Goal: Task Accomplishment & Management: Use online tool/utility

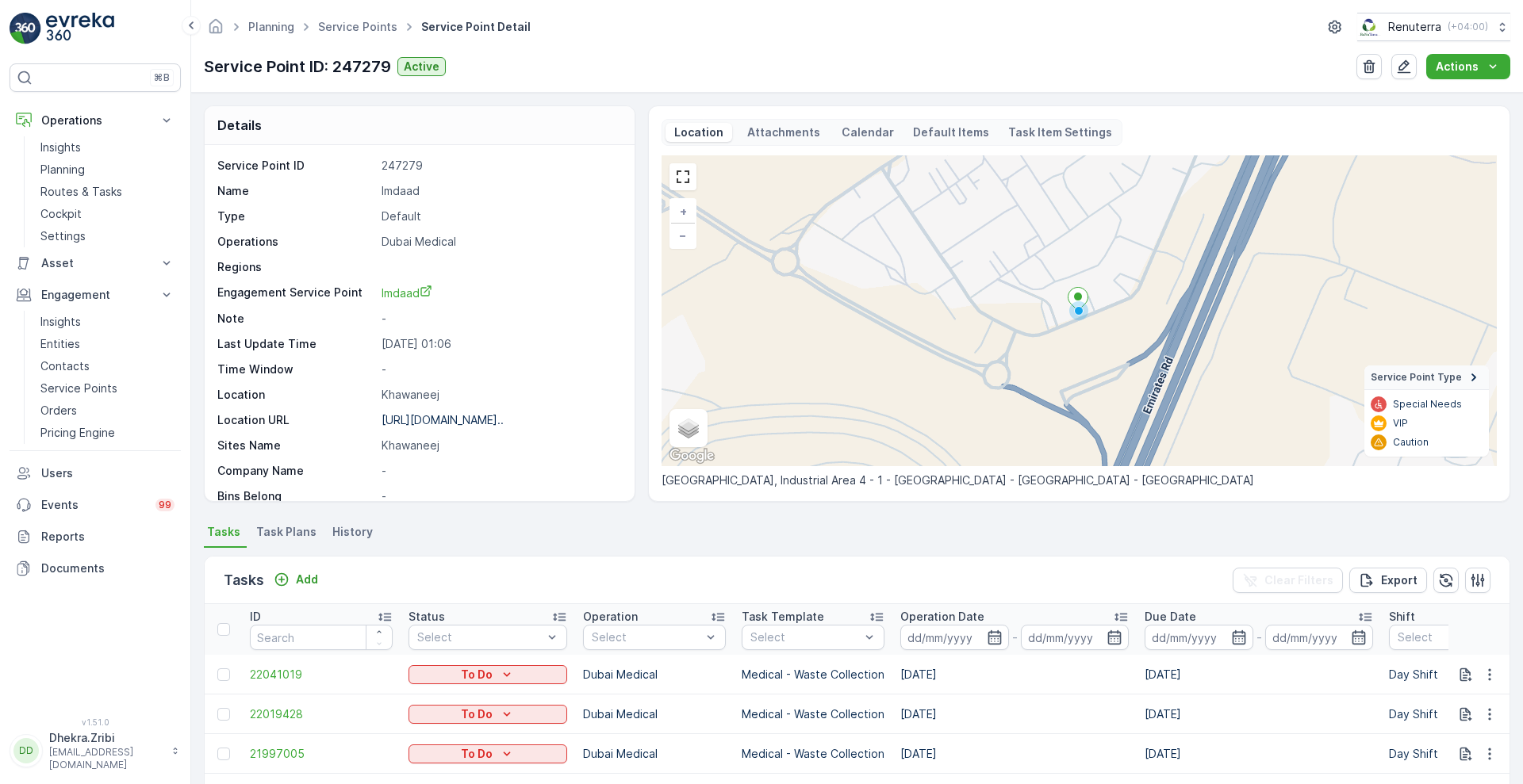
scroll to position [244, 0]
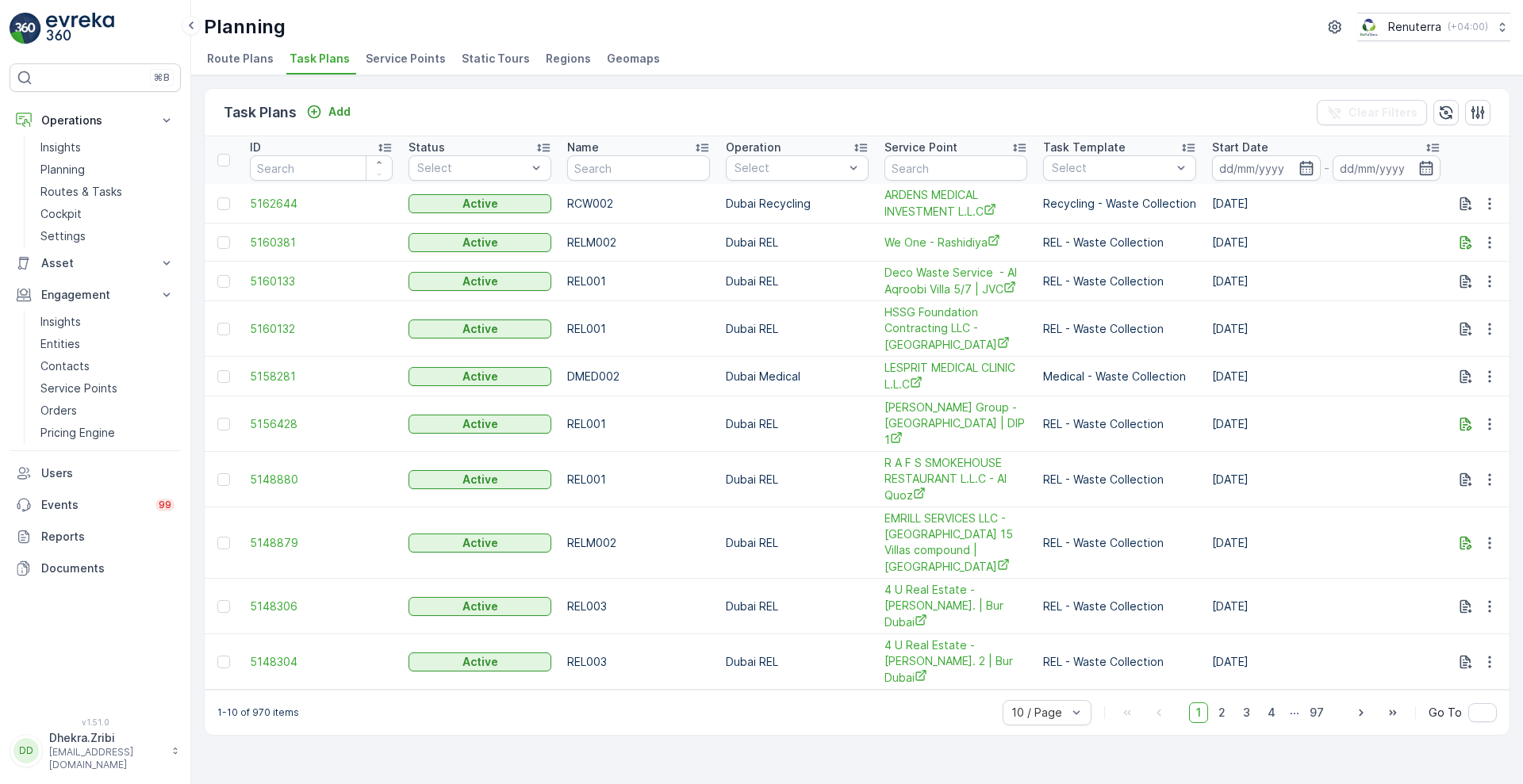
click at [419, 52] on span "Service Points" at bounding box center [406, 59] width 80 height 16
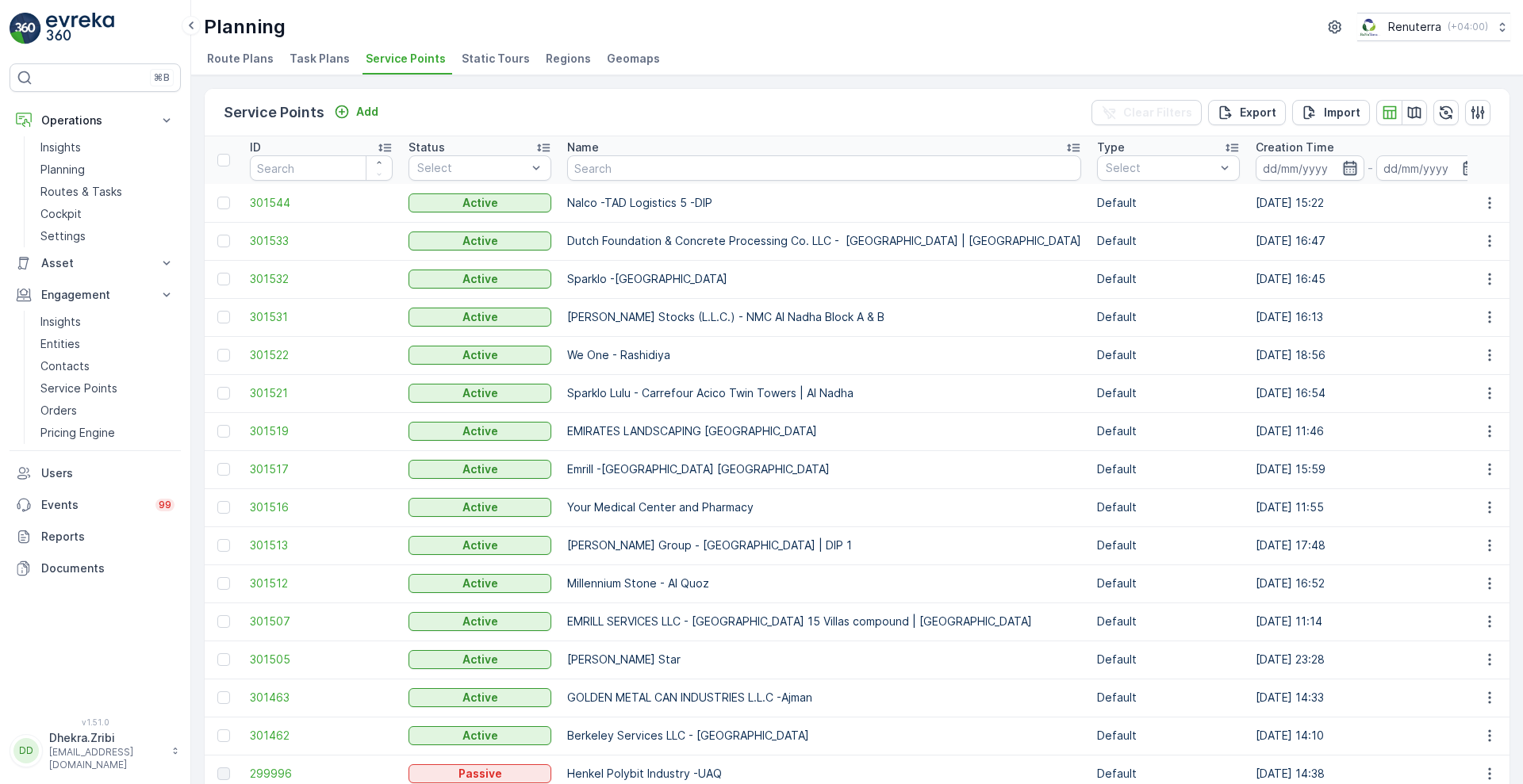
click at [1342, 169] on icon "button" at bounding box center [1350, 168] width 16 height 16
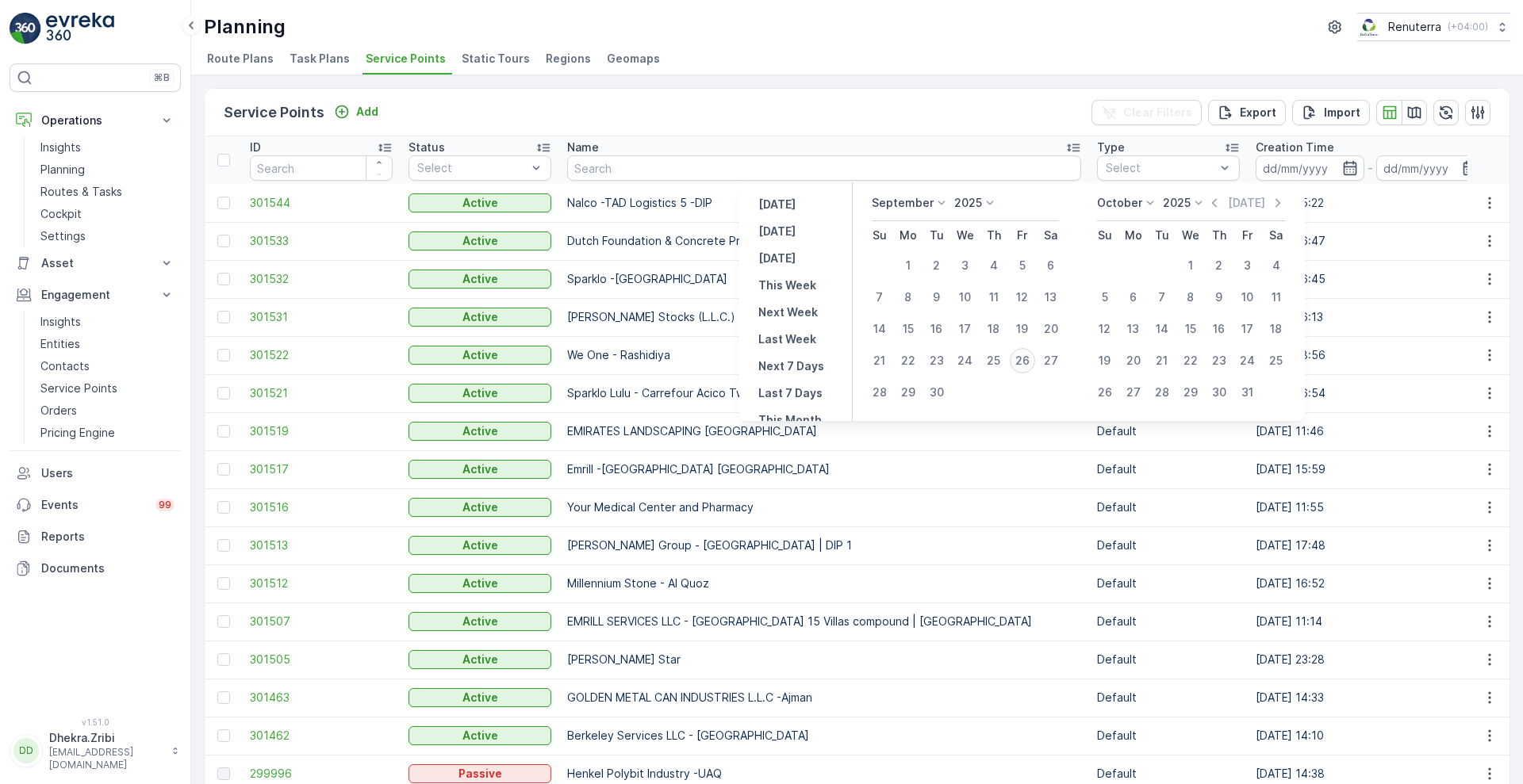
click at [1021, 361] on div "26" at bounding box center [1022, 361] width 26 height 26
type input "[DATE]"
click at [1021, 361] on div "26" at bounding box center [1022, 361] width 26 height 26
type input "[DATE]"
click at [1021, 361] on div "26" at bounding box center [1022, 361] width 26 height 26
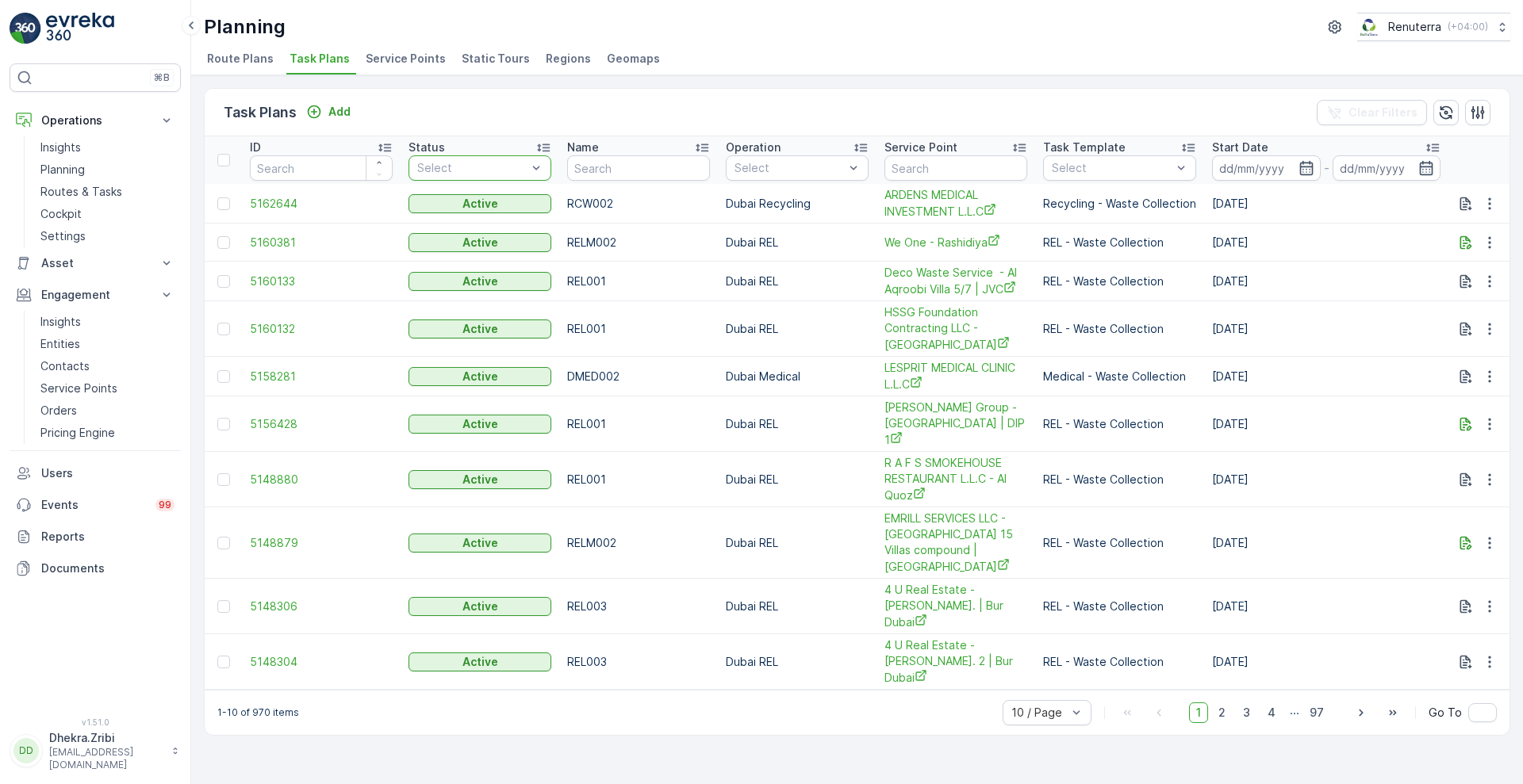
click at [474, 163] on div at bounding box center [472, 168] width 113 height 13
click at [642, 168] on input "text" at bounding box center [638, 168] width 142 height 26
type input "hay"
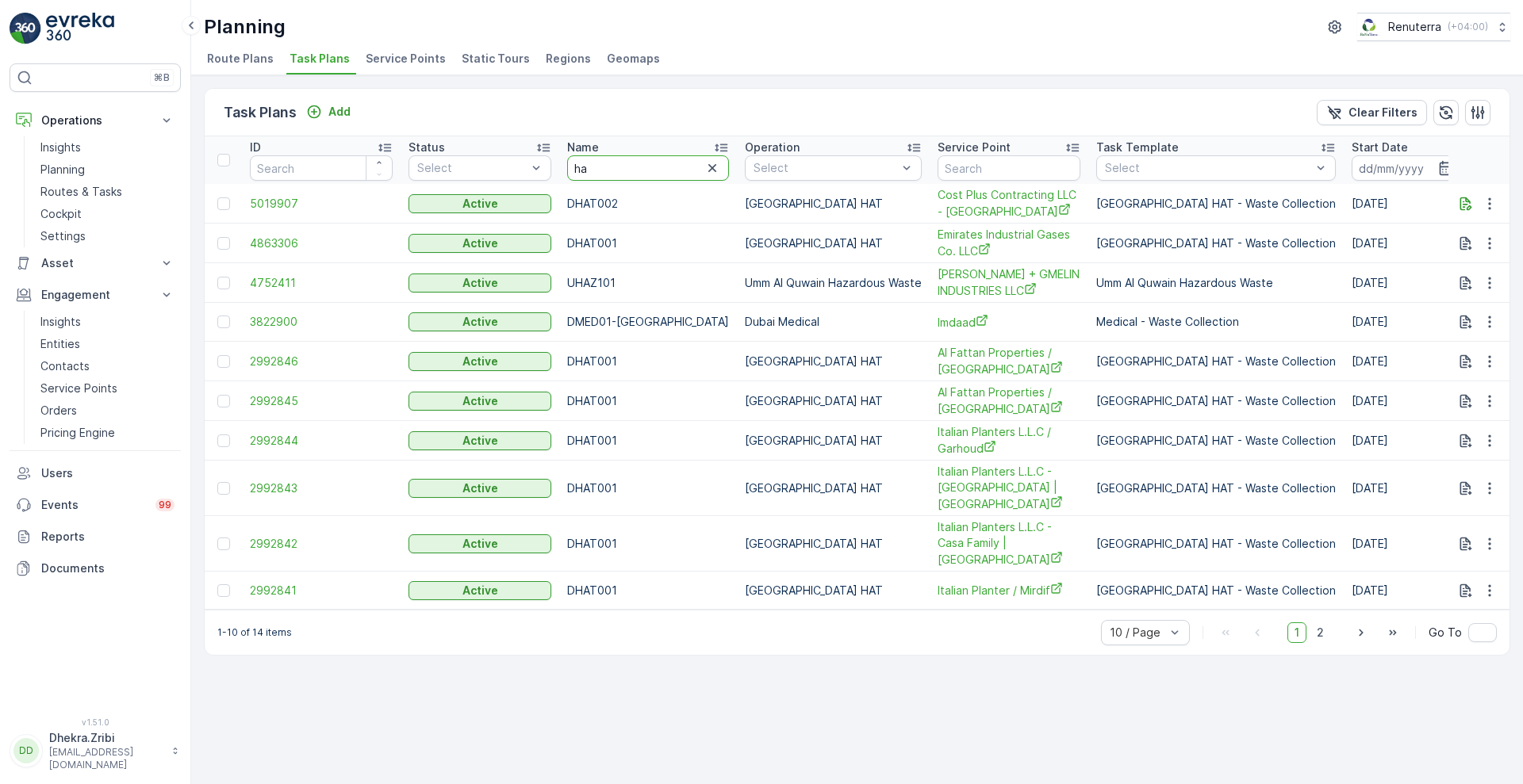
click at [637, 169] on input "ha" at bounding box center [647, 168] width 162 height 26
click at [274, 198] on span "5019907" at bounding box center [320, 204] width 142 height 16
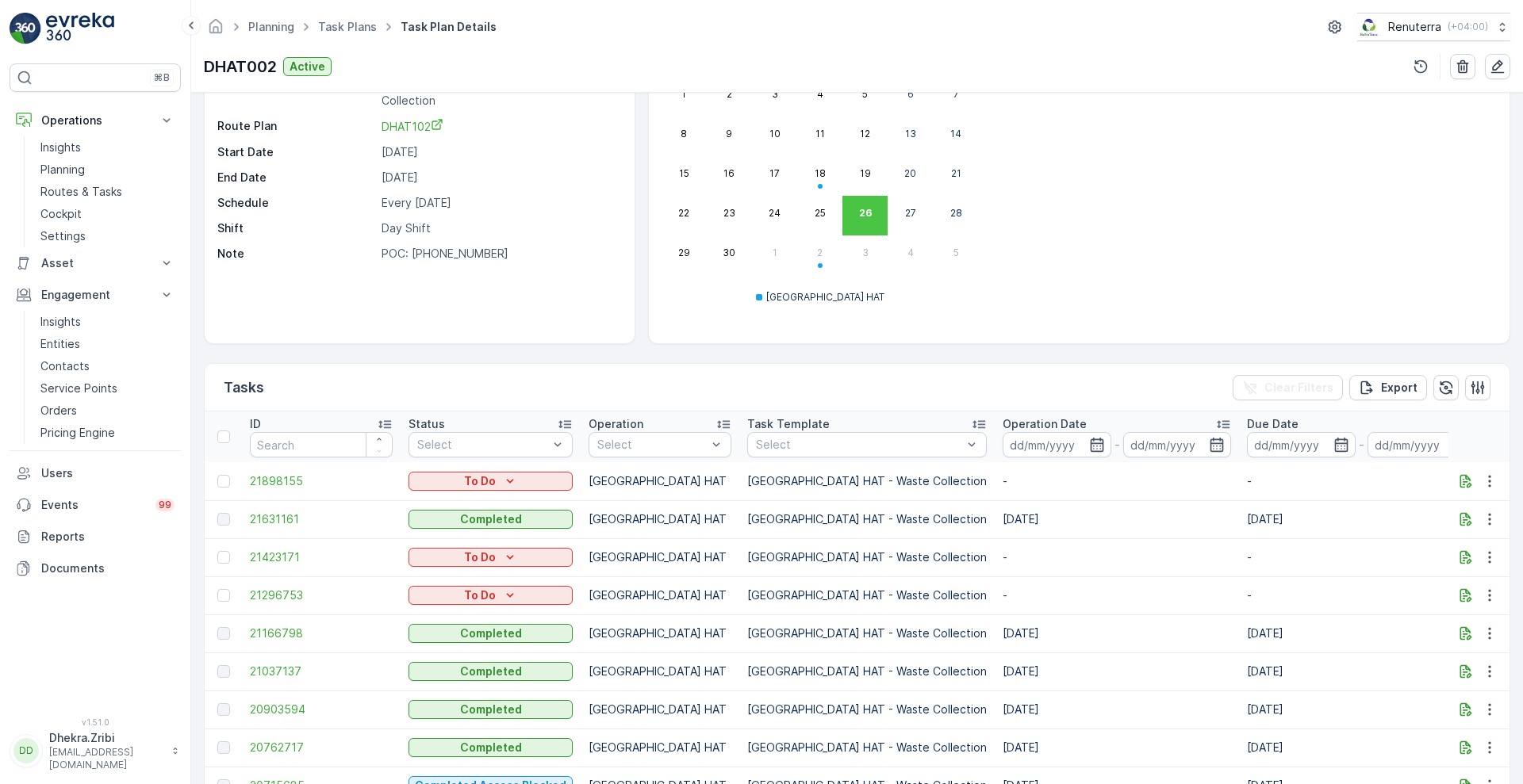
scroll to position [159, 0]
click at [1090, 450] on icon "button" at bounding box center [1096, 444] width 14 height 14
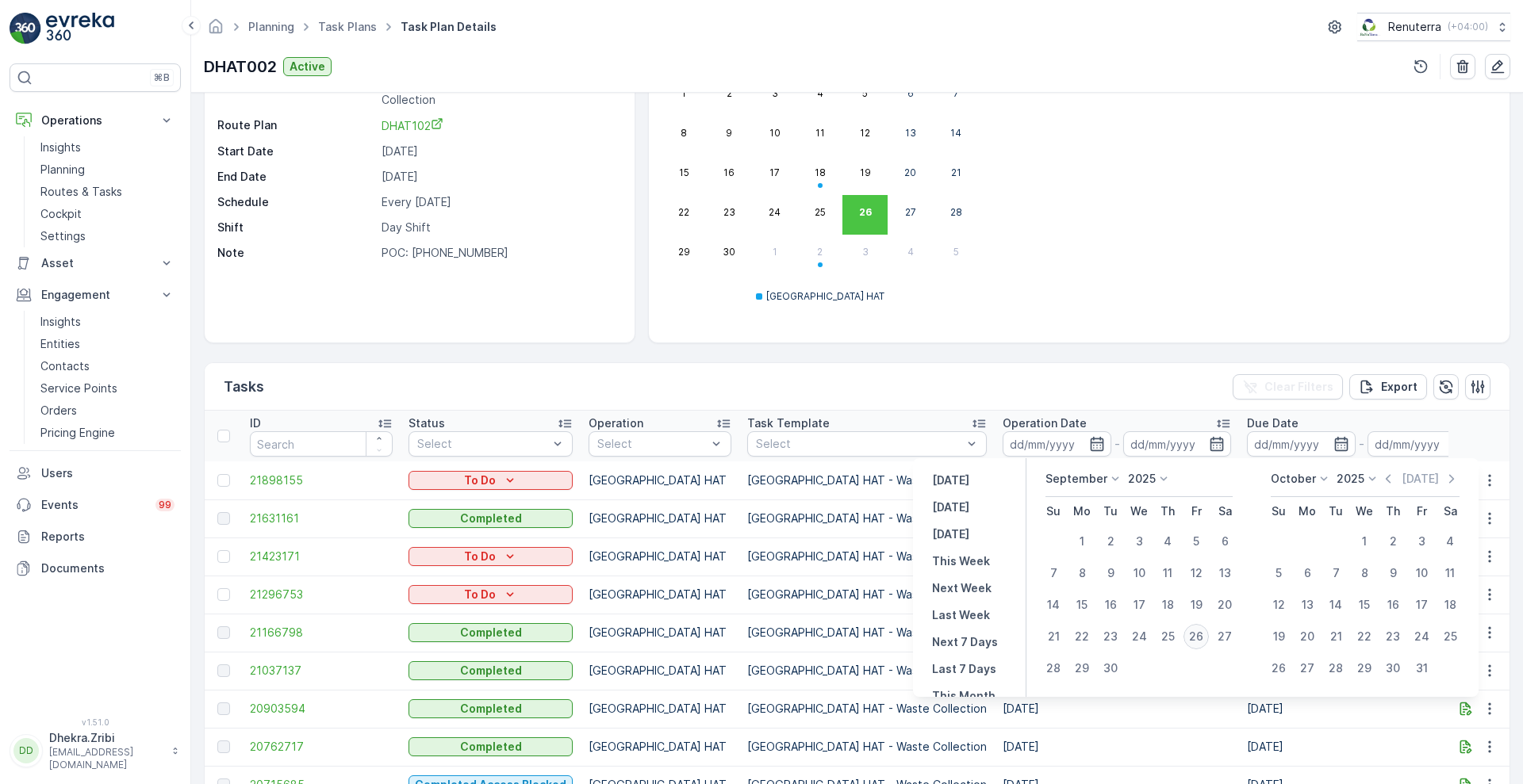
click at [1194, 633] on div "26" at bounding box center [1196, 637] width 26 height 26
type input "[DATE]"
click at [1194, 633] on div "26" at bounding box center [1196, 637] width 26 height 26
type input "[DATE]"
click at [1194, 633] on div "26" at bounding box center [1196, 637] width 26 height 26
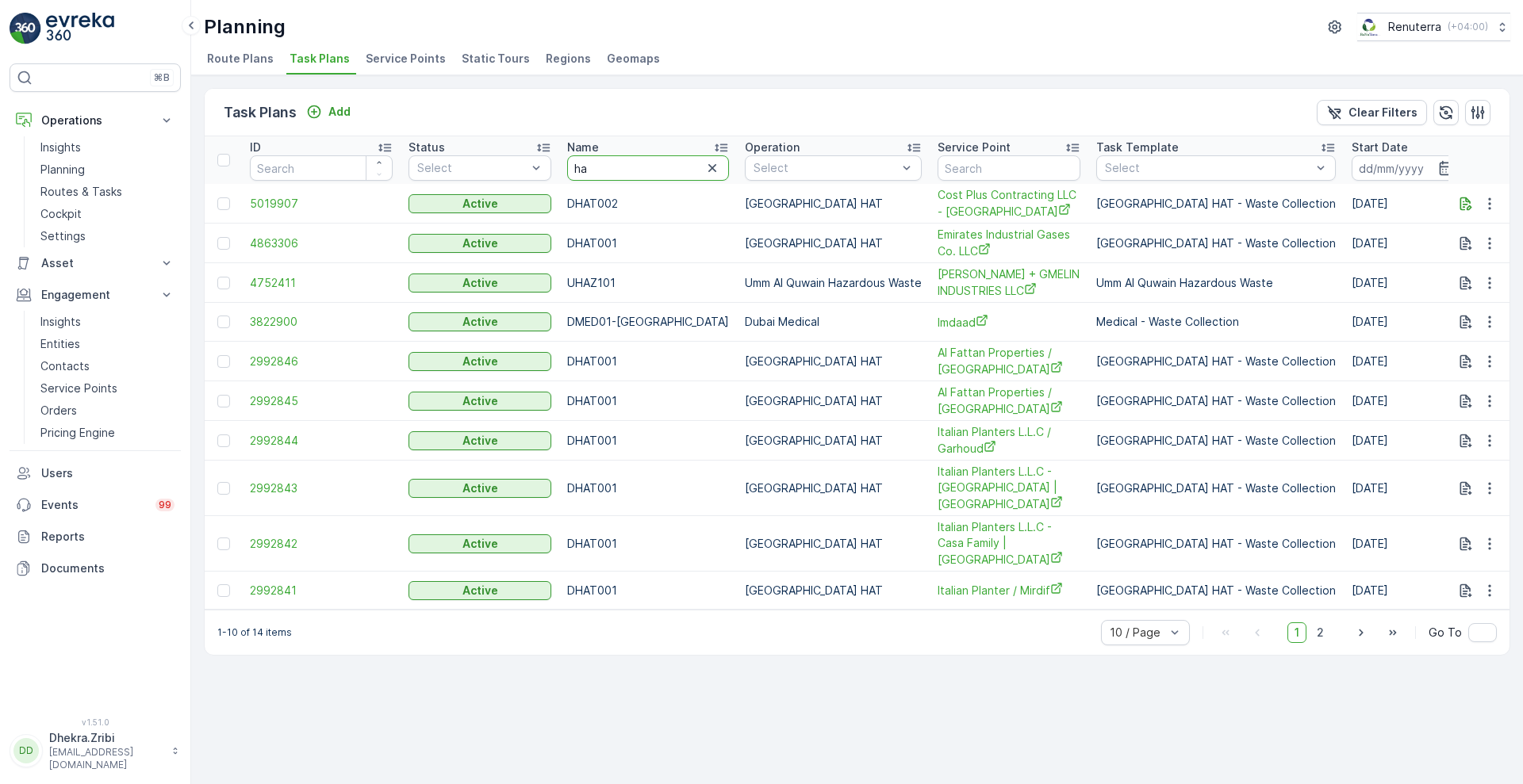
click at [609, 179] on input "ha" at bounding box center [647, 168] width 162 height 26
click at [74, 192] on p "Routes & Tasks" at bounding box center [80, 192] width 81 height 16
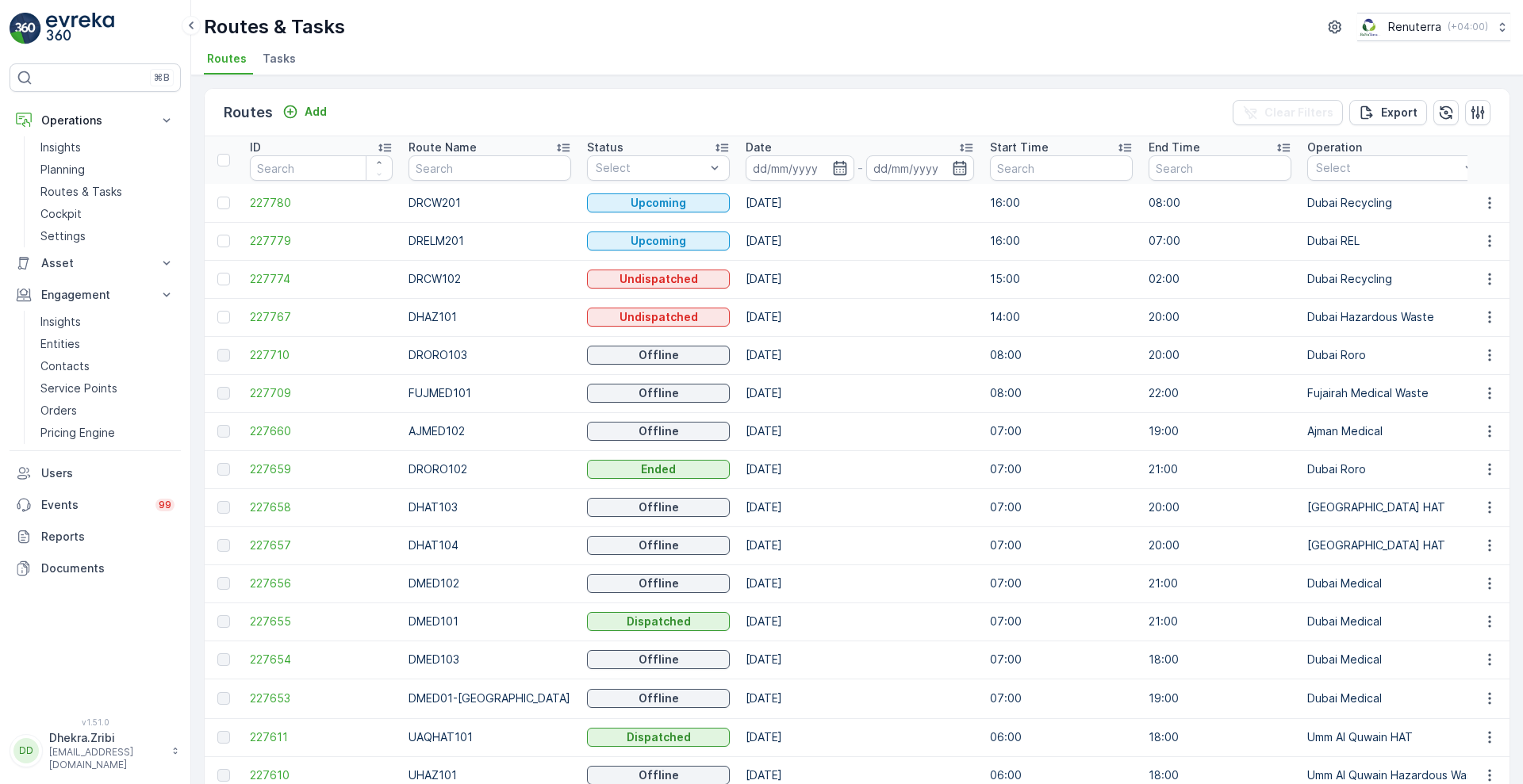
click at [778, 178] on input at bounding box center [799, 168] width 109 height 26
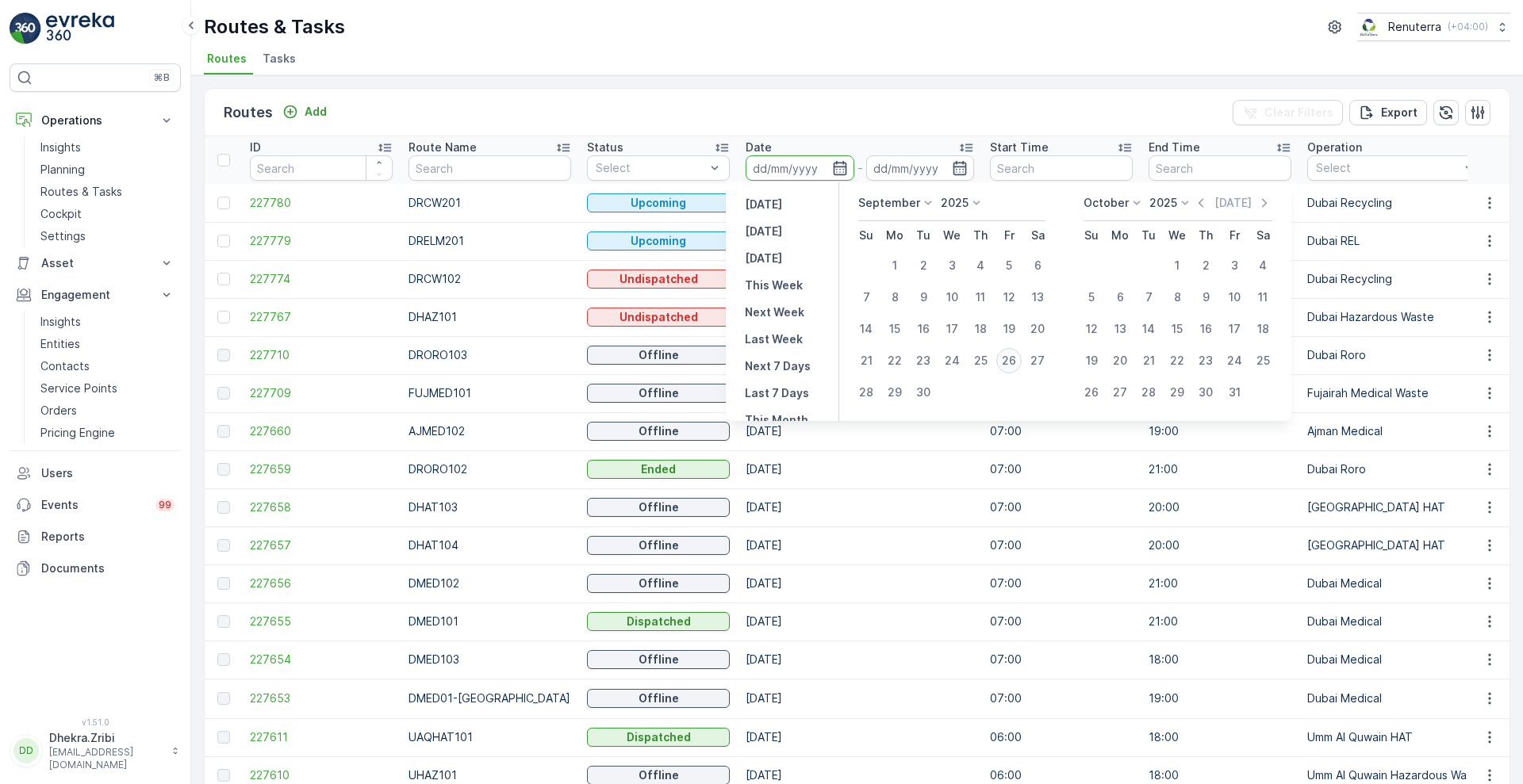
click at [1005, 357] on div "26" at bounding box center [1009, 361] width 26 height 26
type input "[DATE]"
click at [1005, 357] on div "26" at bounding box center [1009, 361] width 26 height 26
type input "[DATE]"
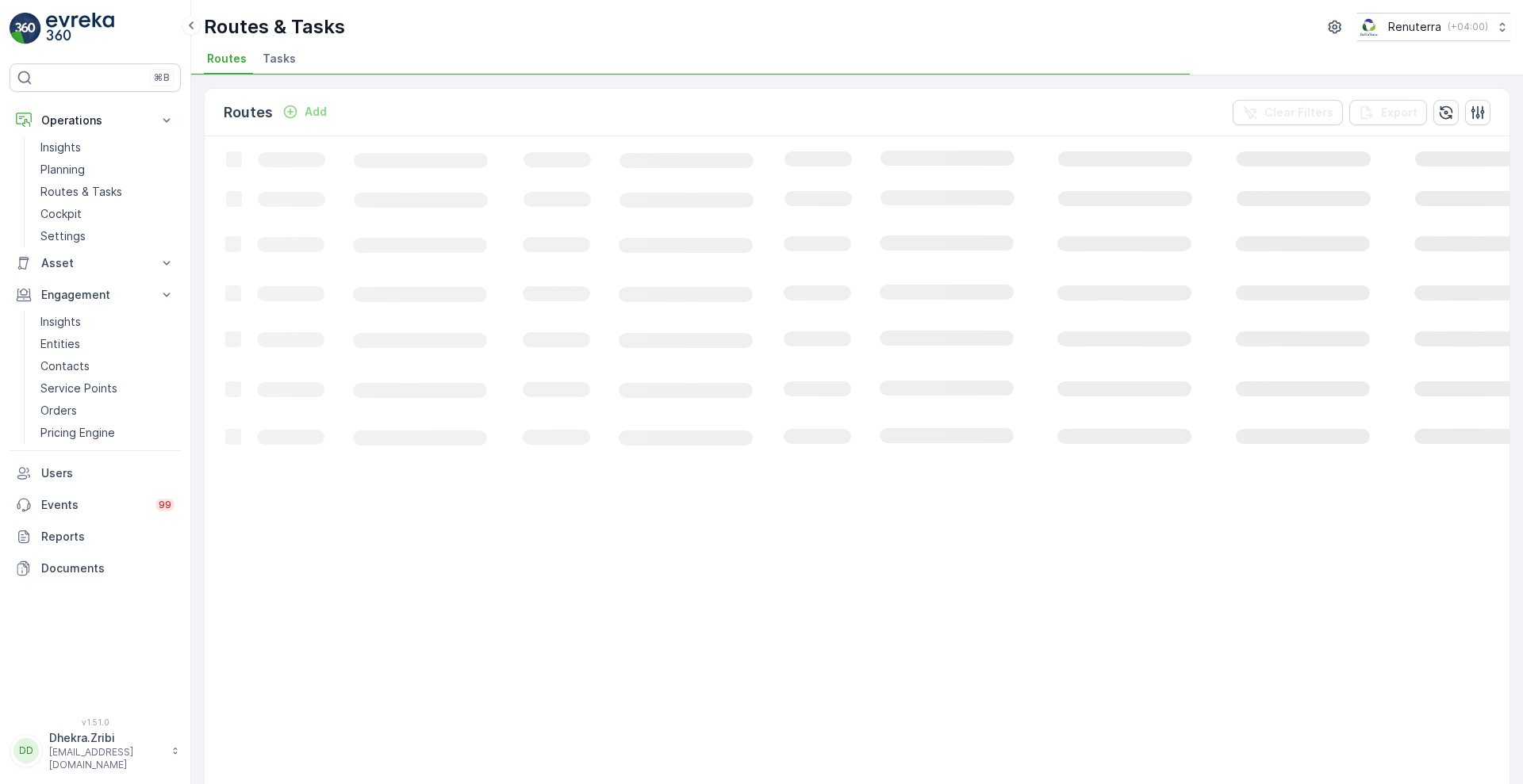
click at [724, 39] on div "Routes & Tasks Renuterra ( +04:00 )" at bounding box center [856, 27] width 1306 height 28
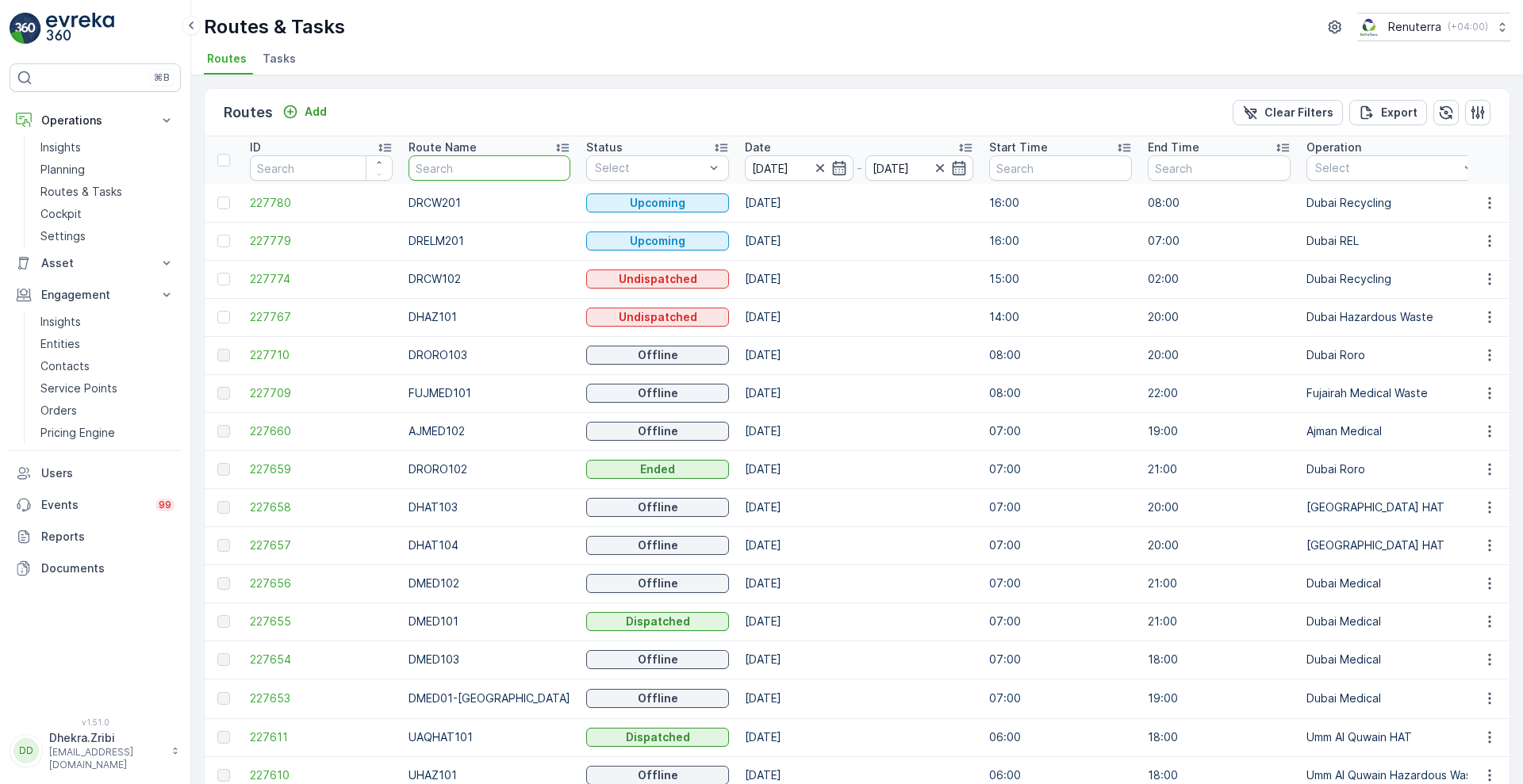
click at [460, 171] on input "text" at bounding box center [489, 168] width 162 height 26
type input "hat"
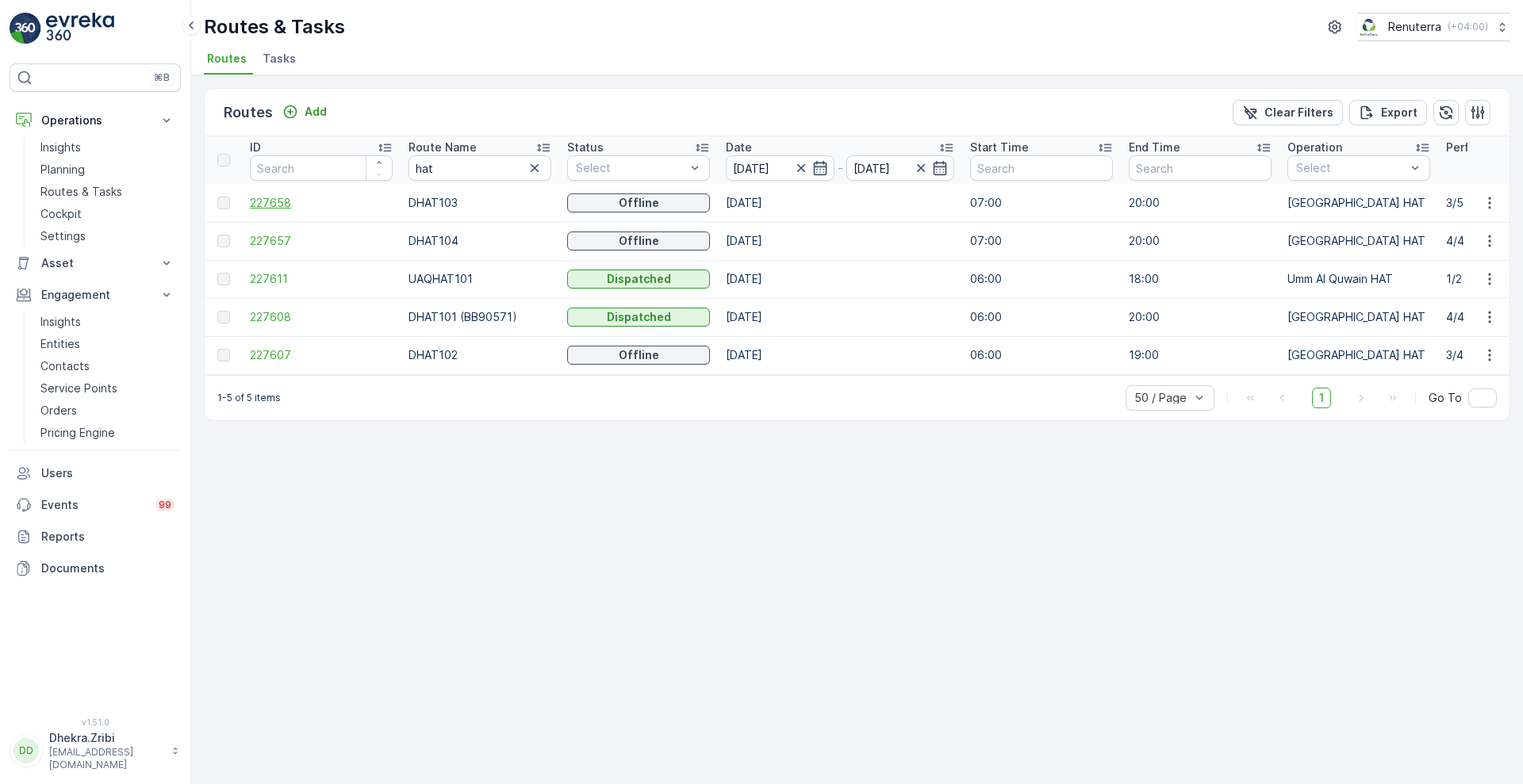
click at [274, 200] on span "227658" at bounding box center [320, 203] width 142 height 16
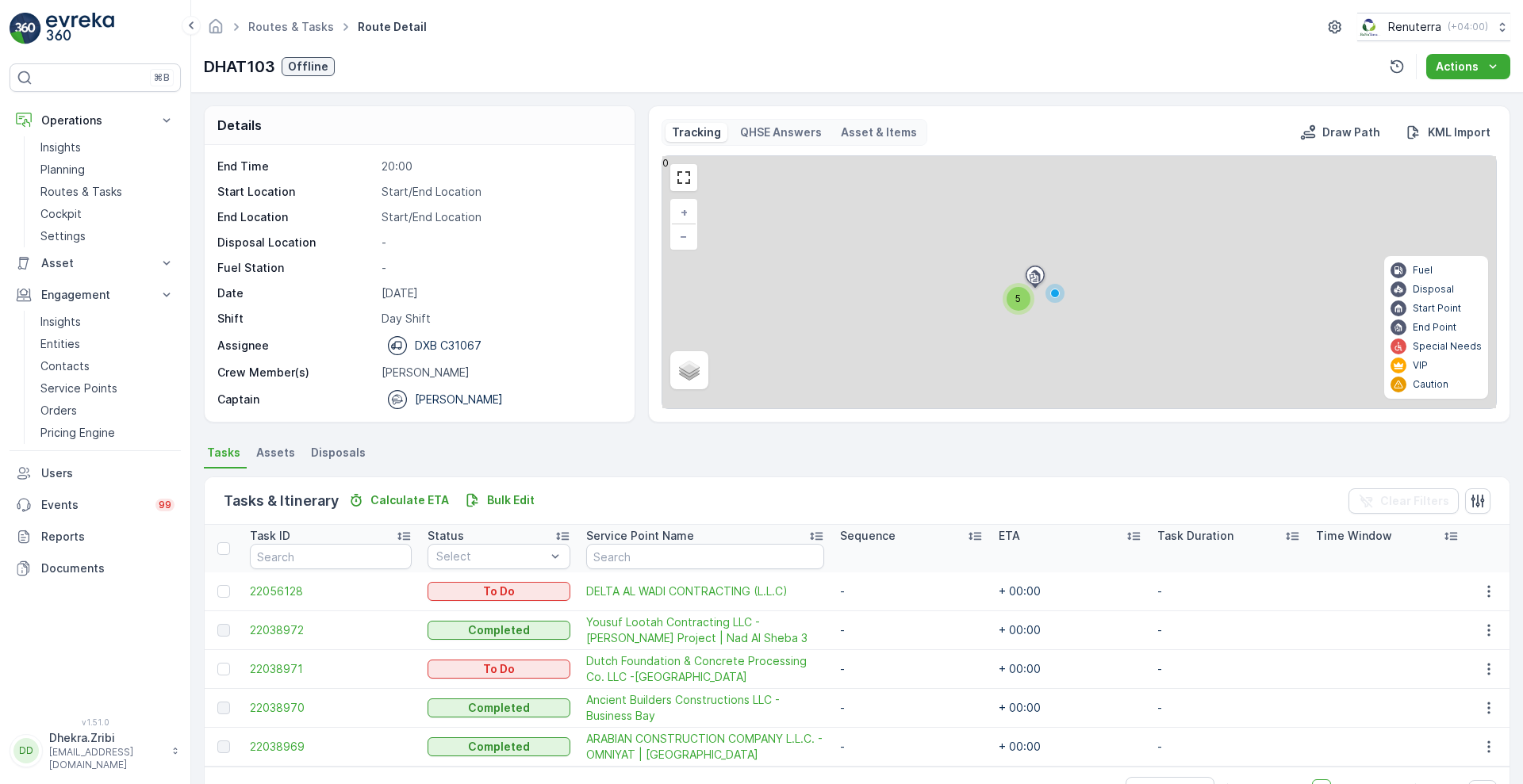
scroll to position [49, 0]
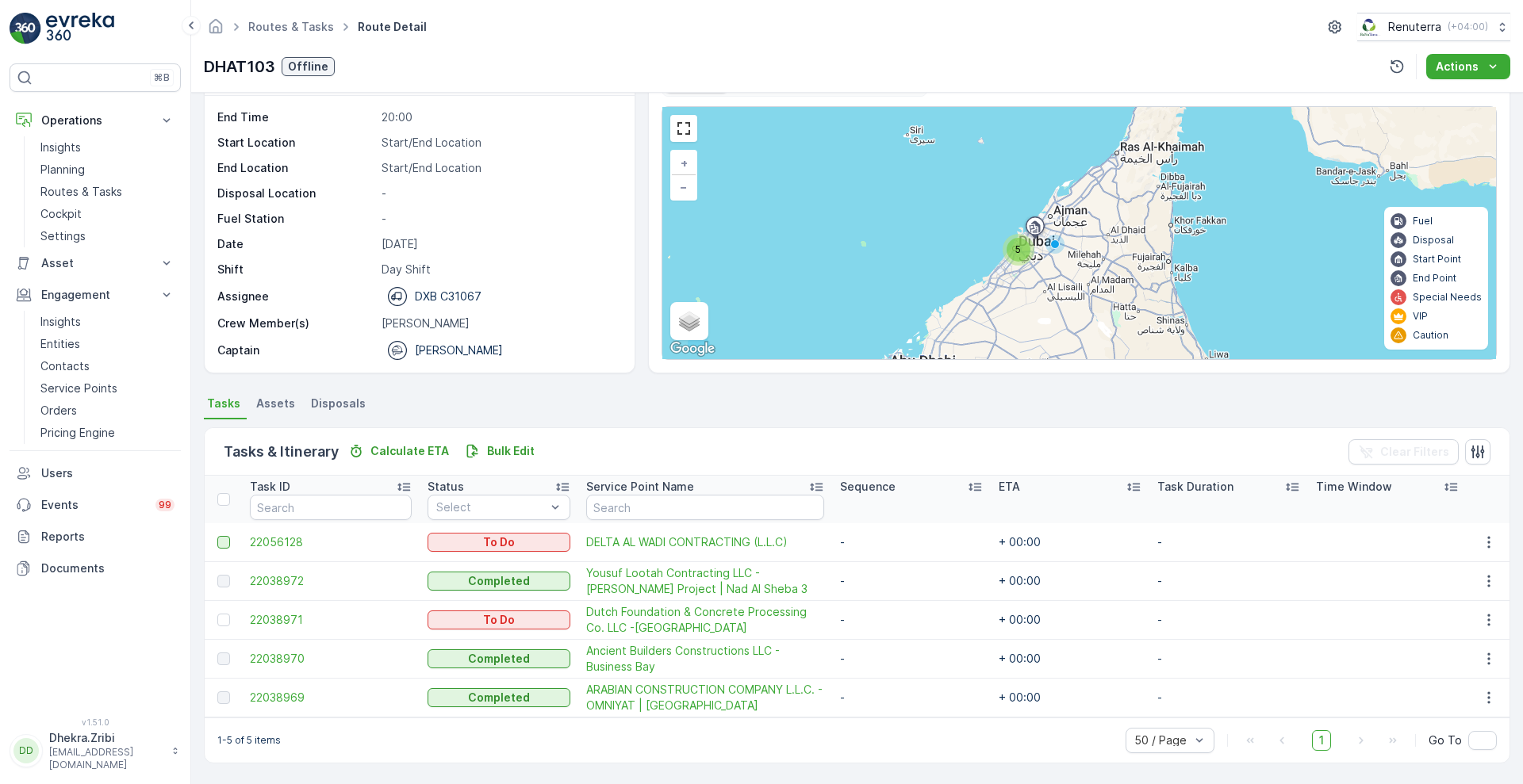
click at [217, 544] on div at bounding box center [224, 543] width 13 height 13
click at [217, 536] on input "checkbox" at bounding box center [217, 536] width 0 height 0
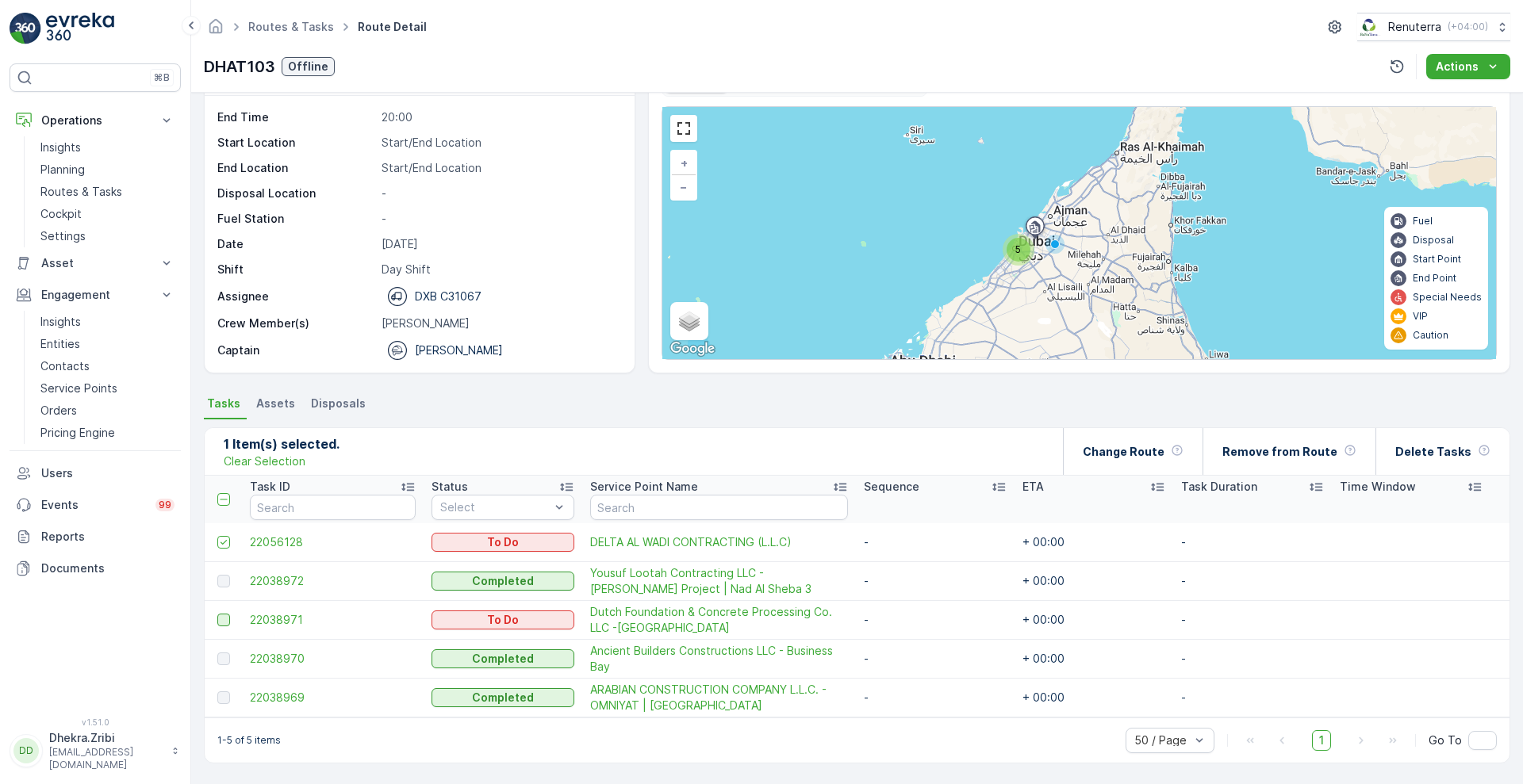
click at [223, 624] on div at bounding box center [224, 621] width 13 height 13
click at [217, 614] on input "checkbox" at bounding box center [217, 614] width 0 height 0
click at [1277, 458] on p "Remove from Route" at bounding box center [1279, 452] width 115 height 16
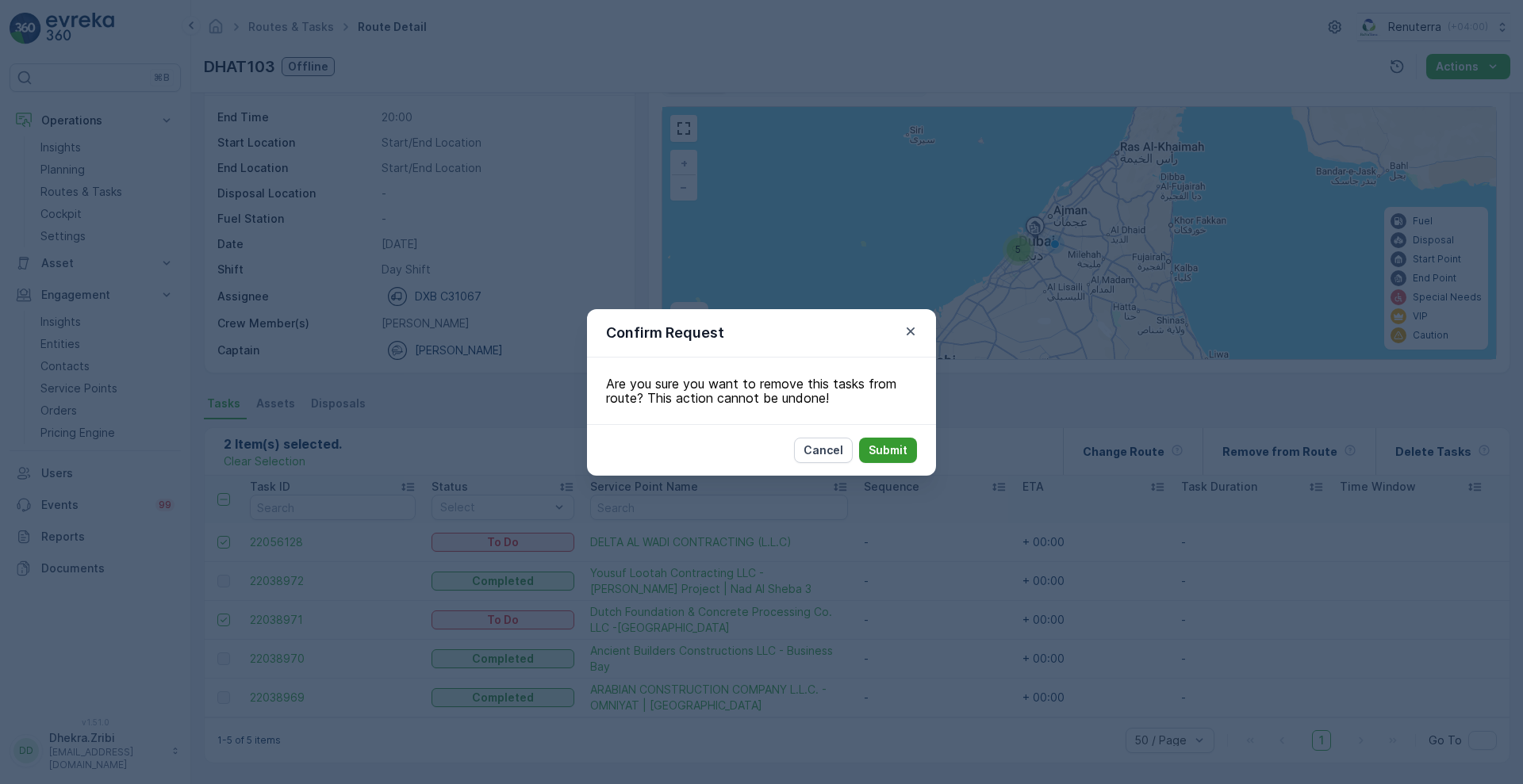
click at [888, 457] on p "Submit" at bounding box center [888, 451] width 39 height 16
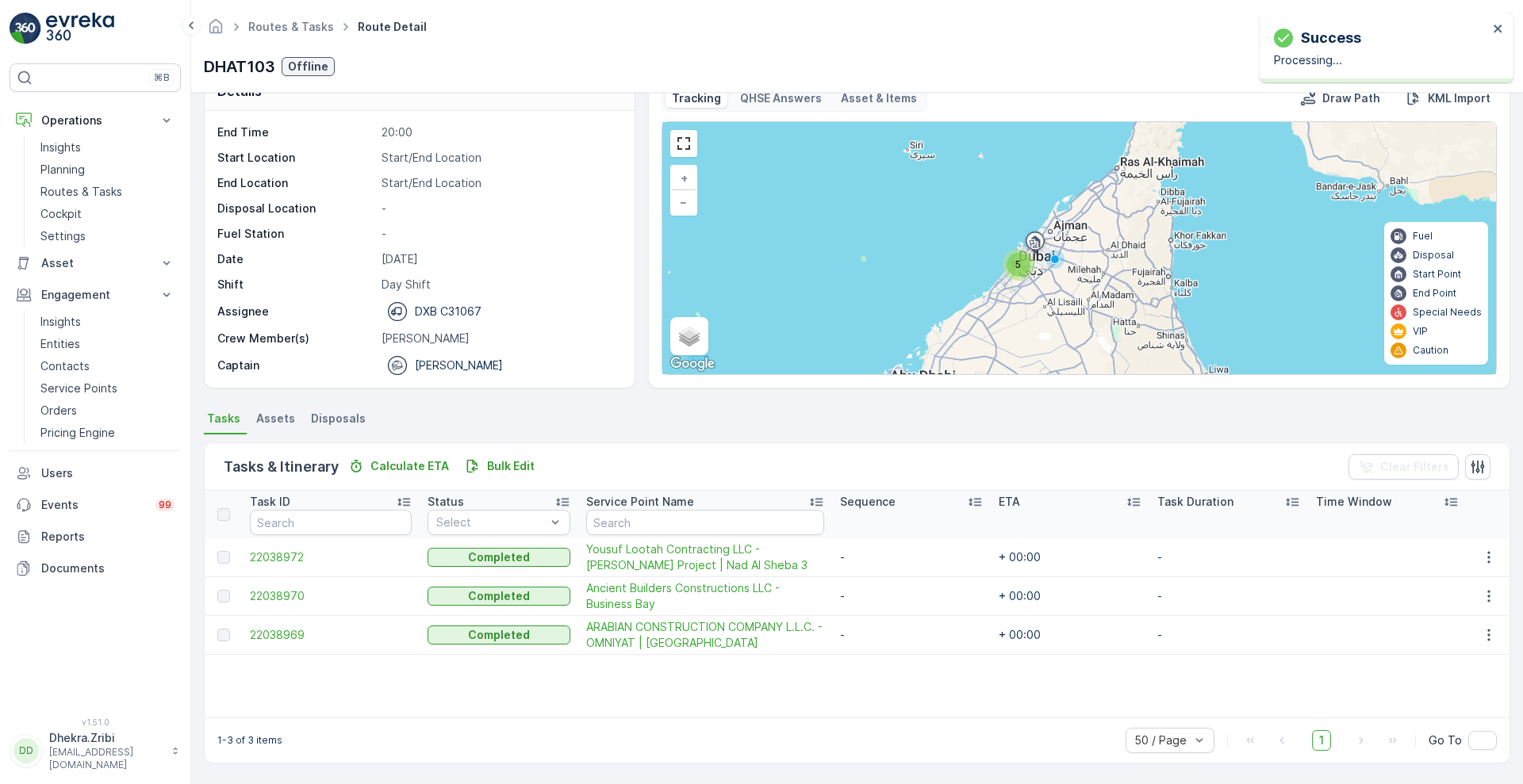
scroll to position [34, 0]
click at [79, 164] on p "Planning" at bounding box center [62, 170] width 44 height 16
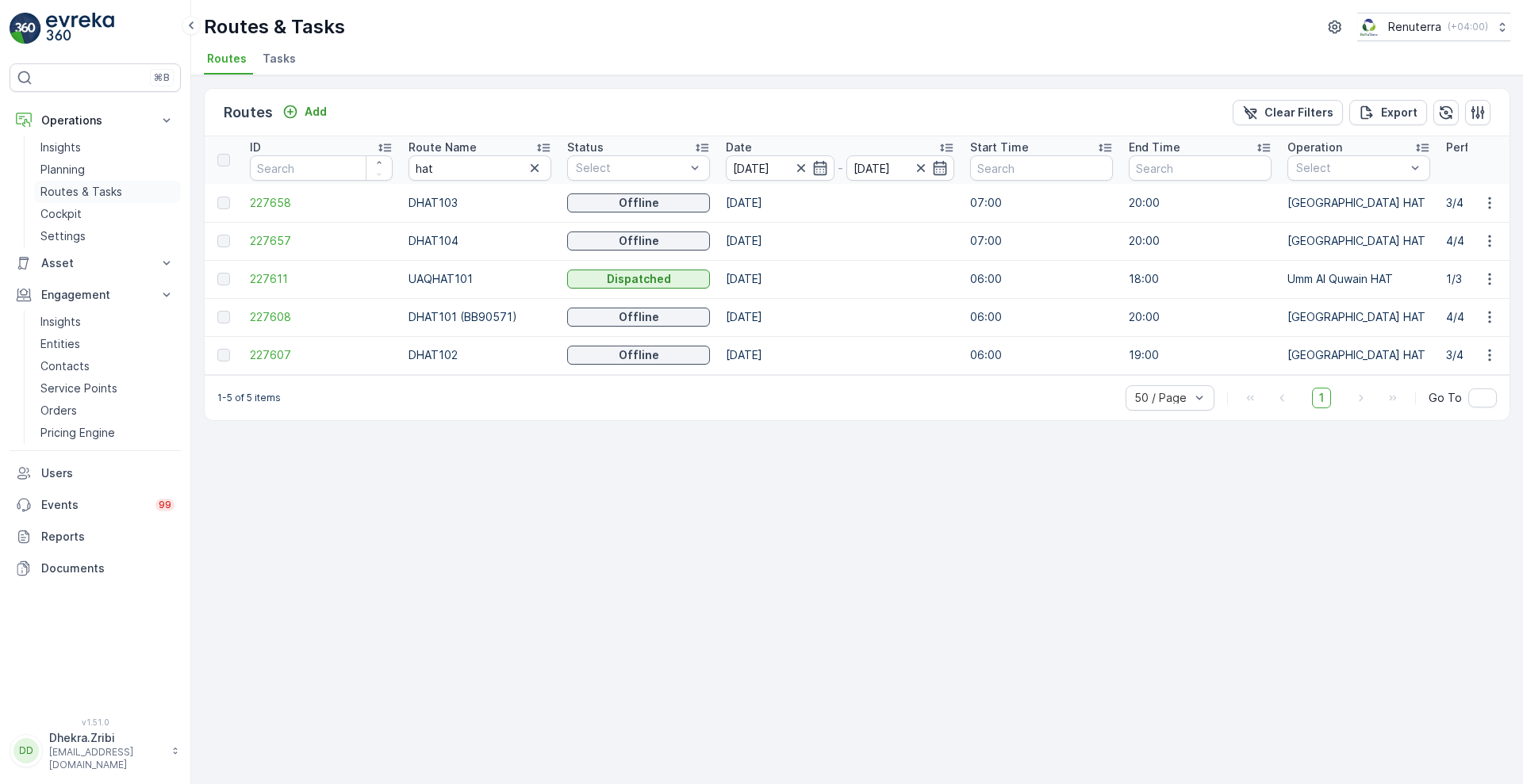
click at [93, 183] on link "Routes & Tasks" at bounding box center [107, 192] width 147 height 23
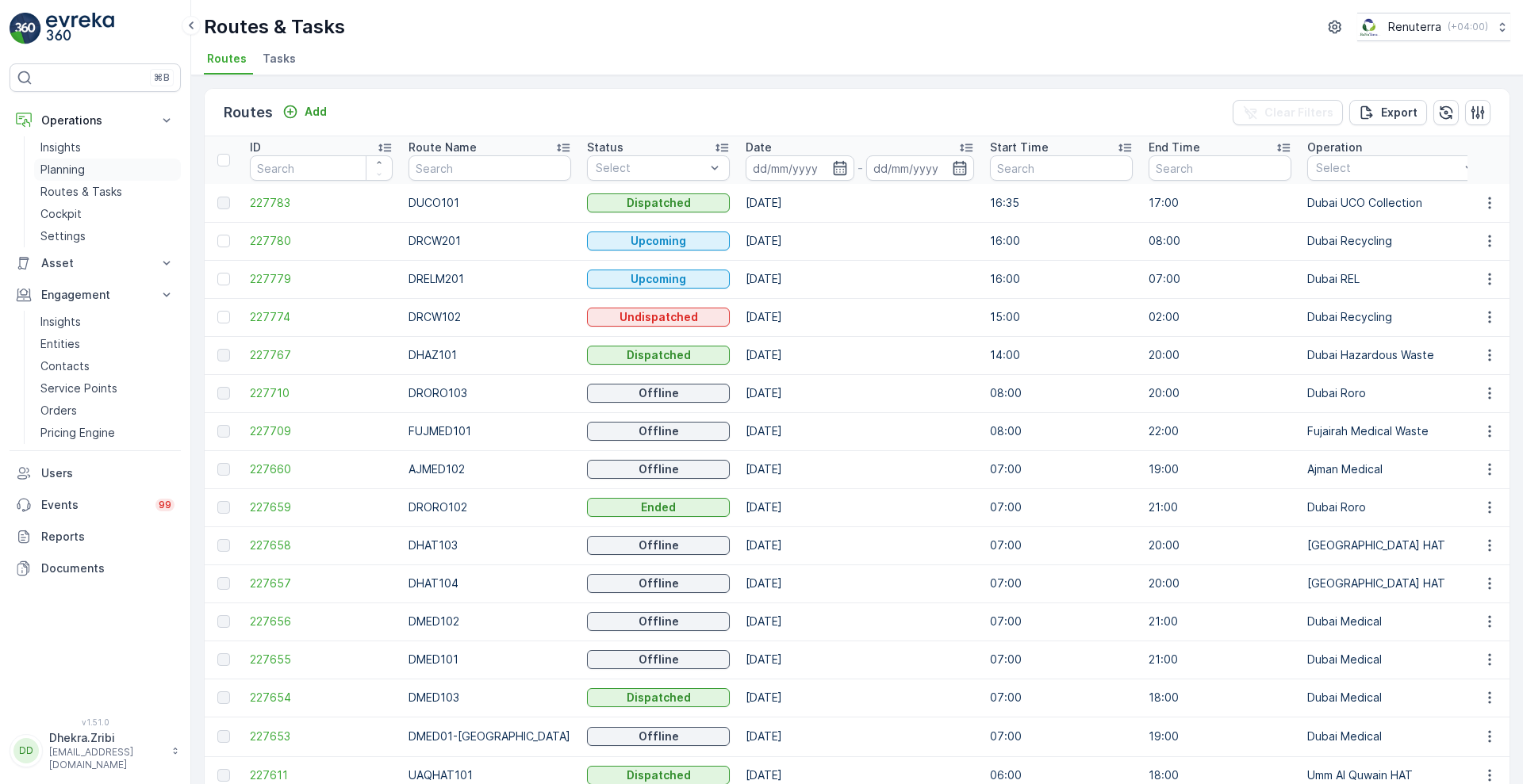
click at [81, 178] on link "Planning" at bounding box center [107, 170] width 147 height 23
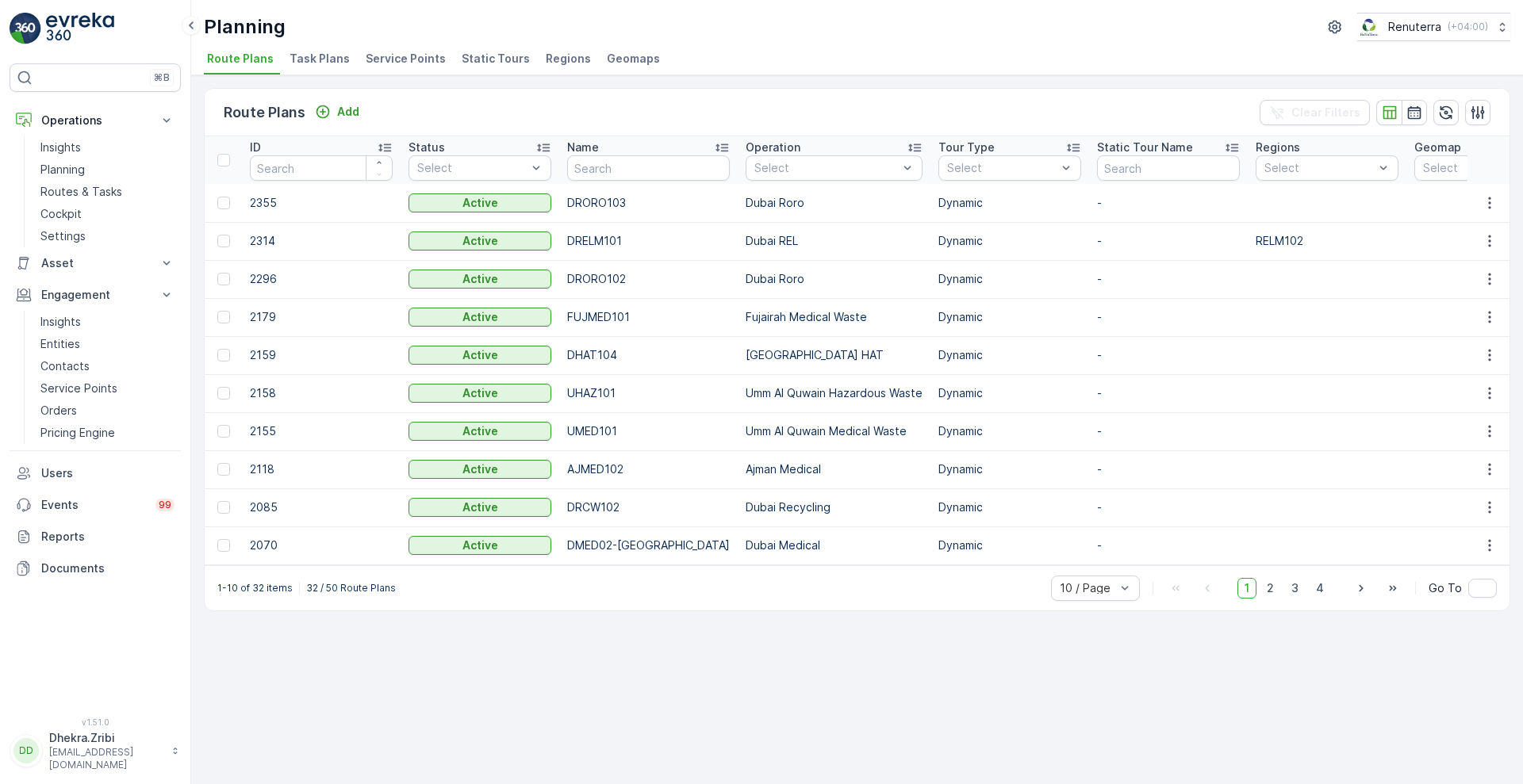
click at [408, 51] on span "Service Points" at bounding box center [406, 59] width 80 height 16
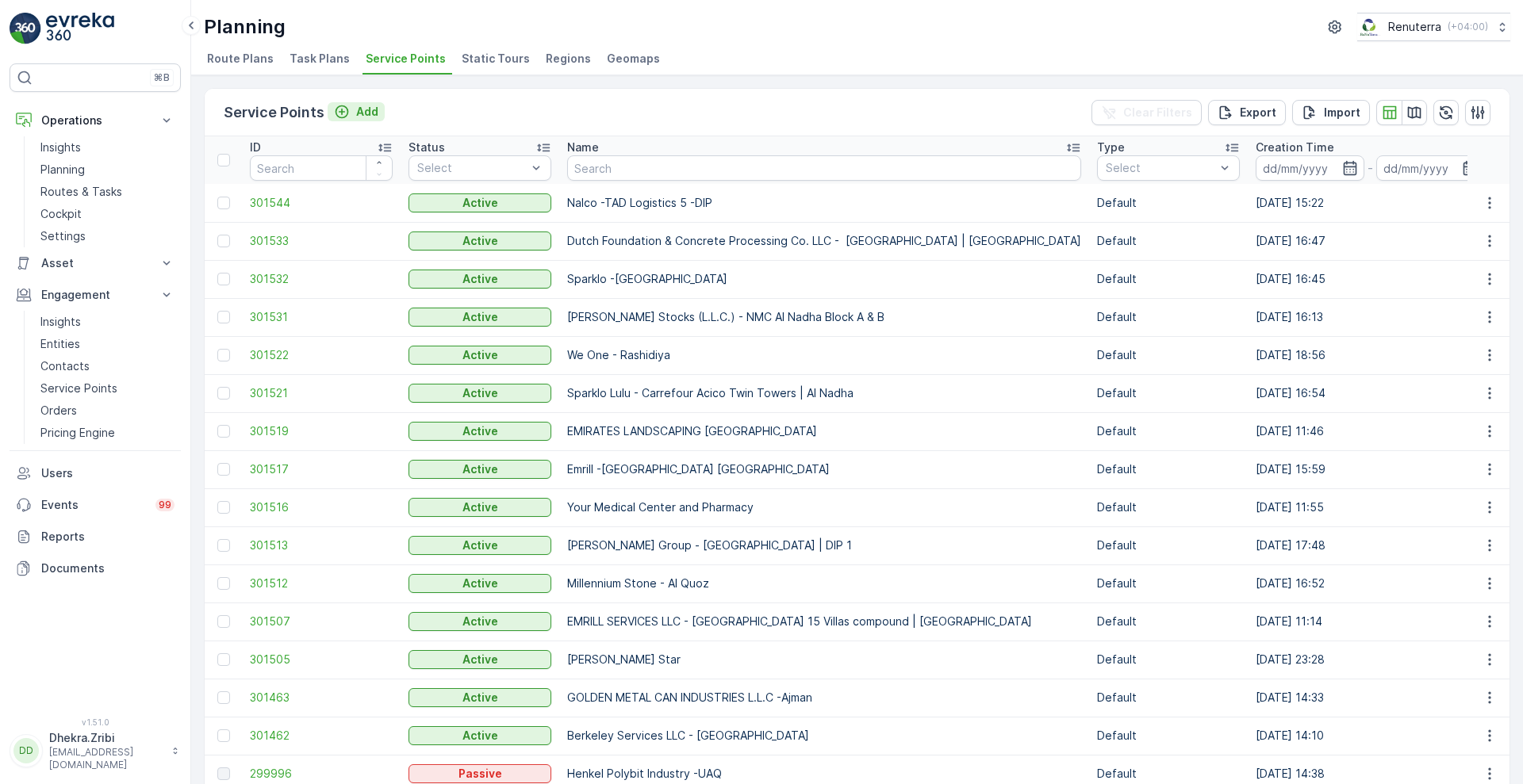
click at [339, 112] on icon "Add" at bounding box center [342, 112] width 14 height 14
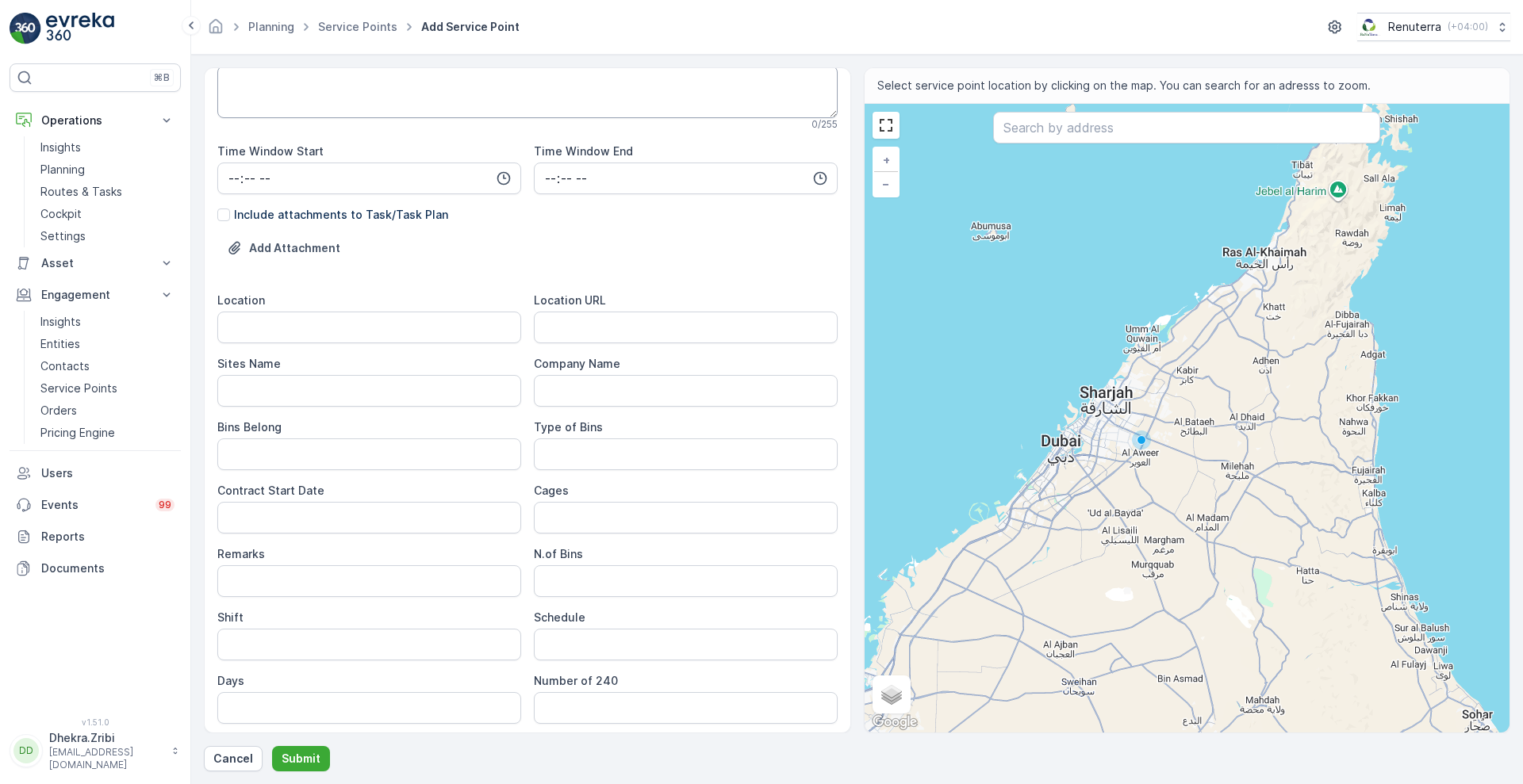
scroll to position [316, 0]
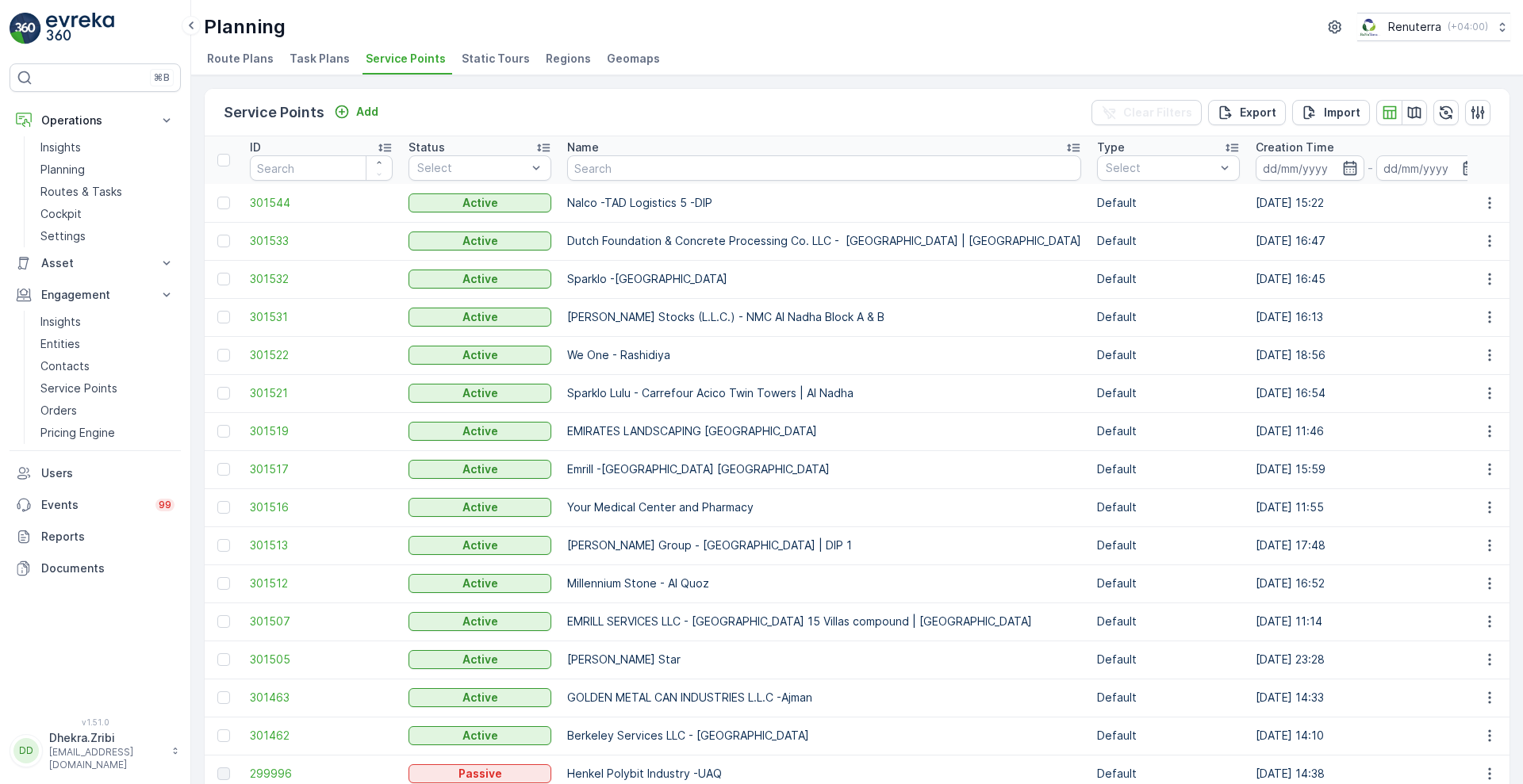
click at [332, 54] on span "Task Plans" at bounding box center [320, 59] width 60 height 16
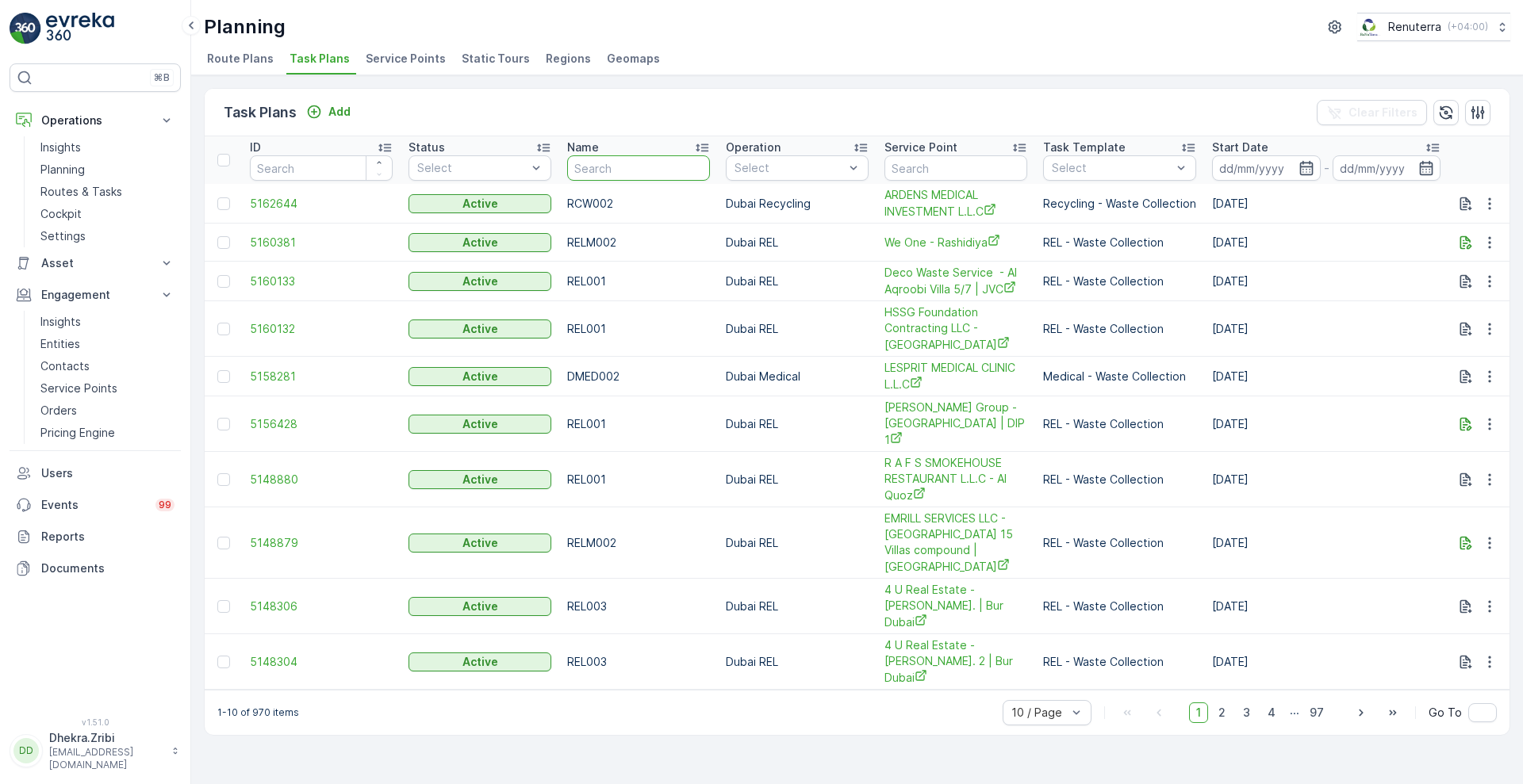
click at [629, 163] on input "text" at bounding box center [638, 168] width 142 height 26
type input "ric"
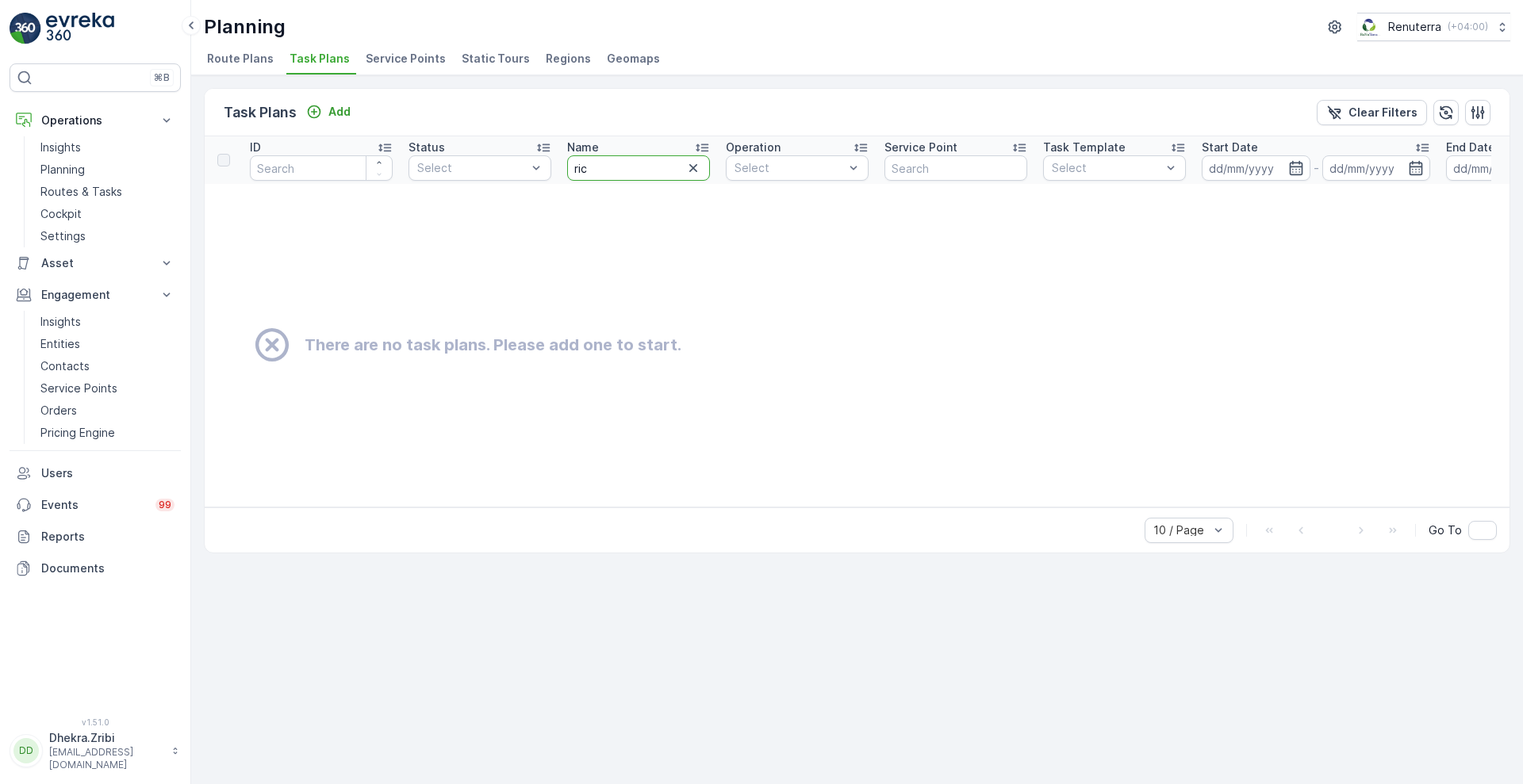
click at [601, 178] on input "ric" at bounding box center [638, 168] width 142 height 26
type input "ri"
click at [695, 172] on icon "button" at bounding box center [693, 168] width 16 height 16
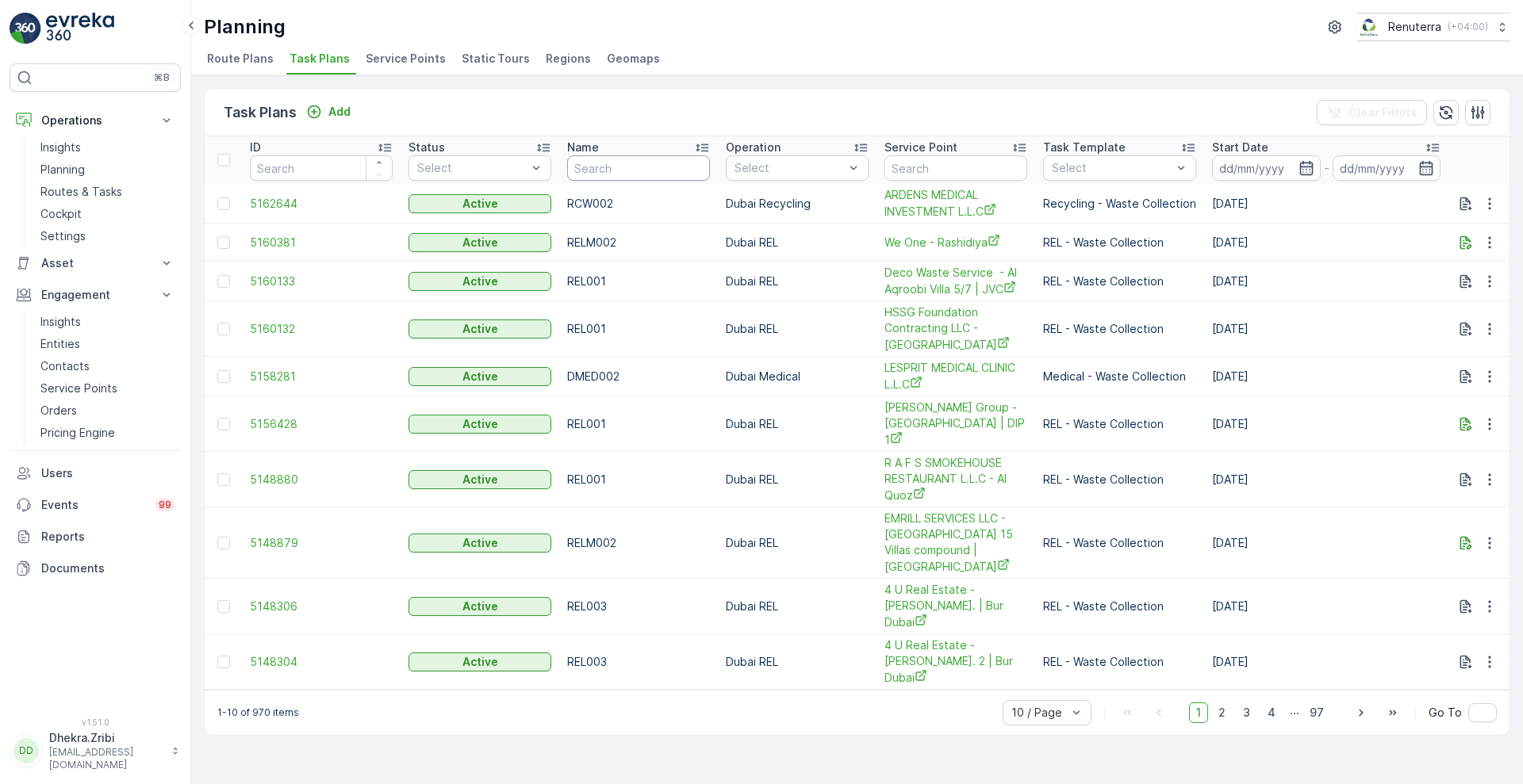
click at [672, 171] on input "text" at bounding box center [638, 168] width 142 height 26
type input "re"
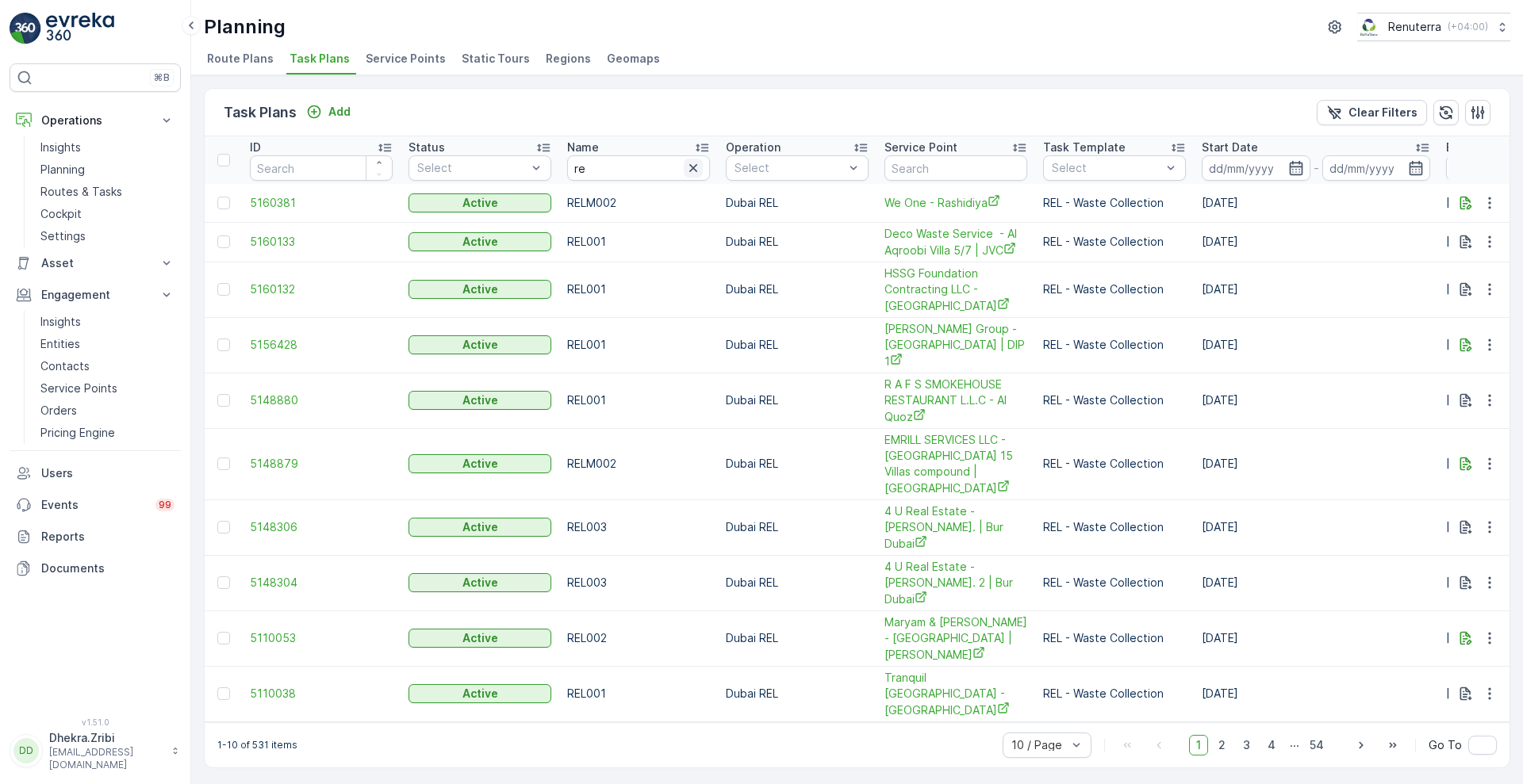
click at [696, 162] on icon "button" at bounding box center [693, 168] width 16 height 16
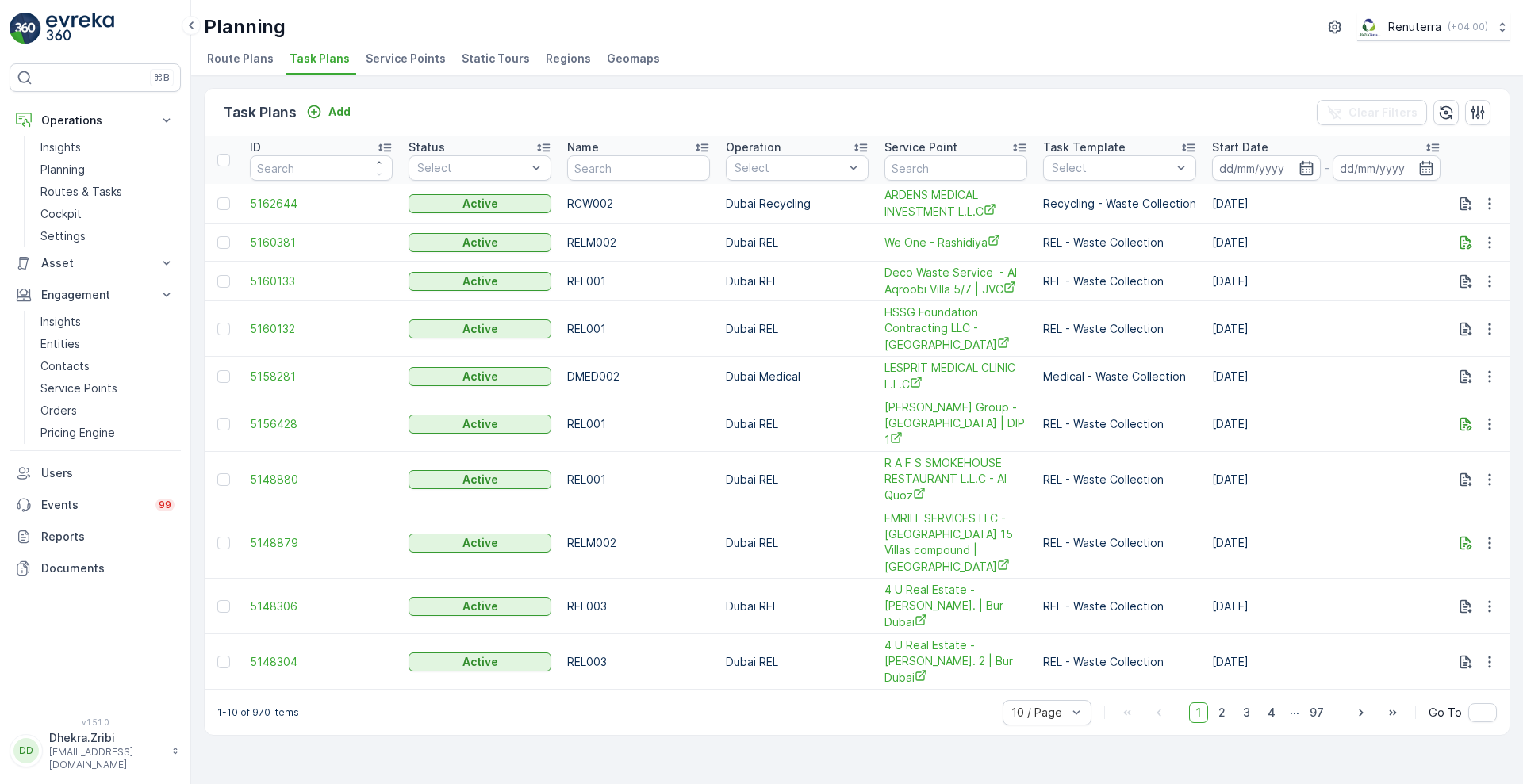
click at [406, 60] on span "Service Points" at bounding box center [406, 59] width 80 height 16
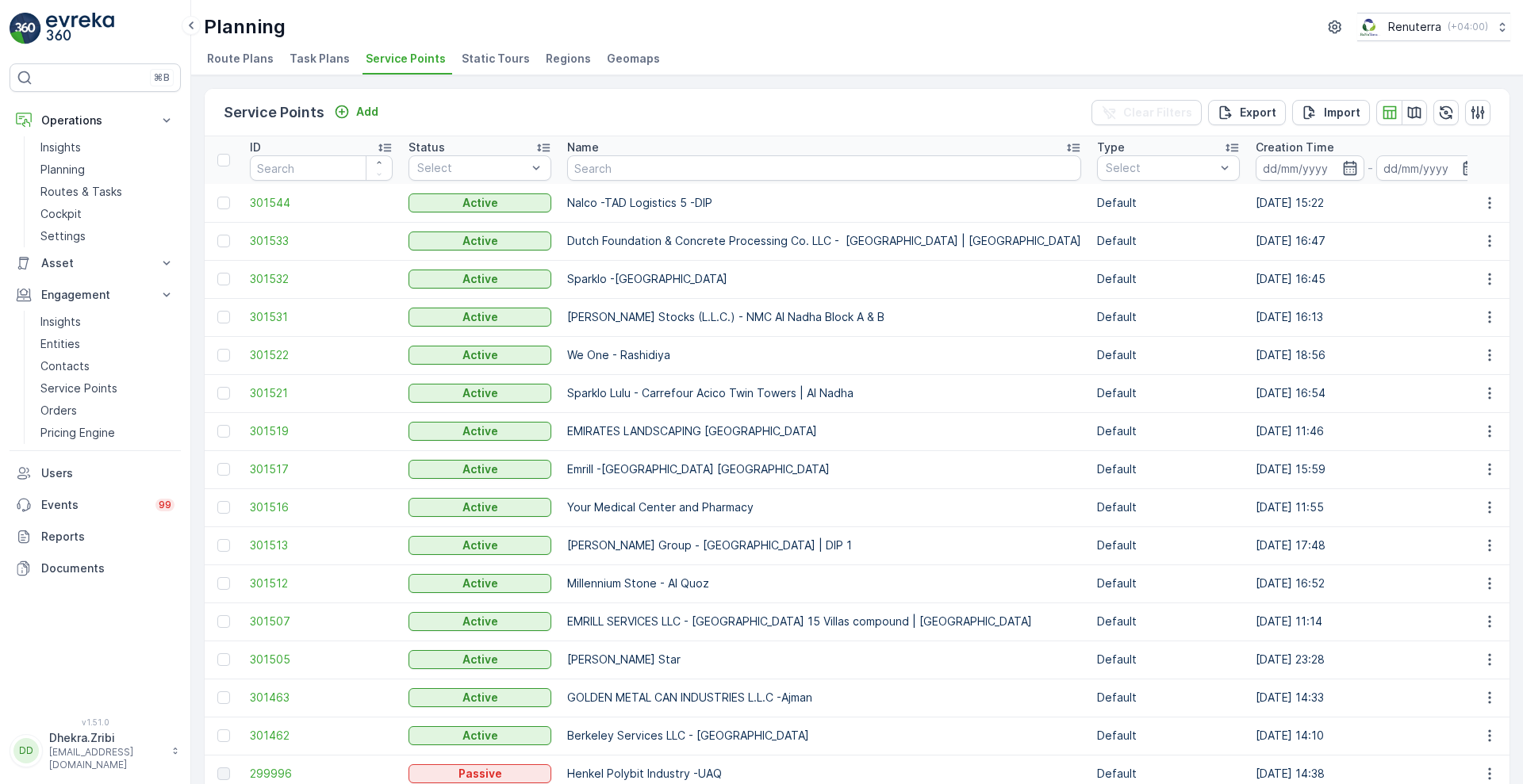
click at [228, 62] on span "Route Plans" at bounding box center [240, 59] width 67 height 16
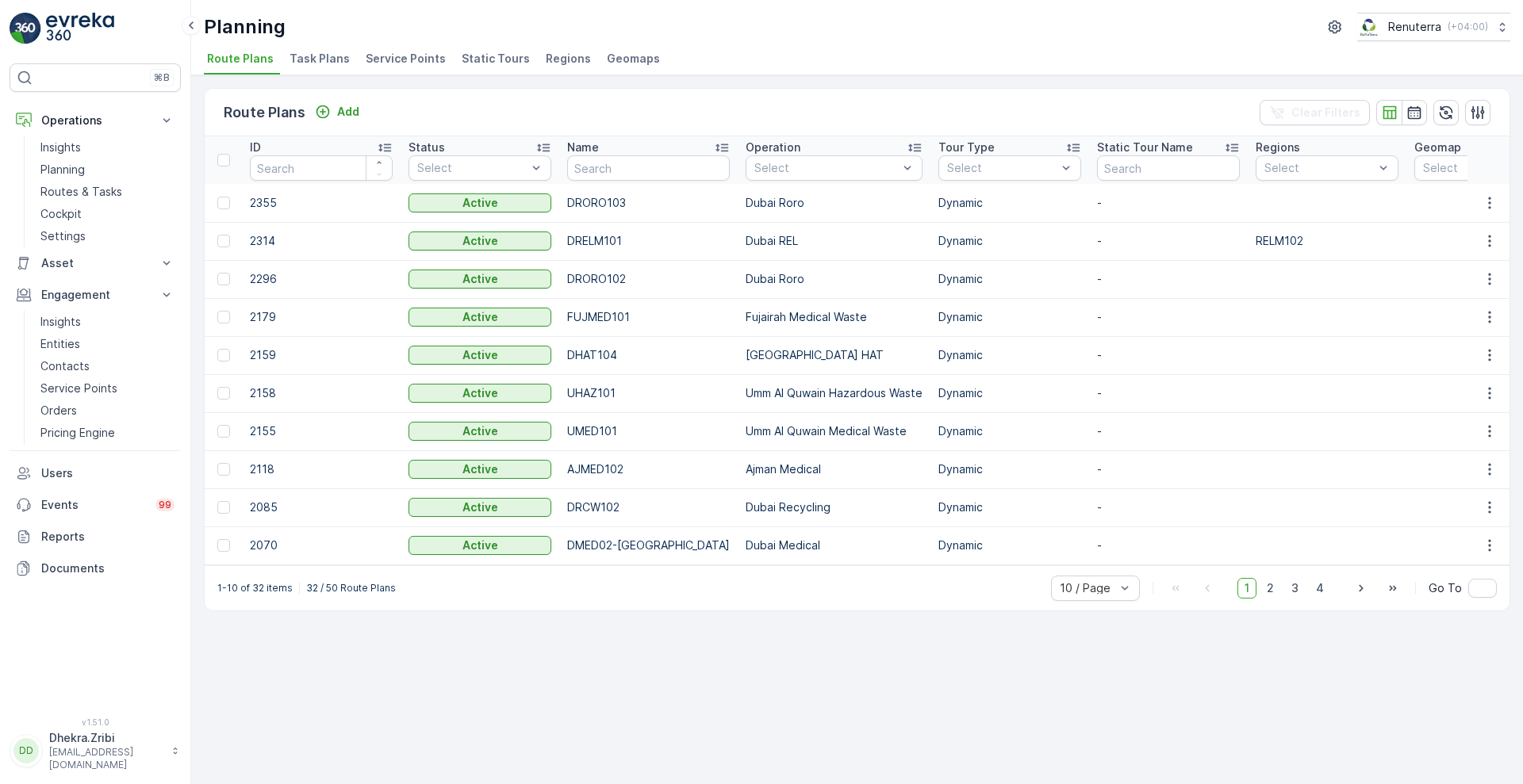
click at [323, 57] on span "Task Plans" at bounding box center [320, 59] width 60 height 16
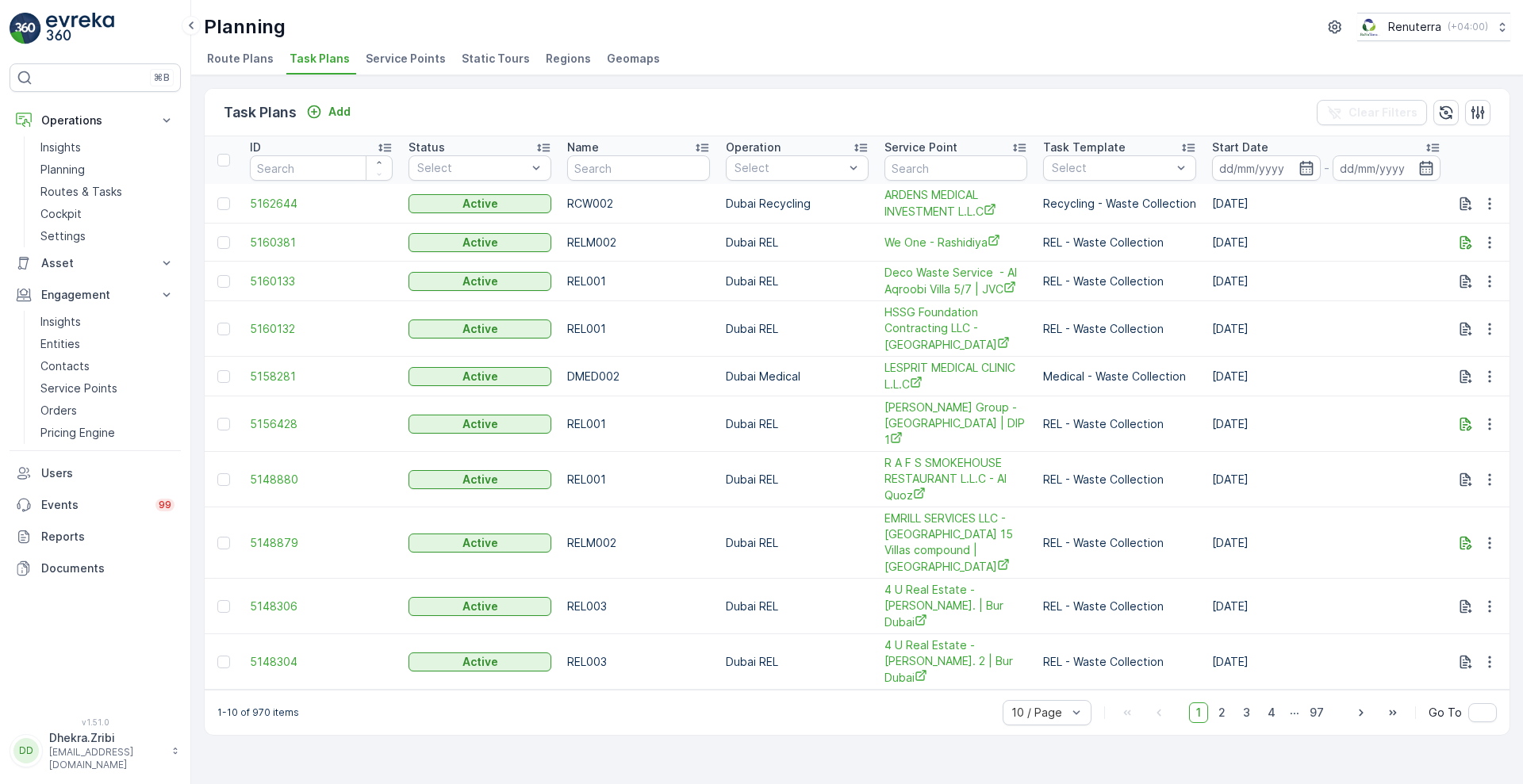
click at [474, 62] on span "Static Tours" at bounding box center [495, 59] width 68 height 16
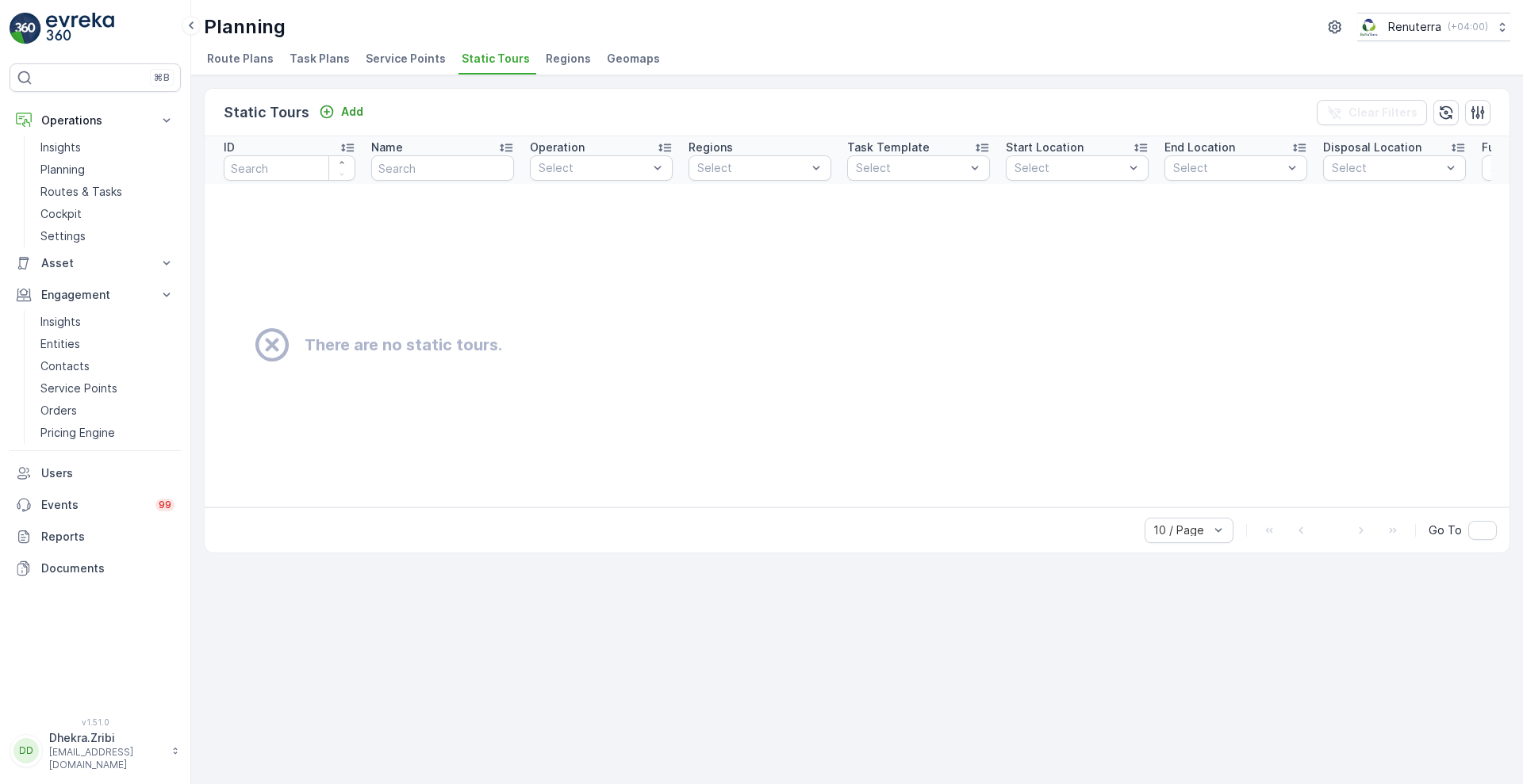
click at [407, 72] on li "Service Points" at bounding box center [407, 60] width 89 height 27
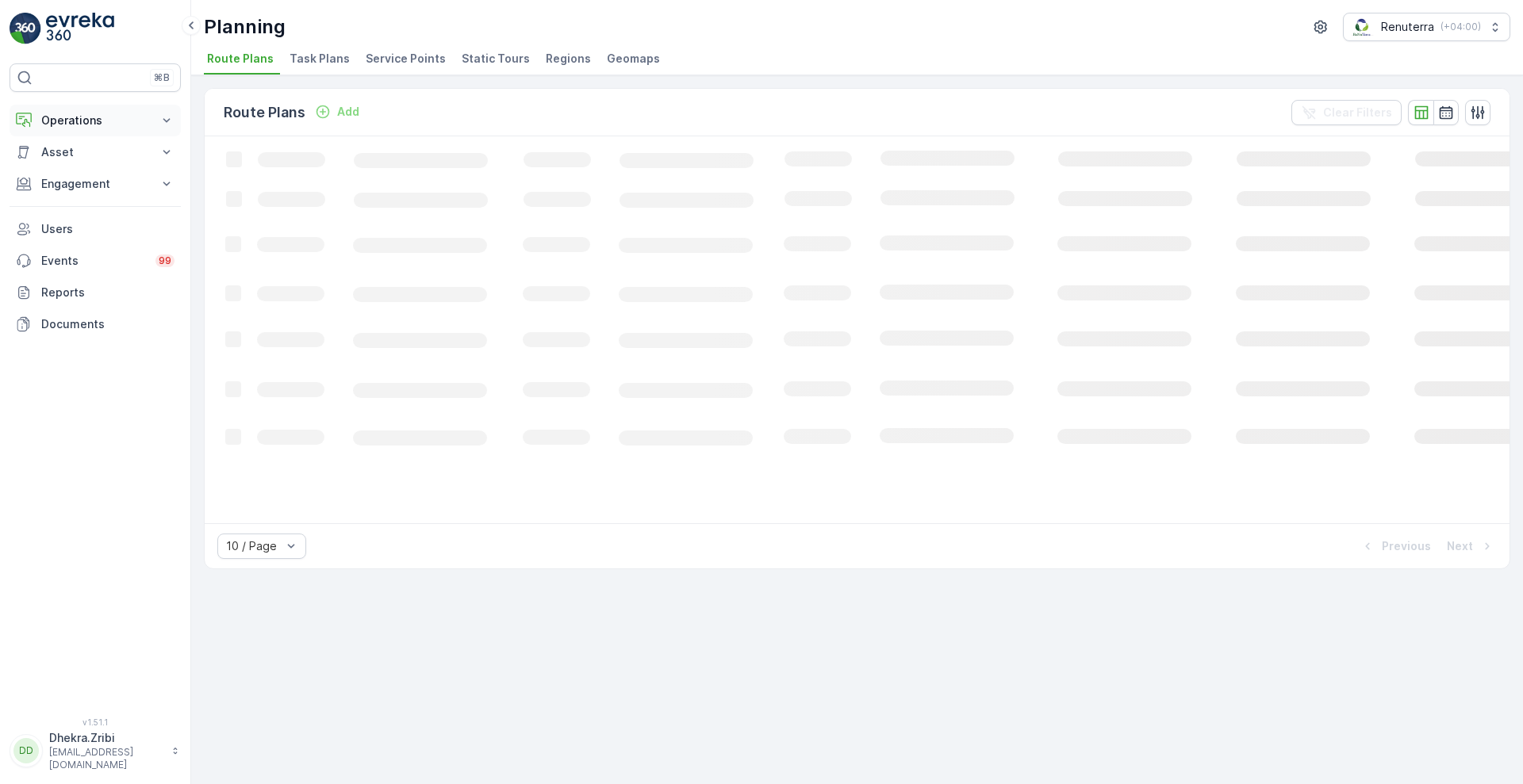
click at [69, 131] on button "Operations" at bounding box center [95, 120] width 171 height 31
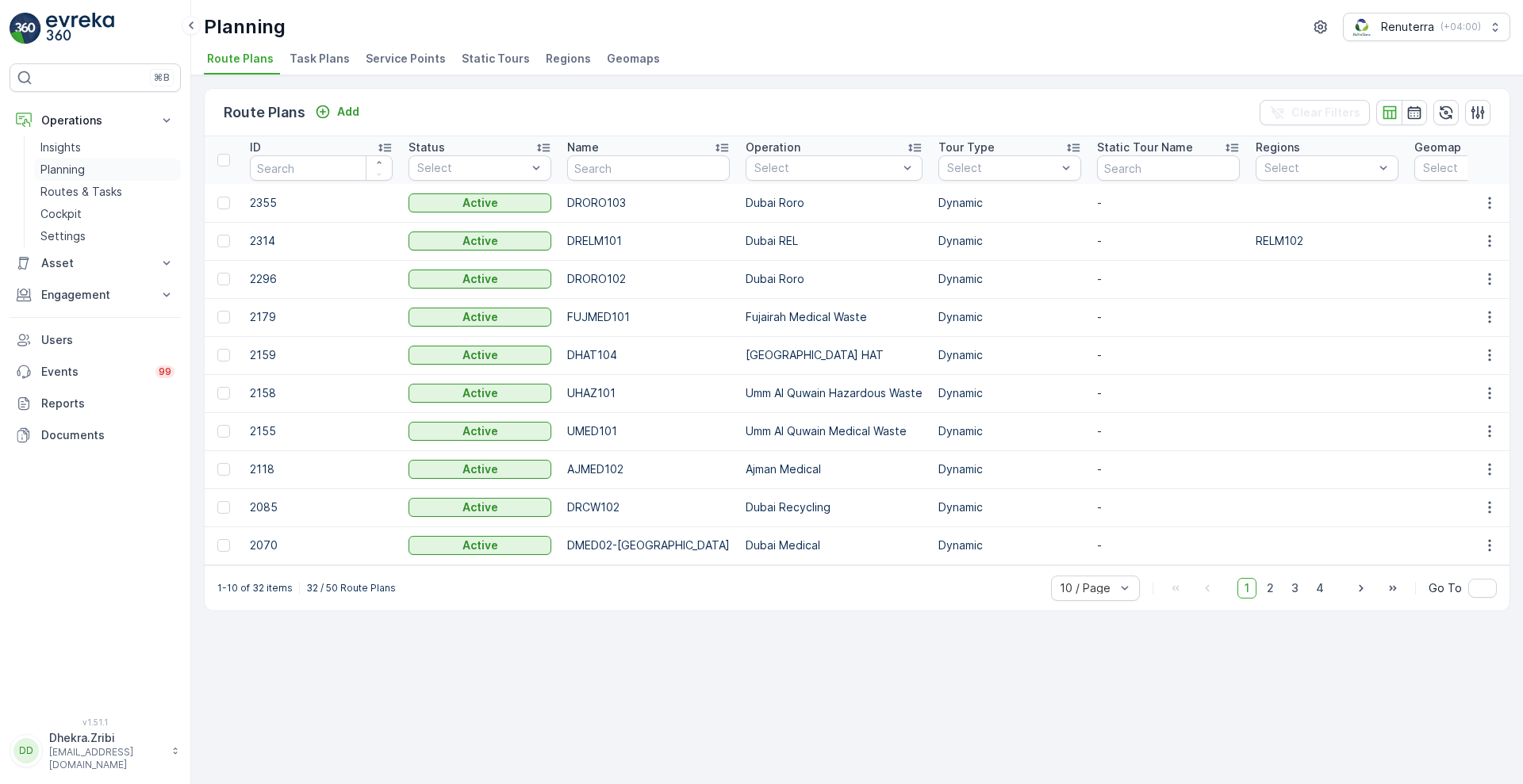
click at [66, 167] on p "Planning" at bounding box center [62, 170] width 44 height 16
click at [397, 67] on li "Service Points" at bounding box center [407, 60] width 89 height 27
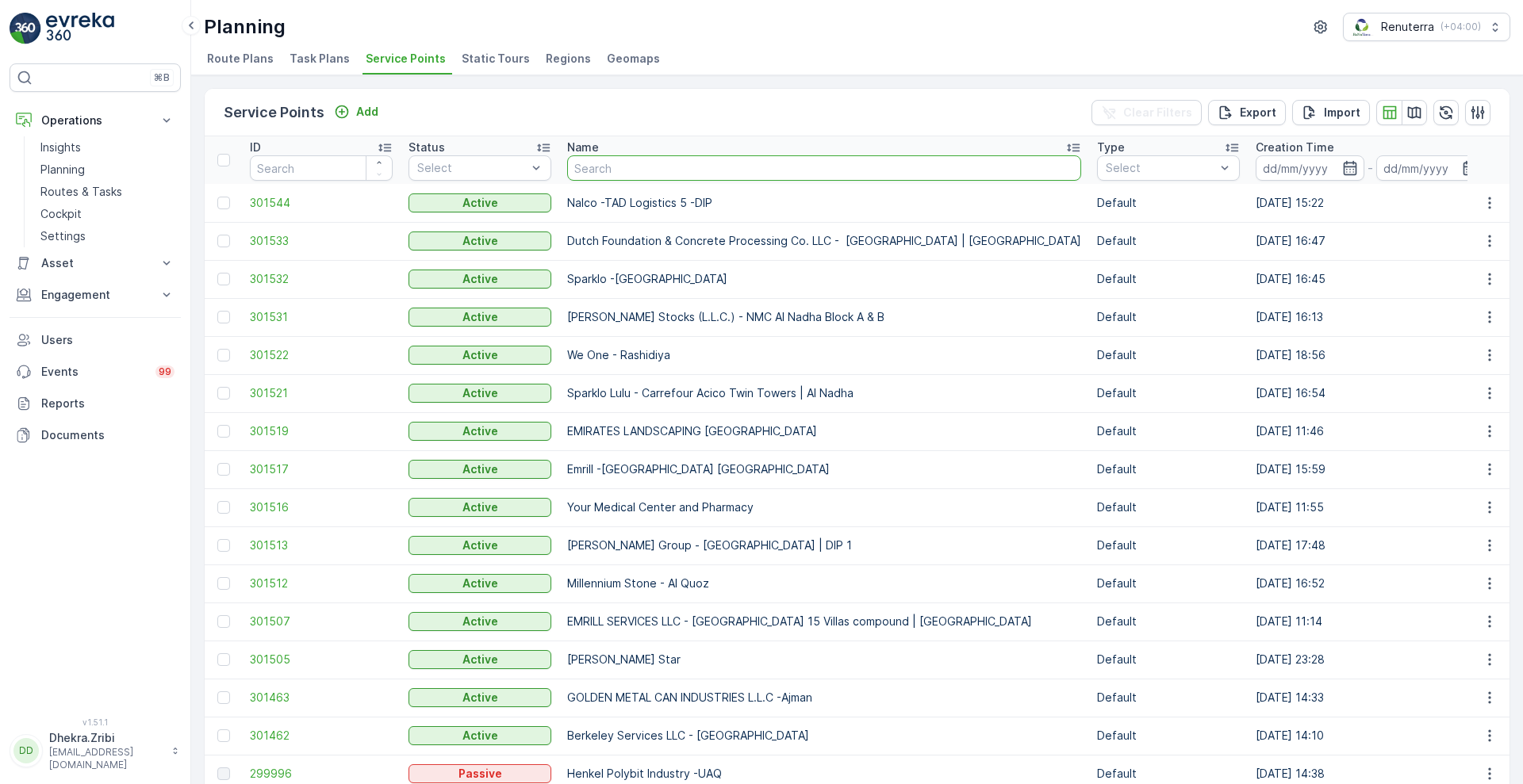
click at [700, 164] on input "text" at bounding box center [823, 168] width 514 height 26
type input "dutch"
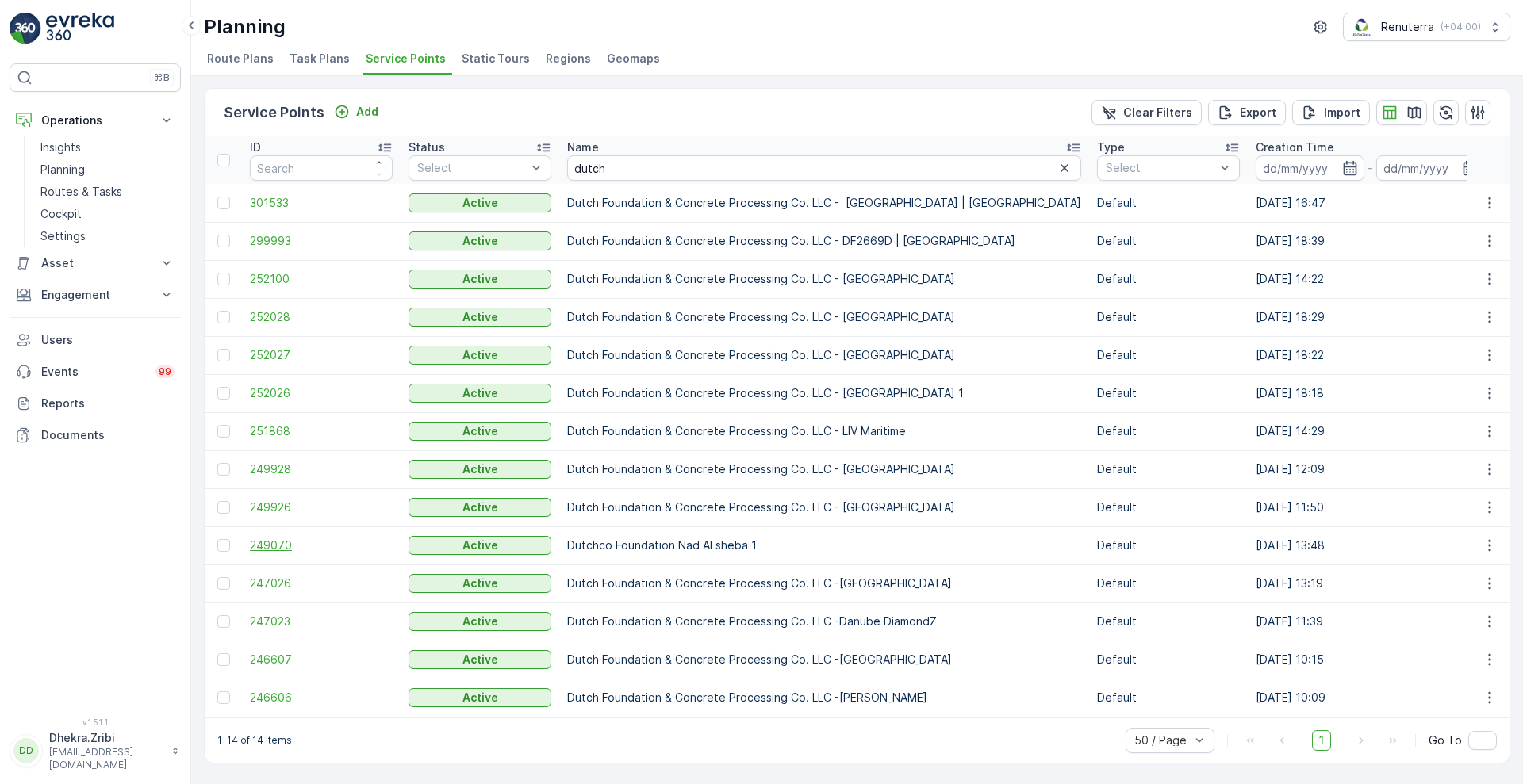
click at [250, 550] on span "249070" at bounding box center [320, 546] width 142 height 16
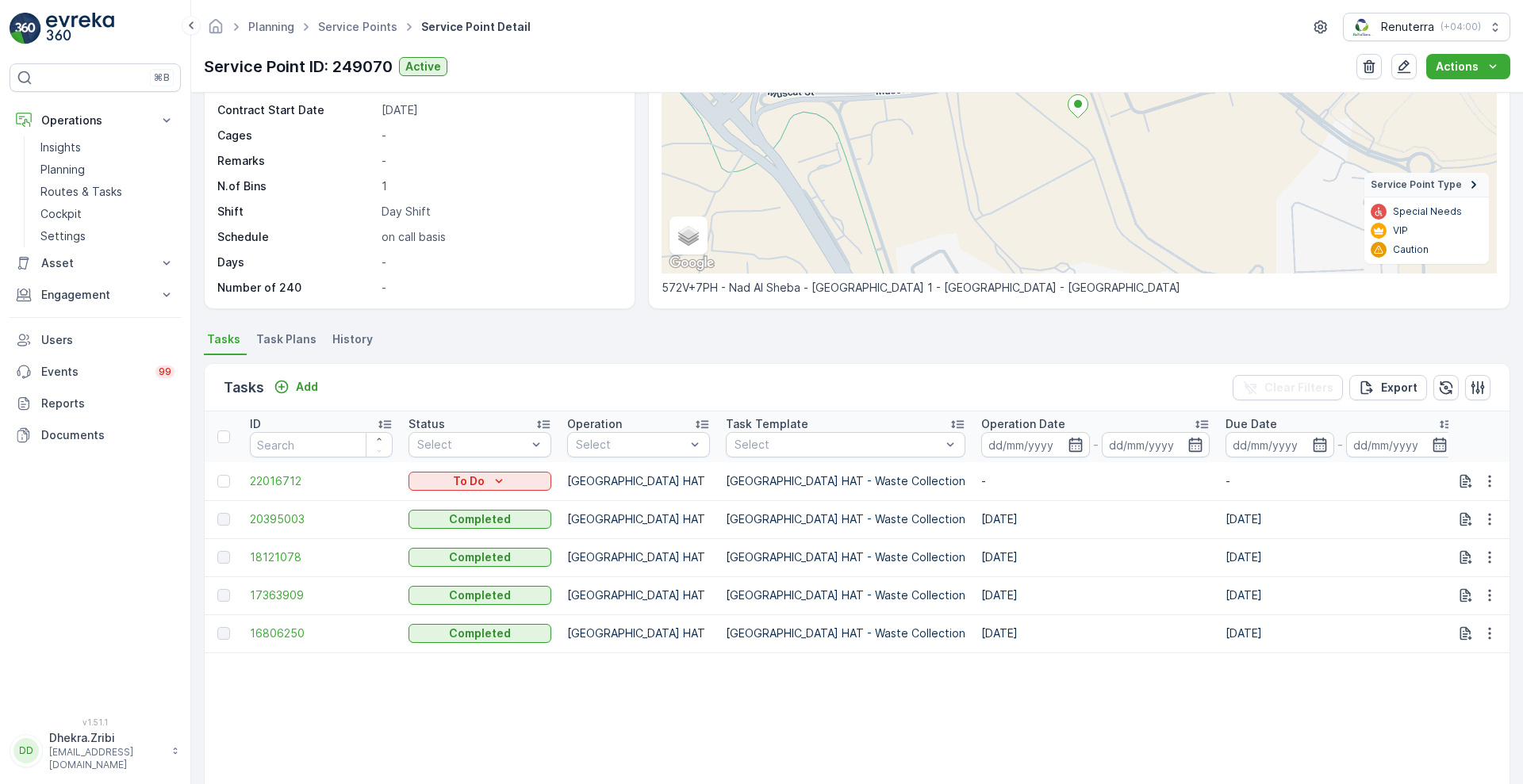
scroll to position [194, 0]
click at [1481, 477] on icon "button" at bounding box center [1489, 480] width 16 height 16
click at [1444, 549] on span "Change Route" at bounding box center [1449, 548] width 77 height 16
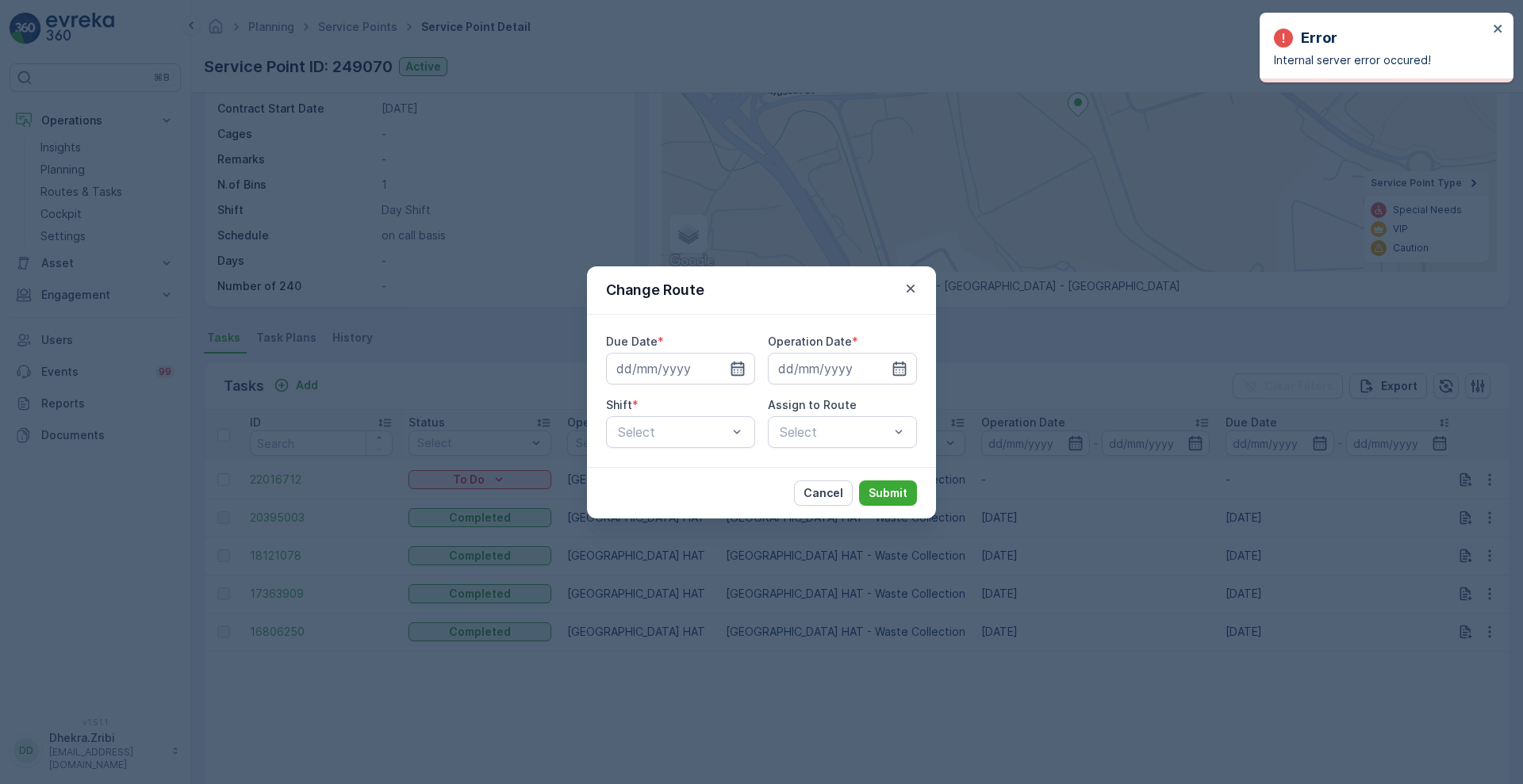
click at [731, 369] on icon "button" at bounding box center [737, 368] width 14 height 14
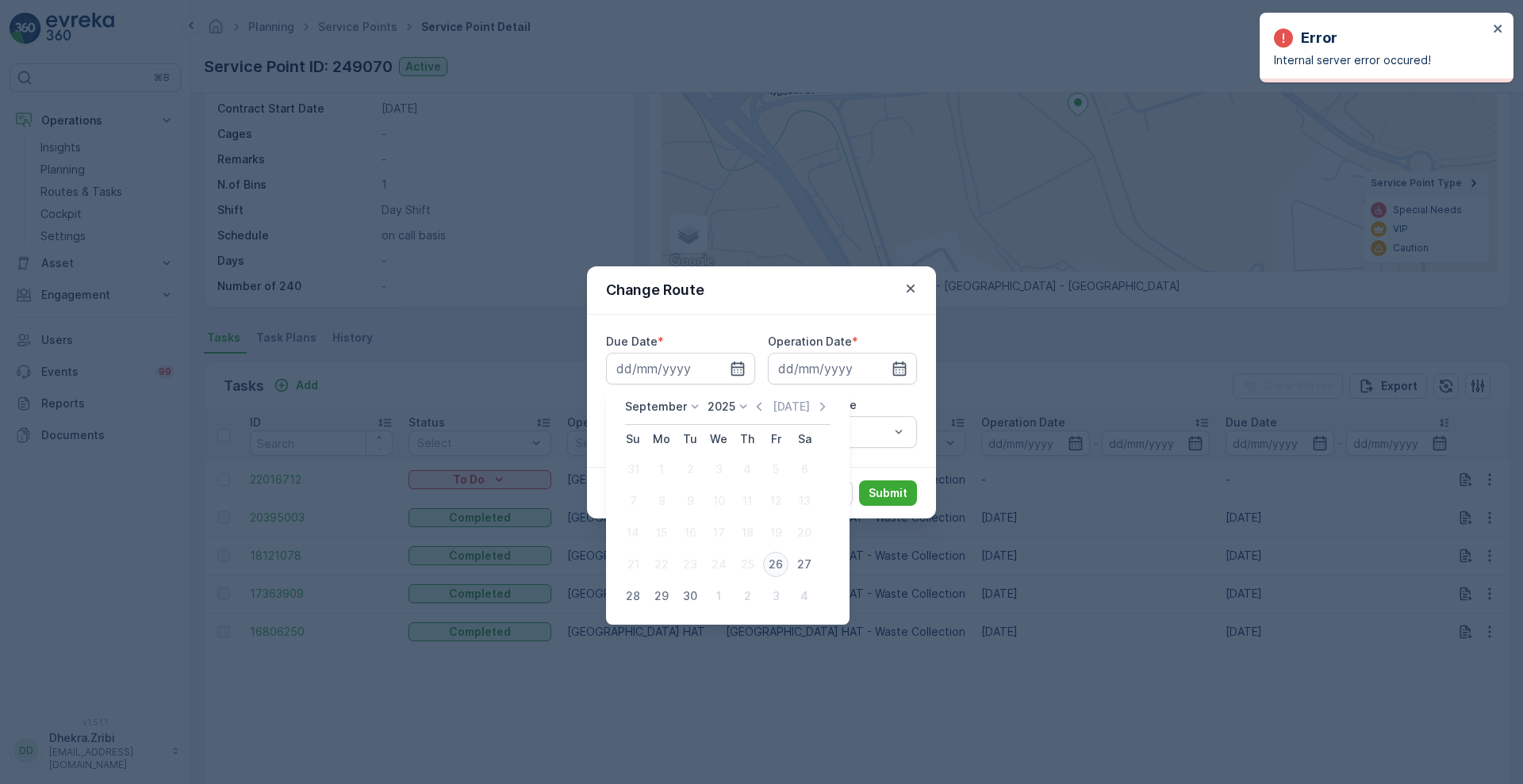
click at [779, 568] on div "26" at bounding box center [776, 565] width 26 height 26
type input "[DATE]"
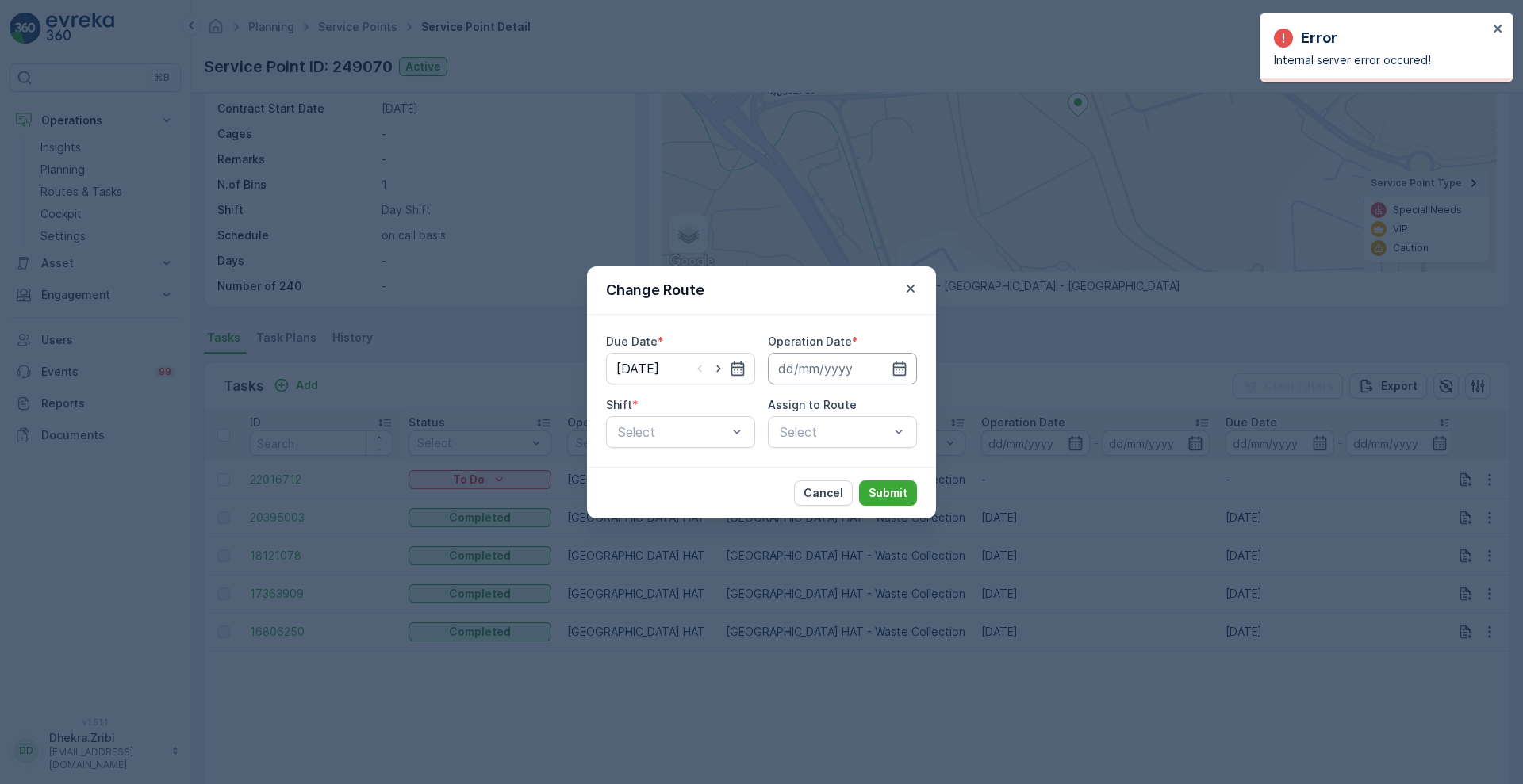
click at [909, 360] on input at bounding box center [842, 368] width 149 height 31
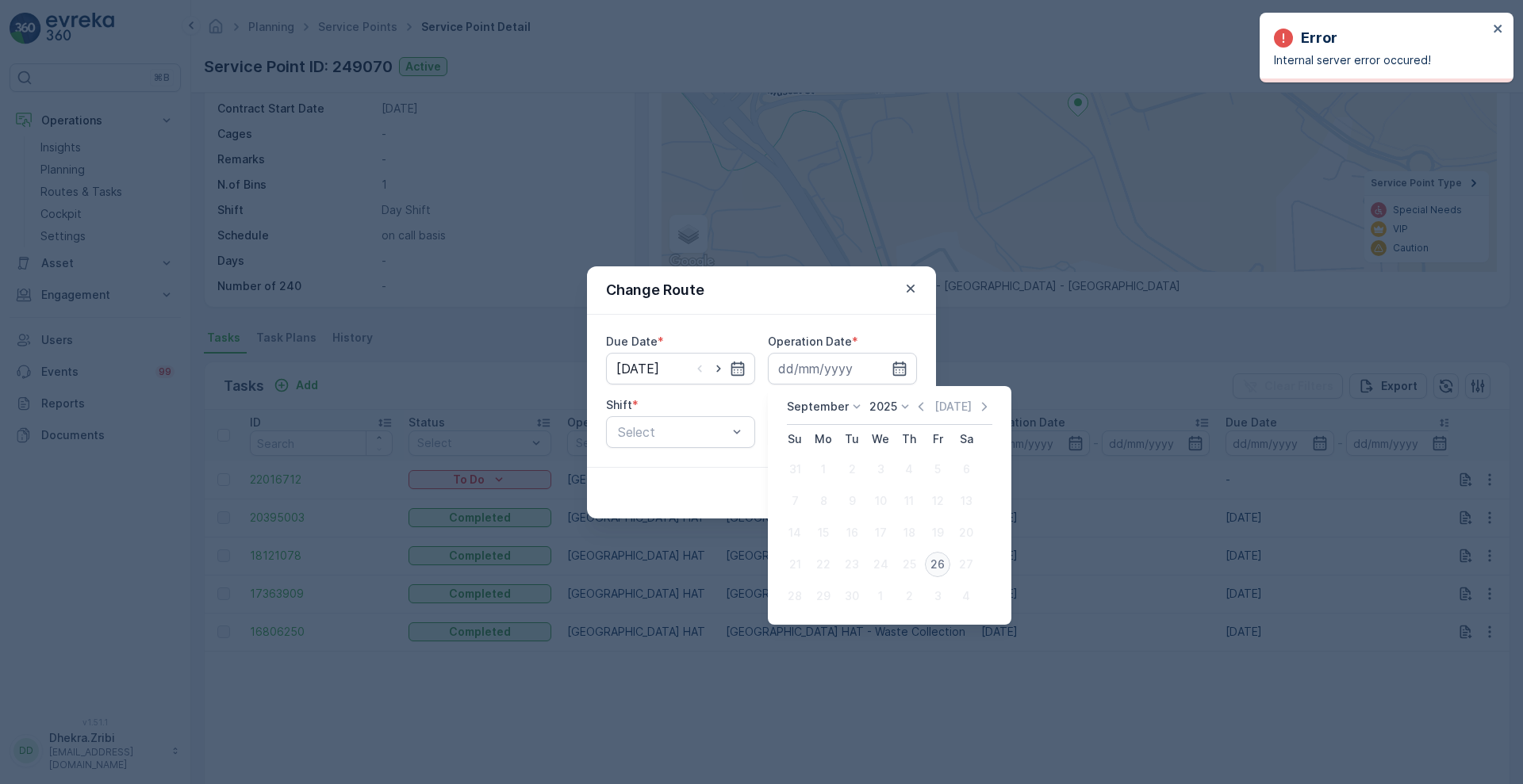
click at [937, 566] on div "26" at bounding box center [938, 565] width 26 height 26
type input "[DATE]"
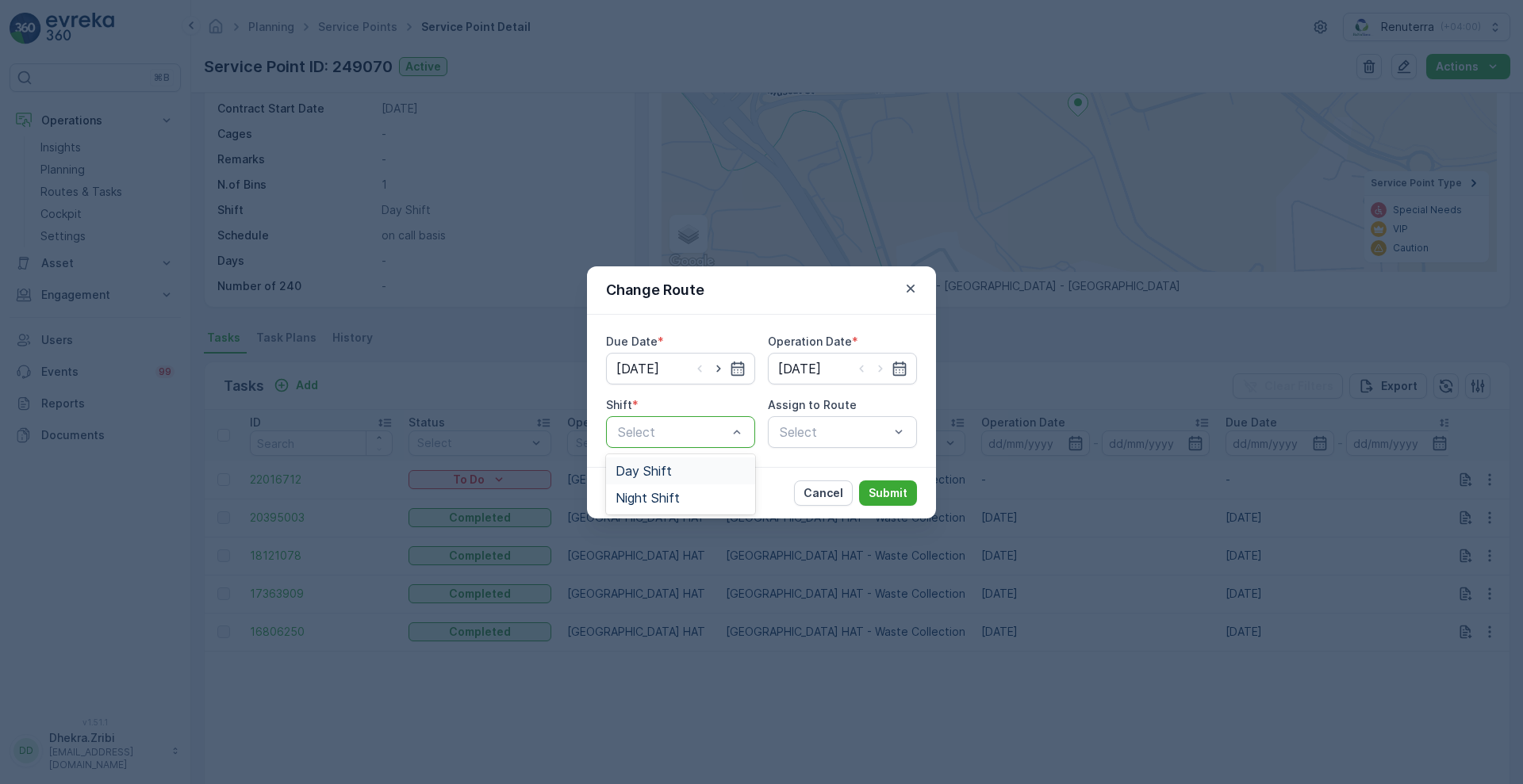
click at [683, 473] on div "Day Shift" at bounding box center [681, 471] width 130 height 14
click at [816, 444] on div "Select" at bounding box center [842, 431] width 149 height 31
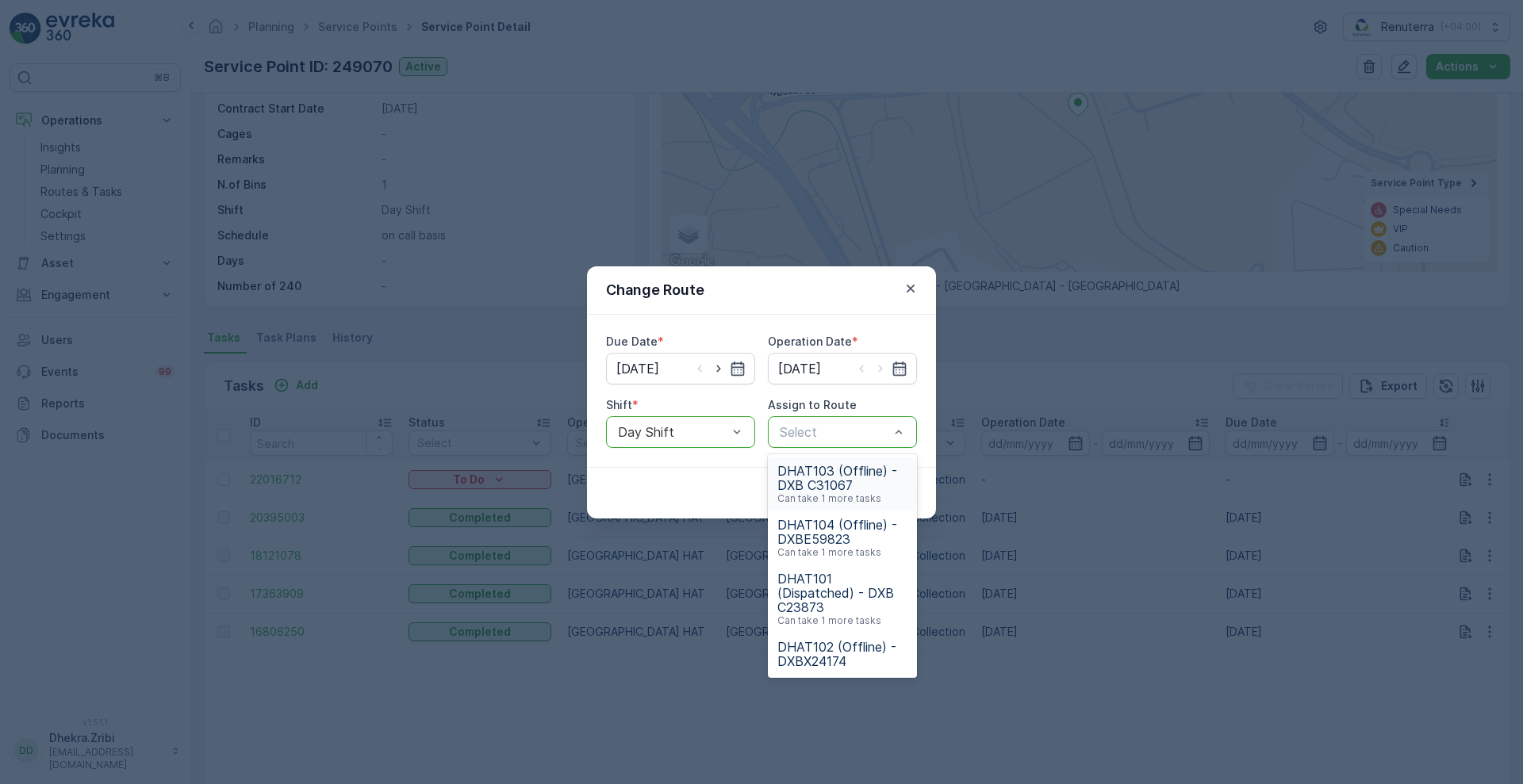
click at [816, 444] on div "Select" at bounding box center [842, 431] width 149 height 31
click at [847, 489] on span "DHAT103 (Offline) - DXB C31067" at bounding box center [843, 477] width 130 height 28
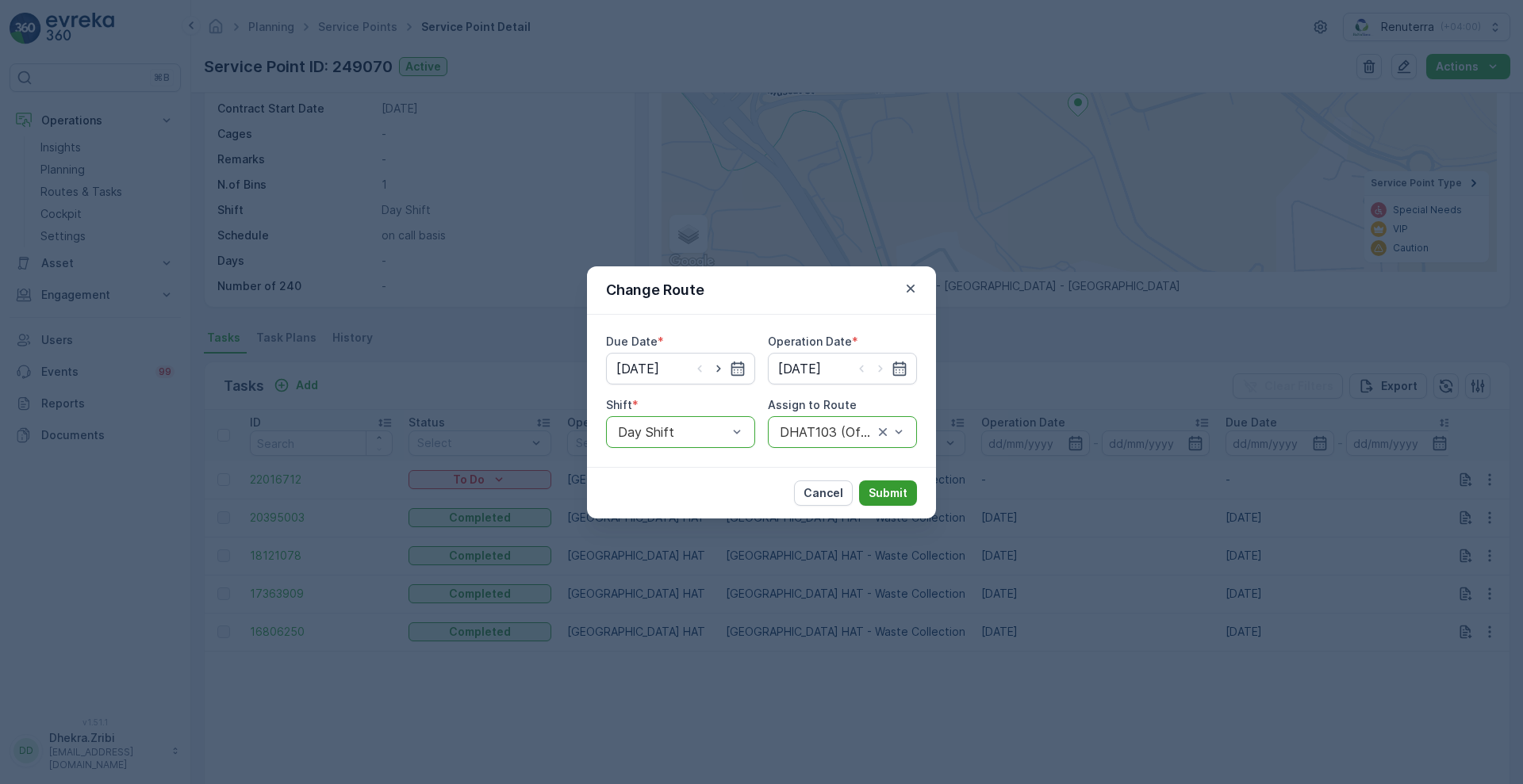
click at [885, 488] on p "Submit" at bounding box center [888, 493] width 39 height 16
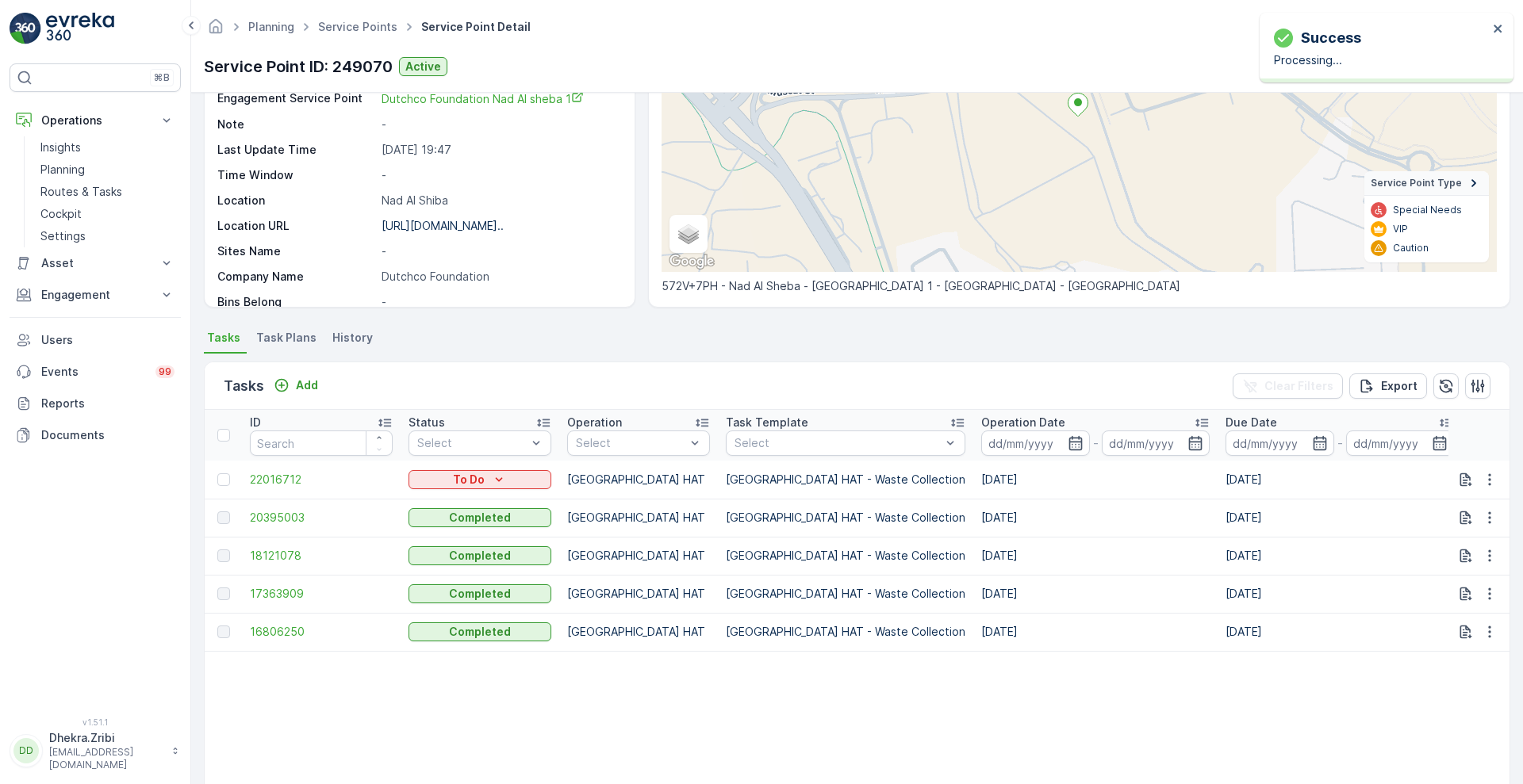
scroll to position [0, 0]
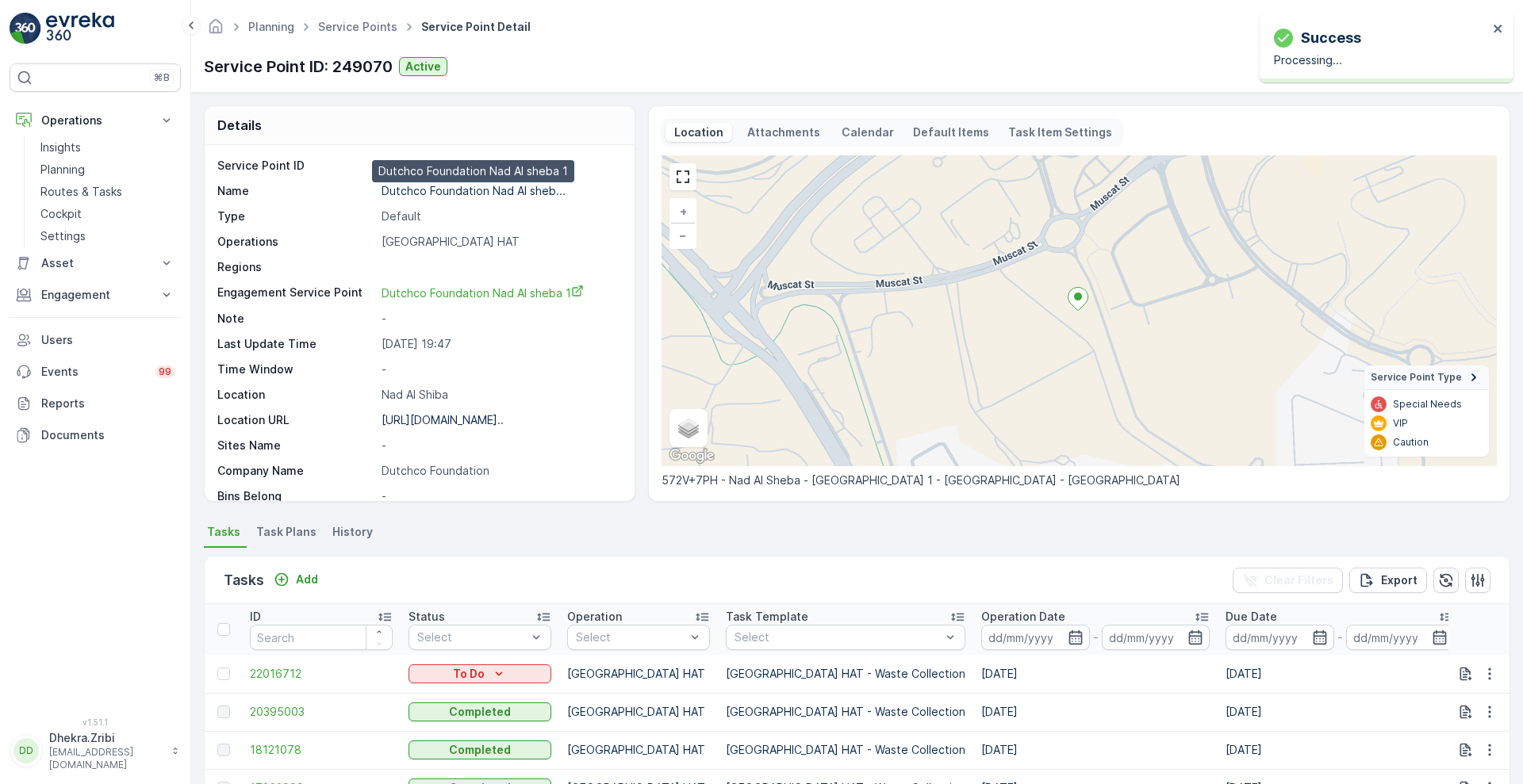
click at [468, 188] on p "Dutchco Foundation Nad Al sheb..." at bounding box center [473, 191] width 184 height 14
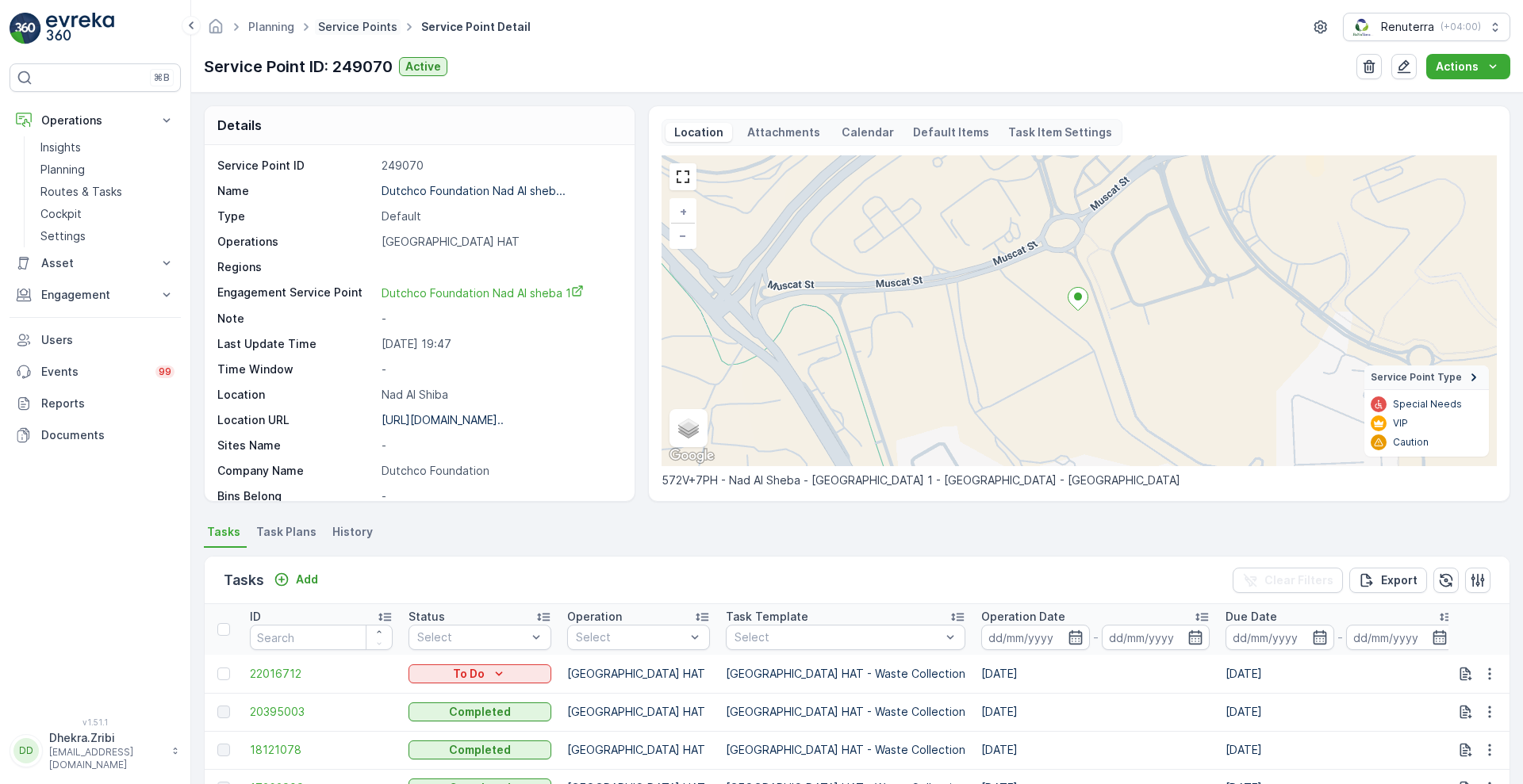
click at [348, 23] on link "Service Points" at bounding box center [357, 27] width 80 height 14
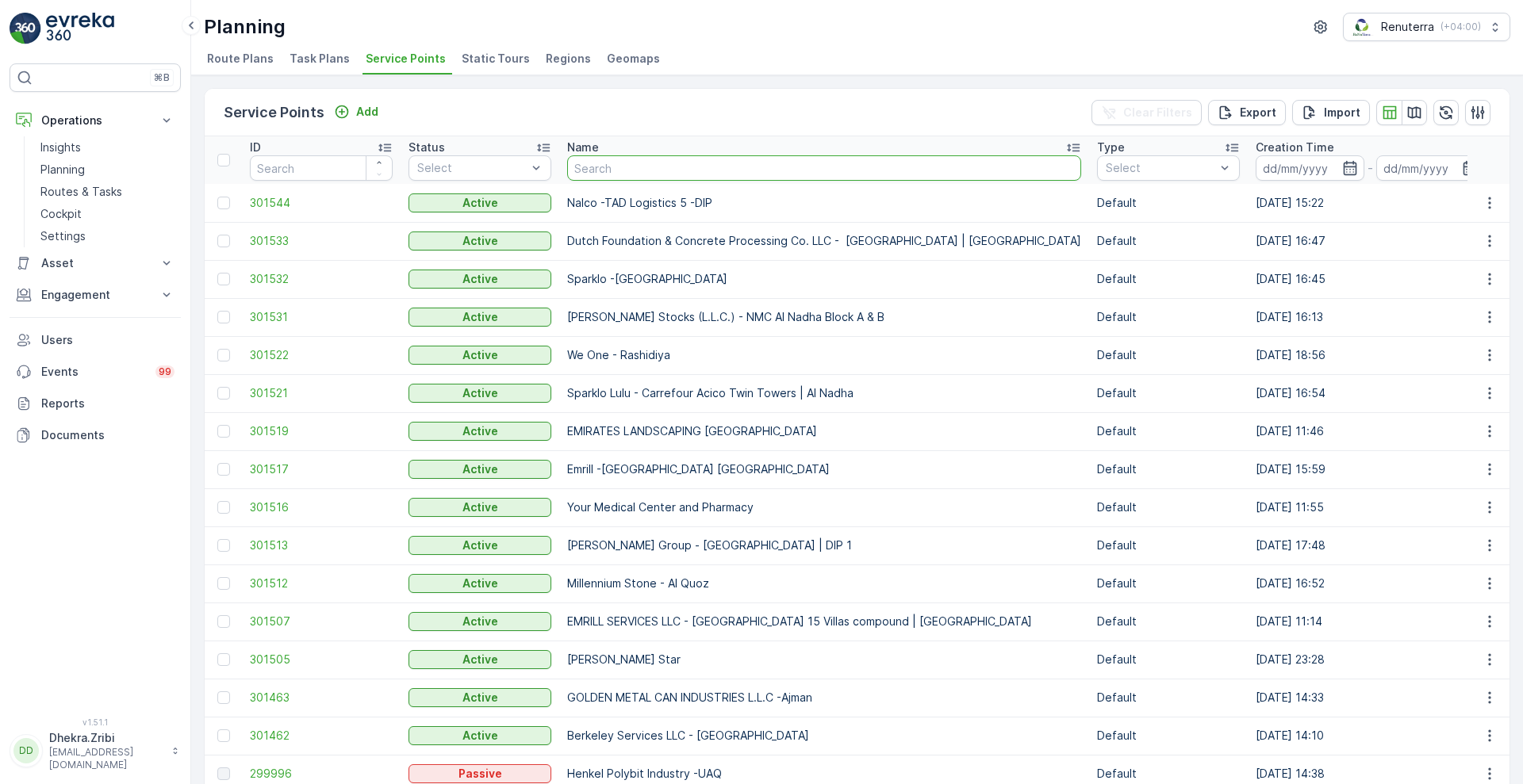
click at [673, 166] on input "text" at bounding box center [823, 168] width 514 height 26
type input "italian"
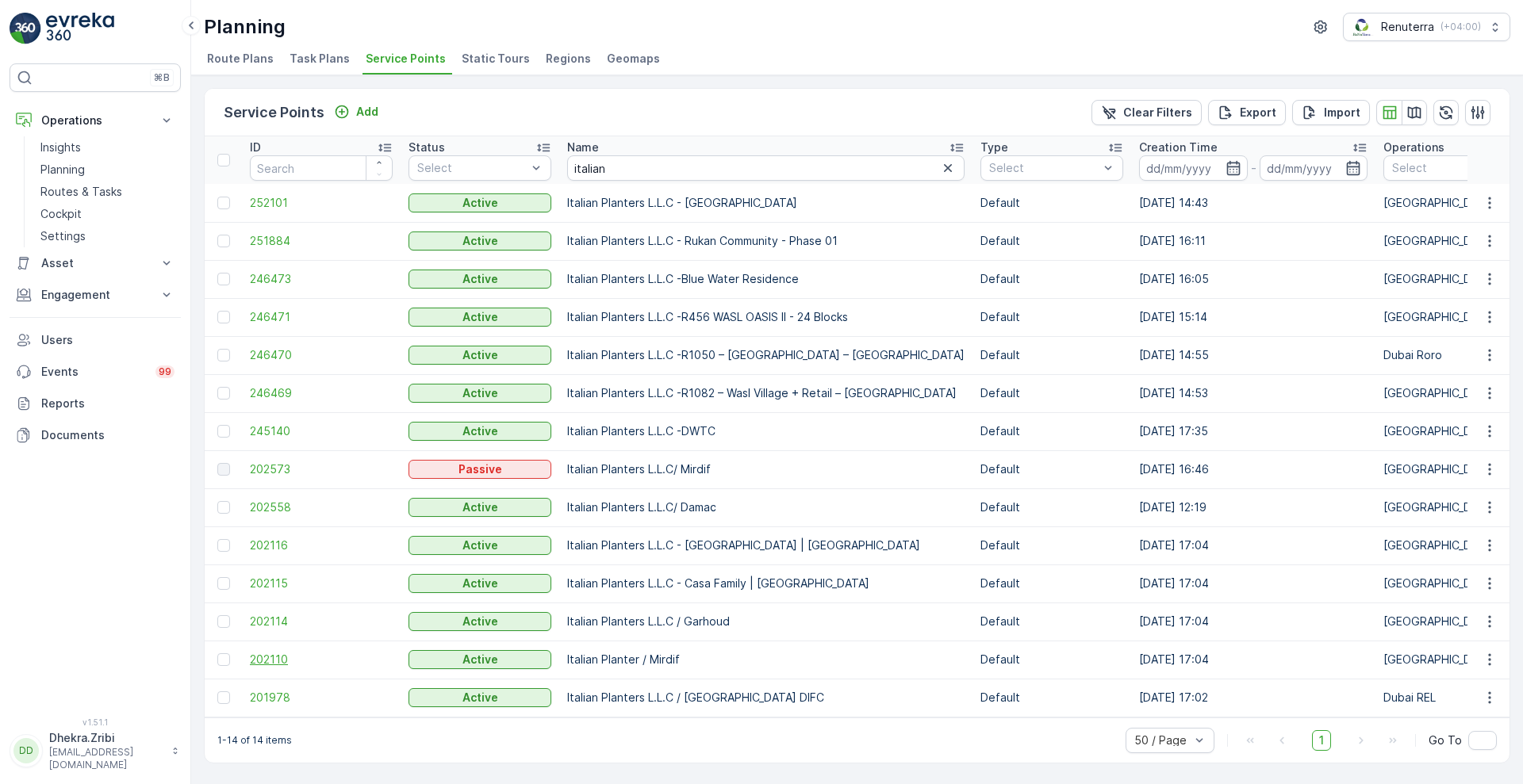
click at [266, 657] on span "202110" at bounding box center [320, 660] width 142 height 16
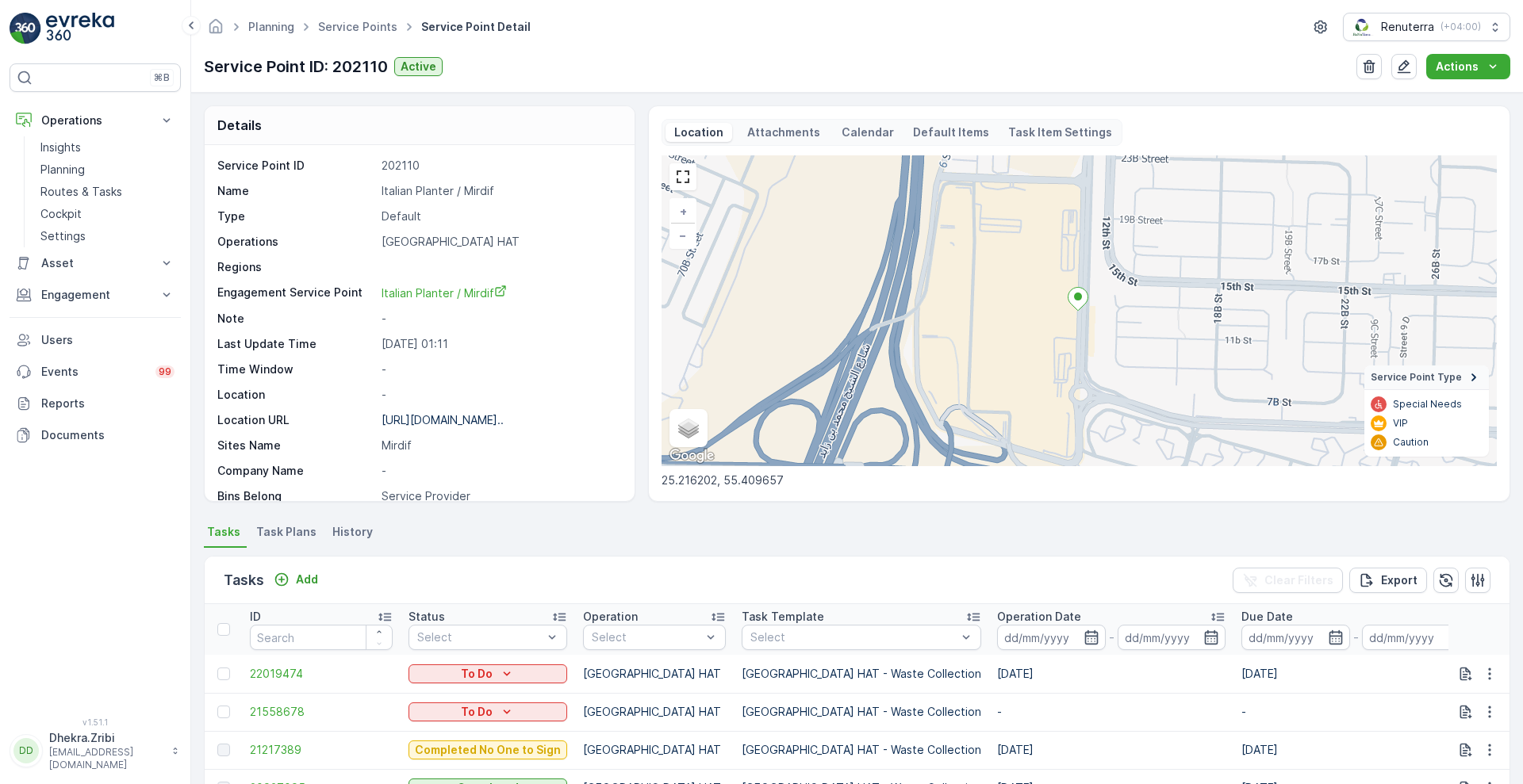
click at [468, 186] on p "Italian Planter / Mirdif" at bounding box center [500, 192] width 237 height 16
copy p "Italian Planter / Mirdif"
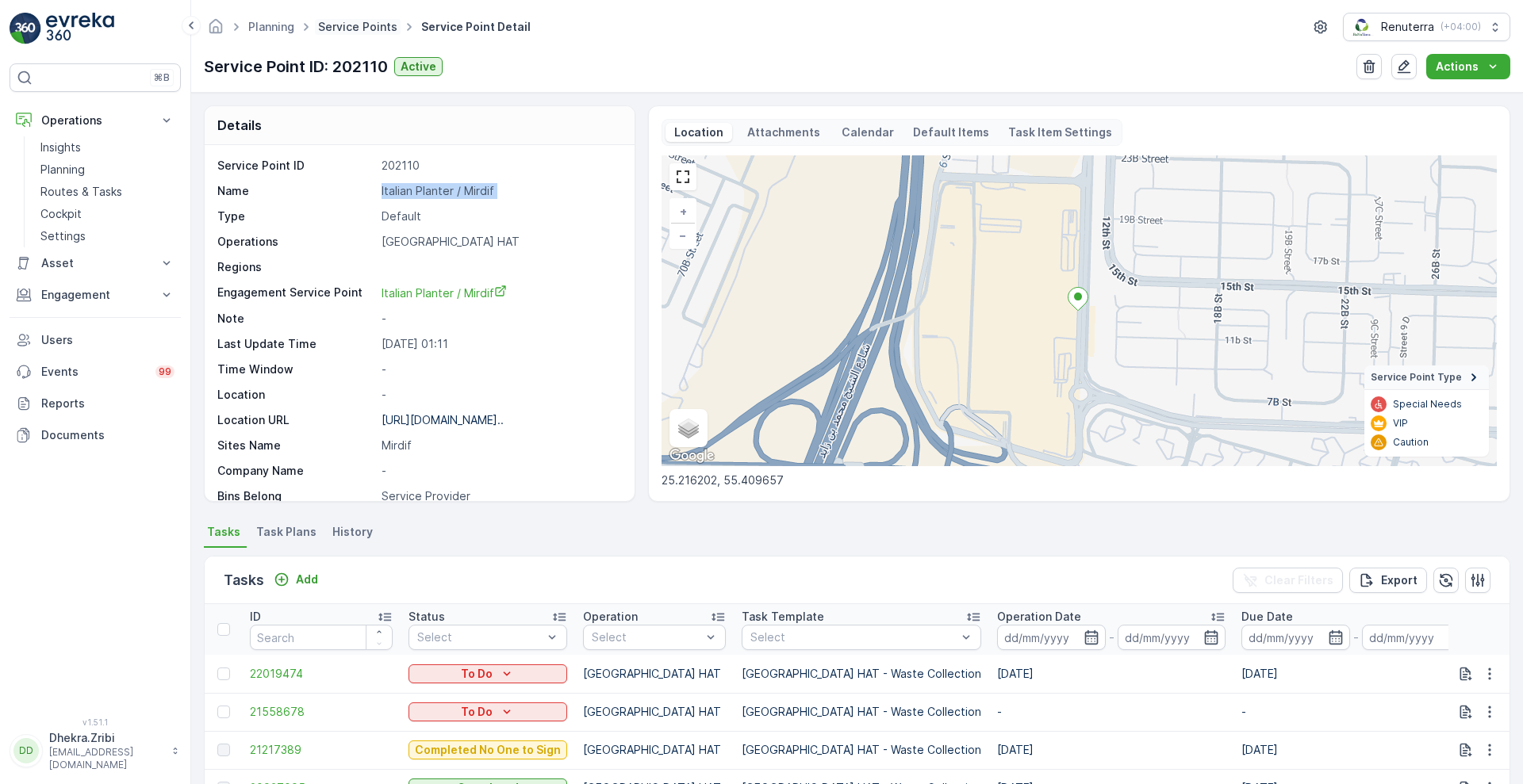
click at [341, 28] on link "Service Points" at bounding box center [357, 27] width 80 height 14
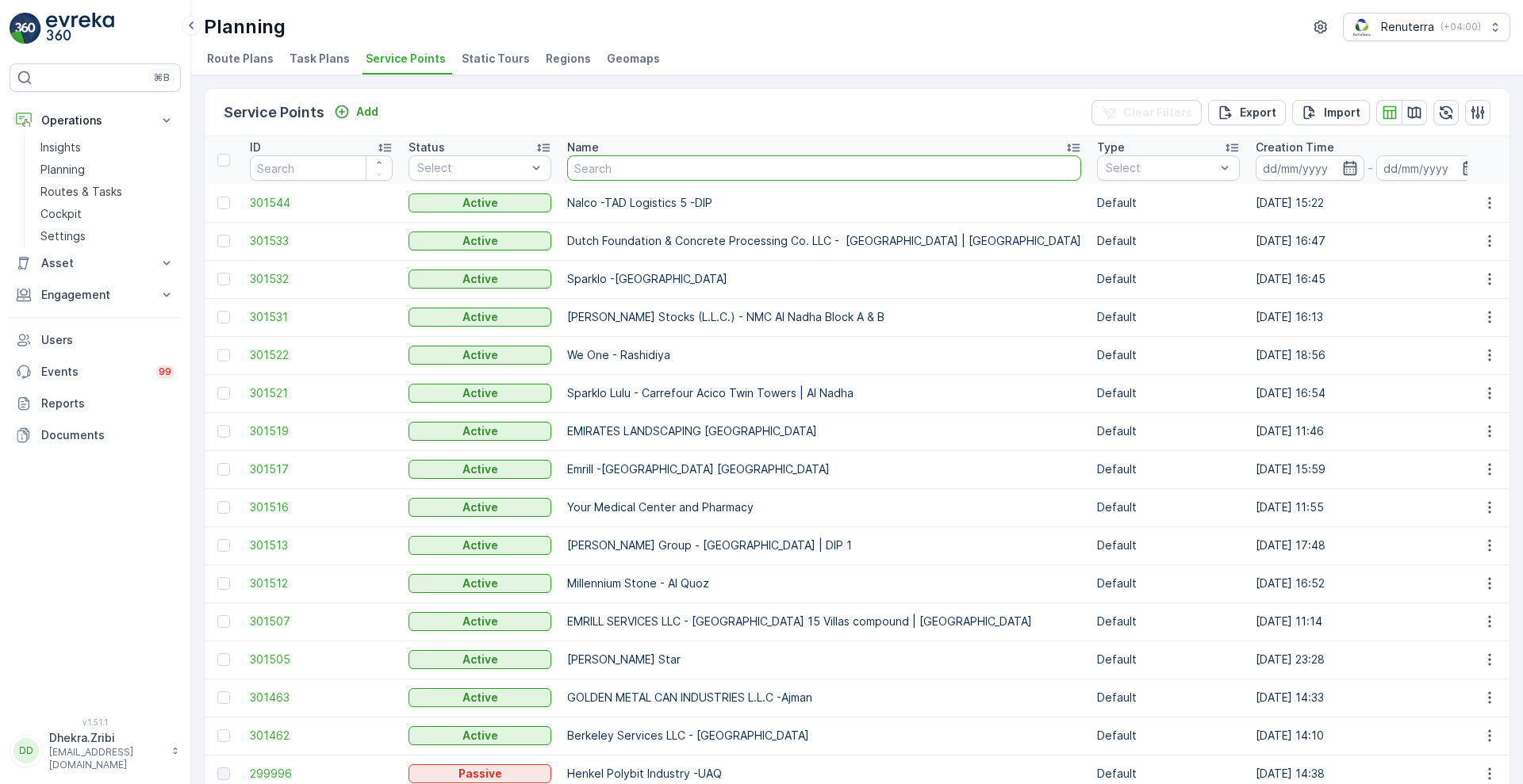
click at [638, 167] on input "text" at bounding box center [823, 168] width 514 height 26
type input "gulf"
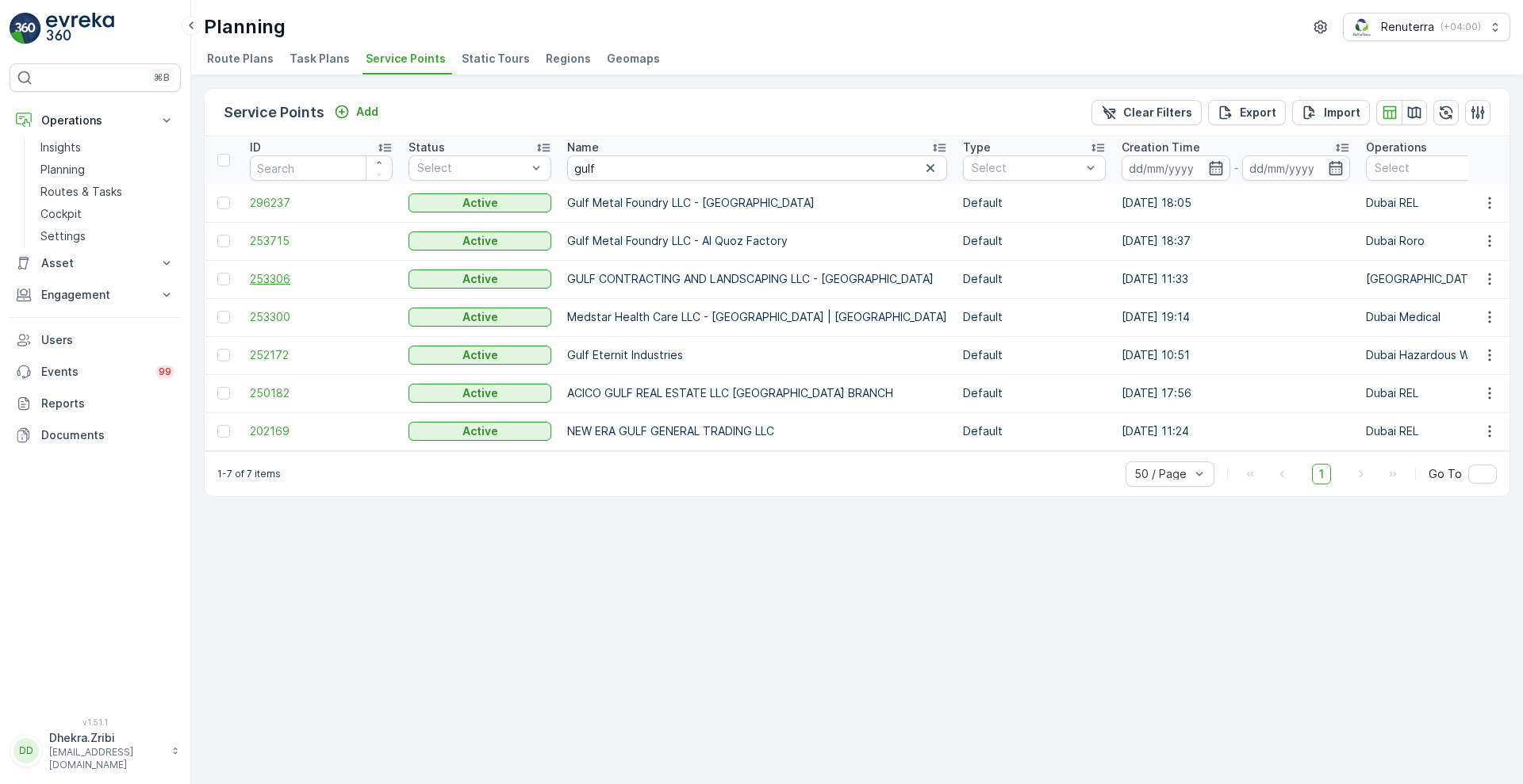
click at [270, 274] on span "253306" at bounding box center [320, 279] width 142 height 16
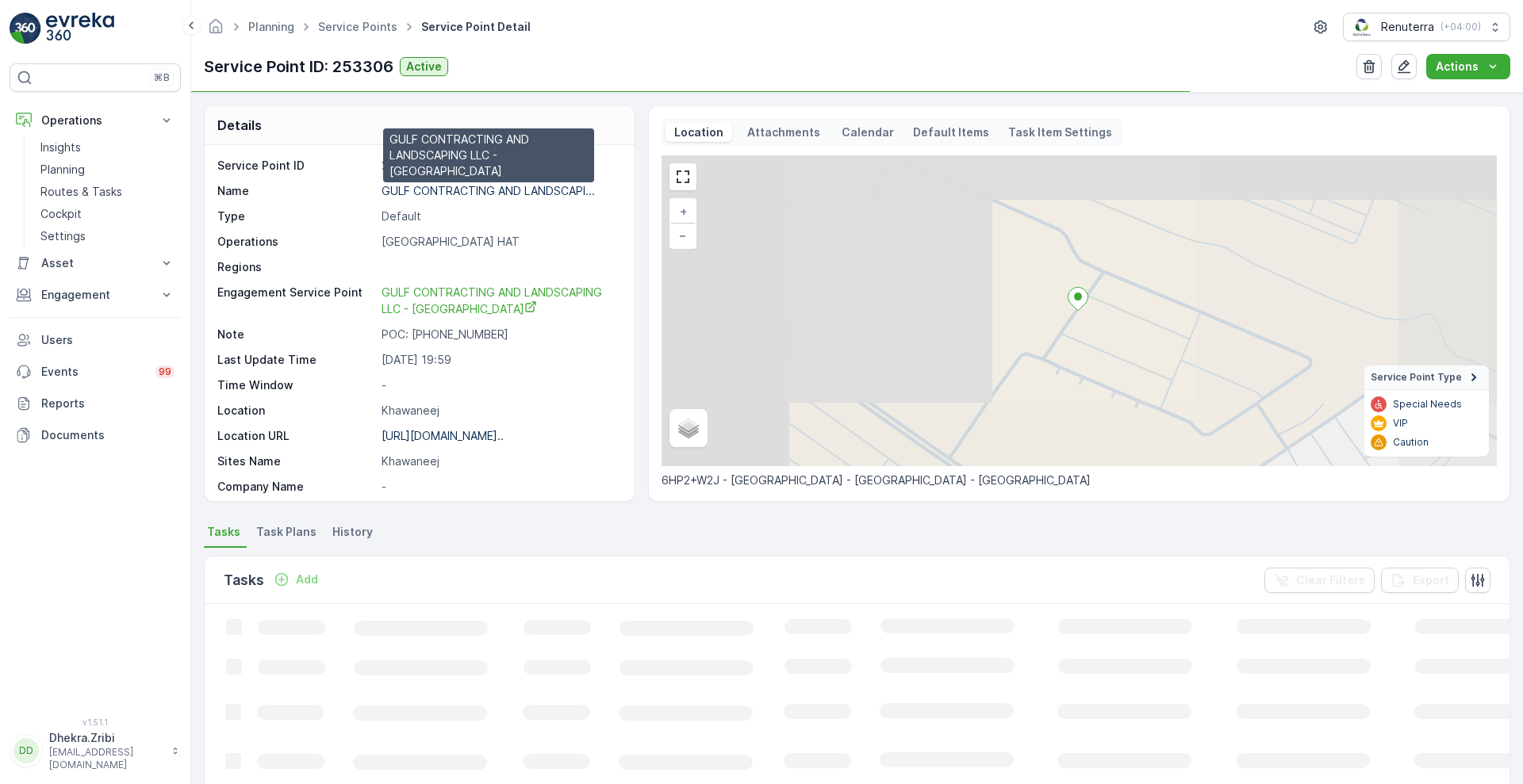
click at [451, 187] on p "GULF CONTRACTING AND LANDSCAPI..." at bounding box center [488, 191] width 213 height 14
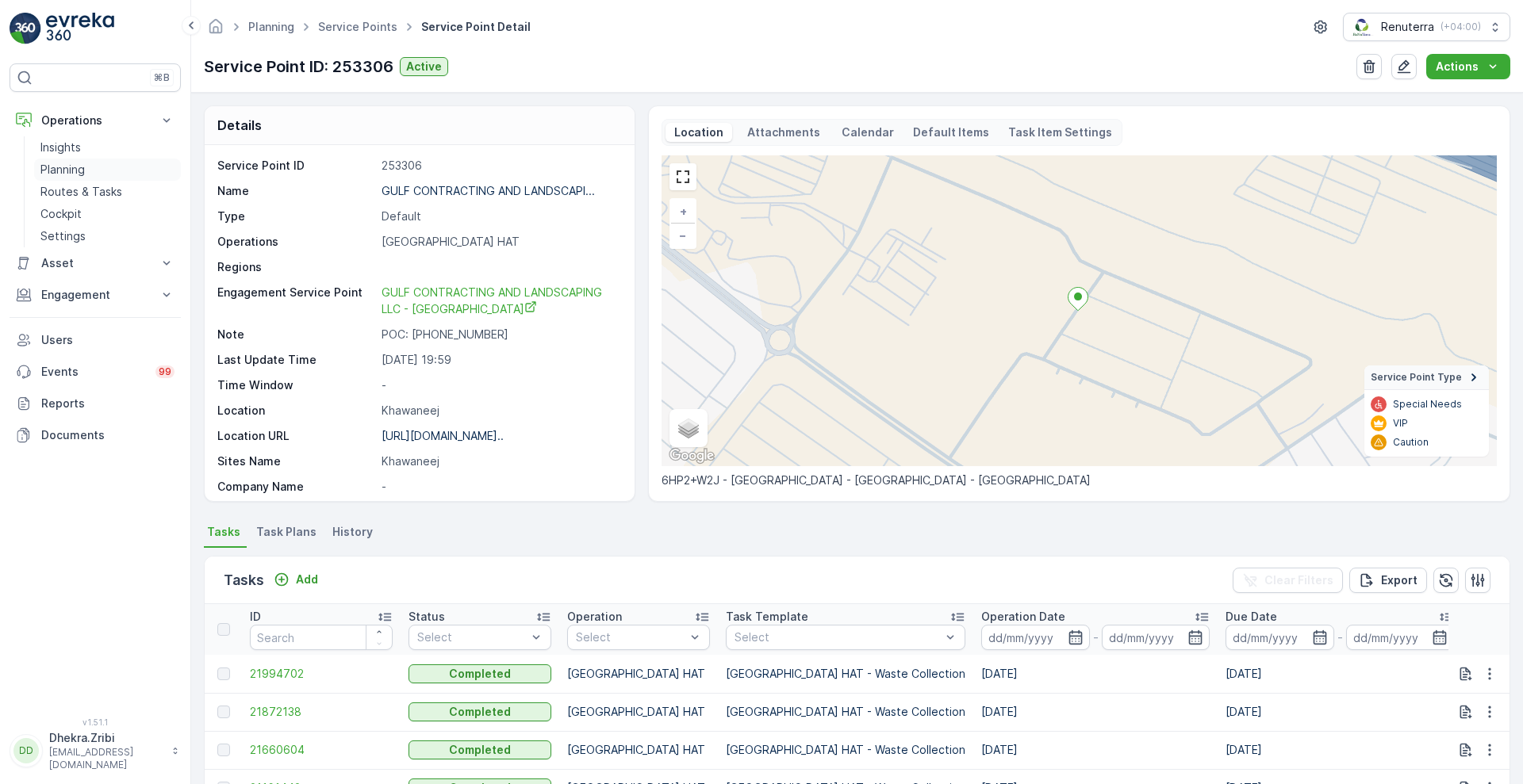
click at [78, 172] on p "Planning" at bounding box center [62, 170] width 44 height 16
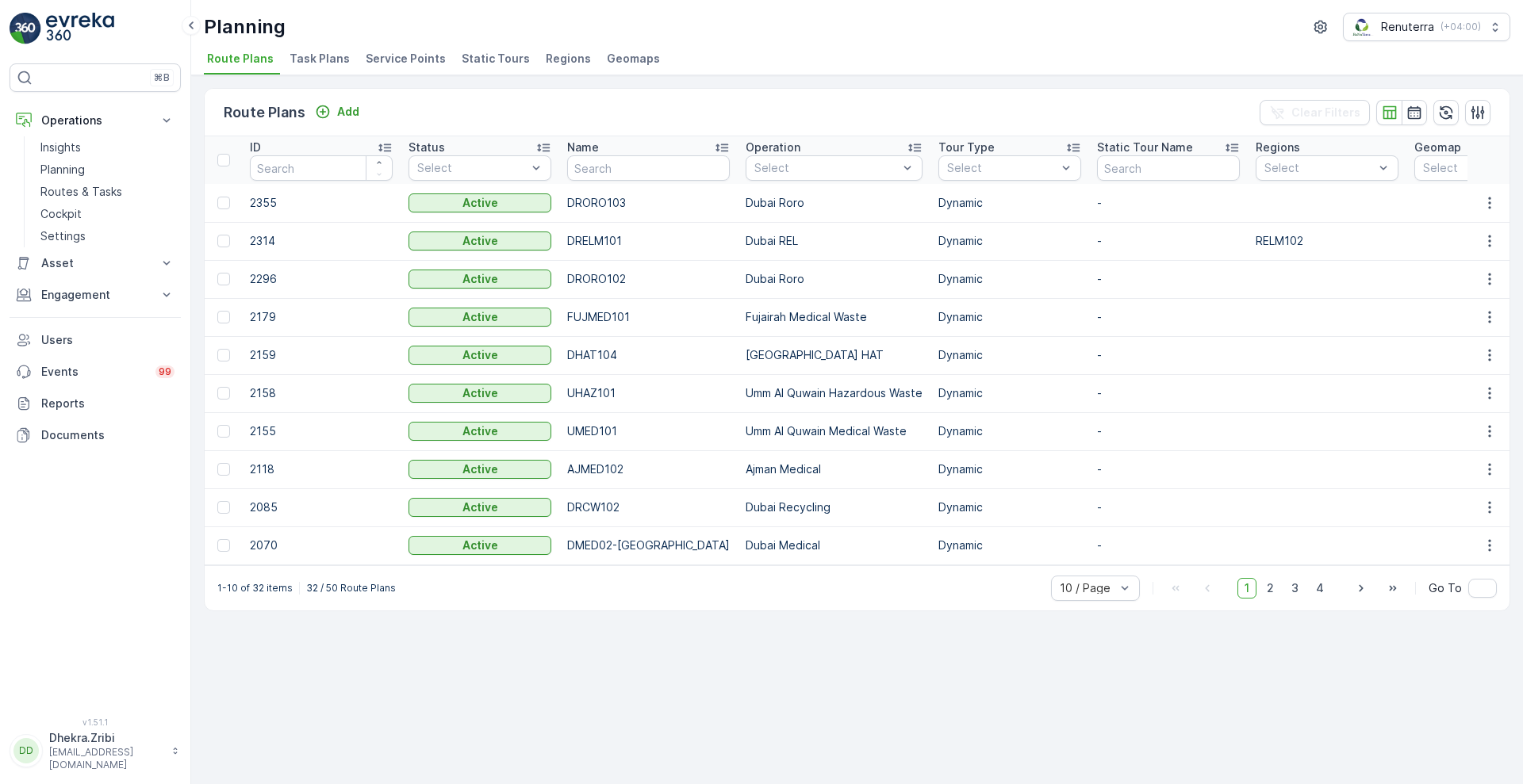
click at [390, 60] on span "Service Points" at bounding box center [406, 59] width 80 height 16
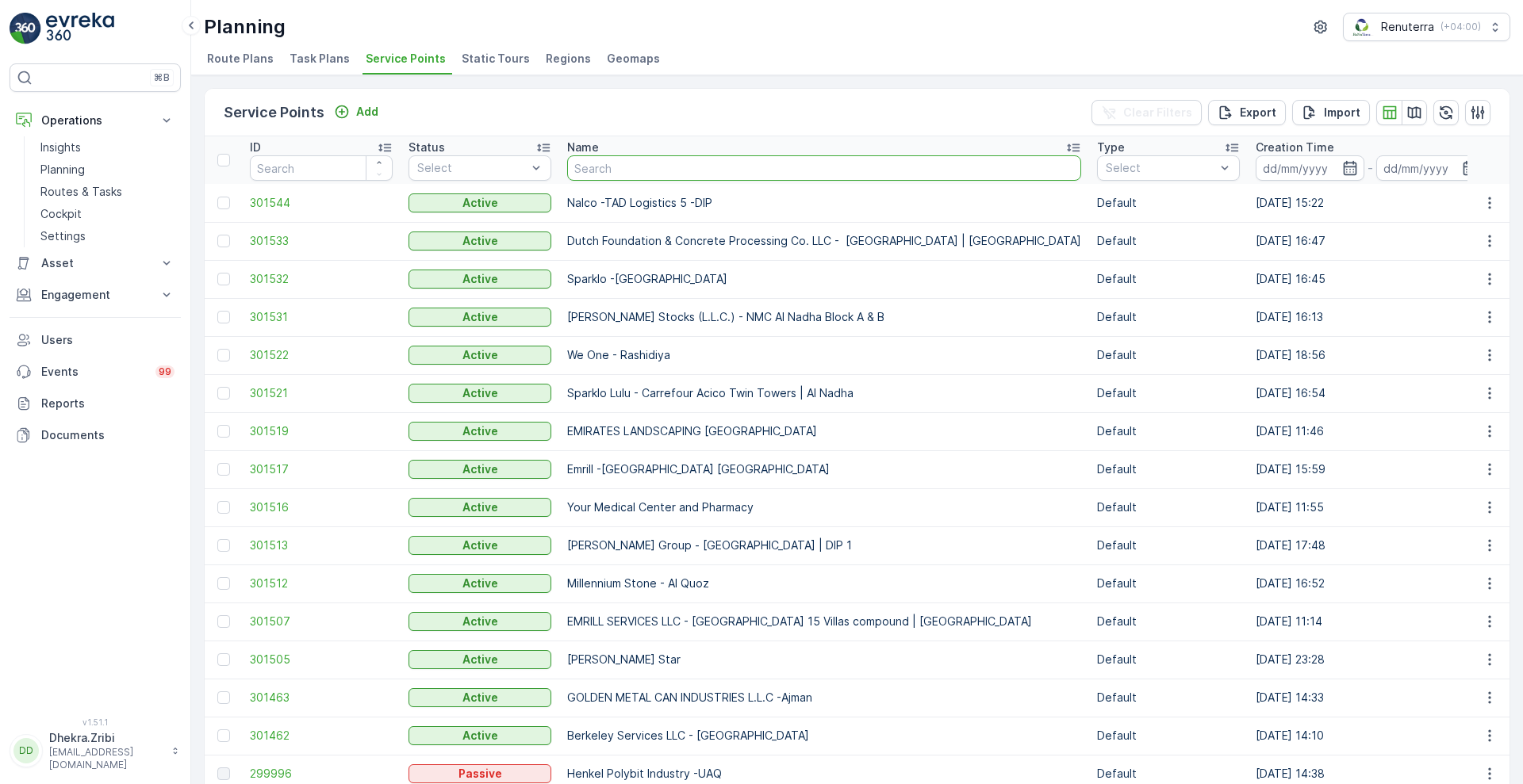
click at [754, 174] on input "text" at bounding box center [823, 168] width 514 height 26
type input "inn"
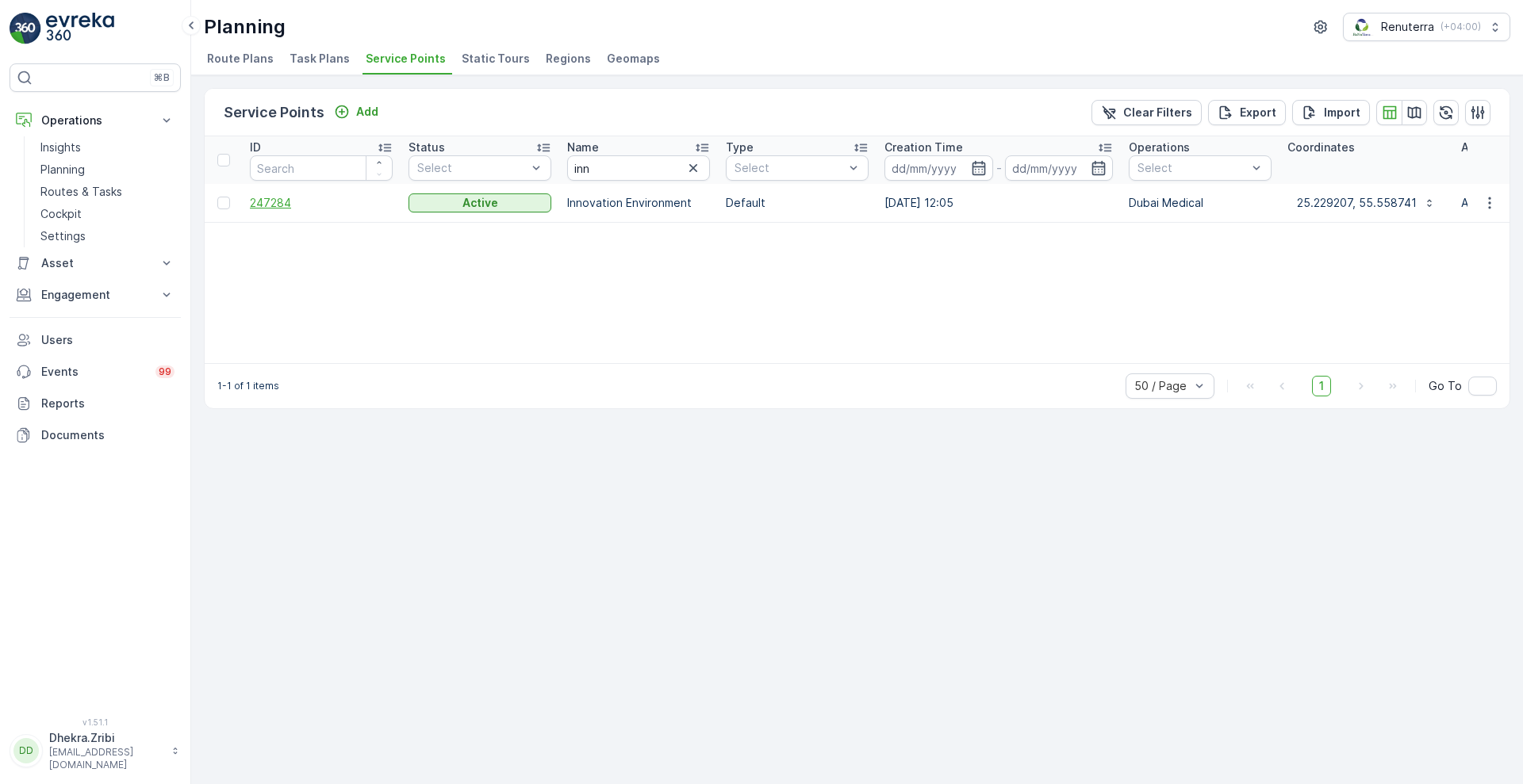
click at [262, 199] on span "247284" at bounding box center [320, 203] width 142 height 16
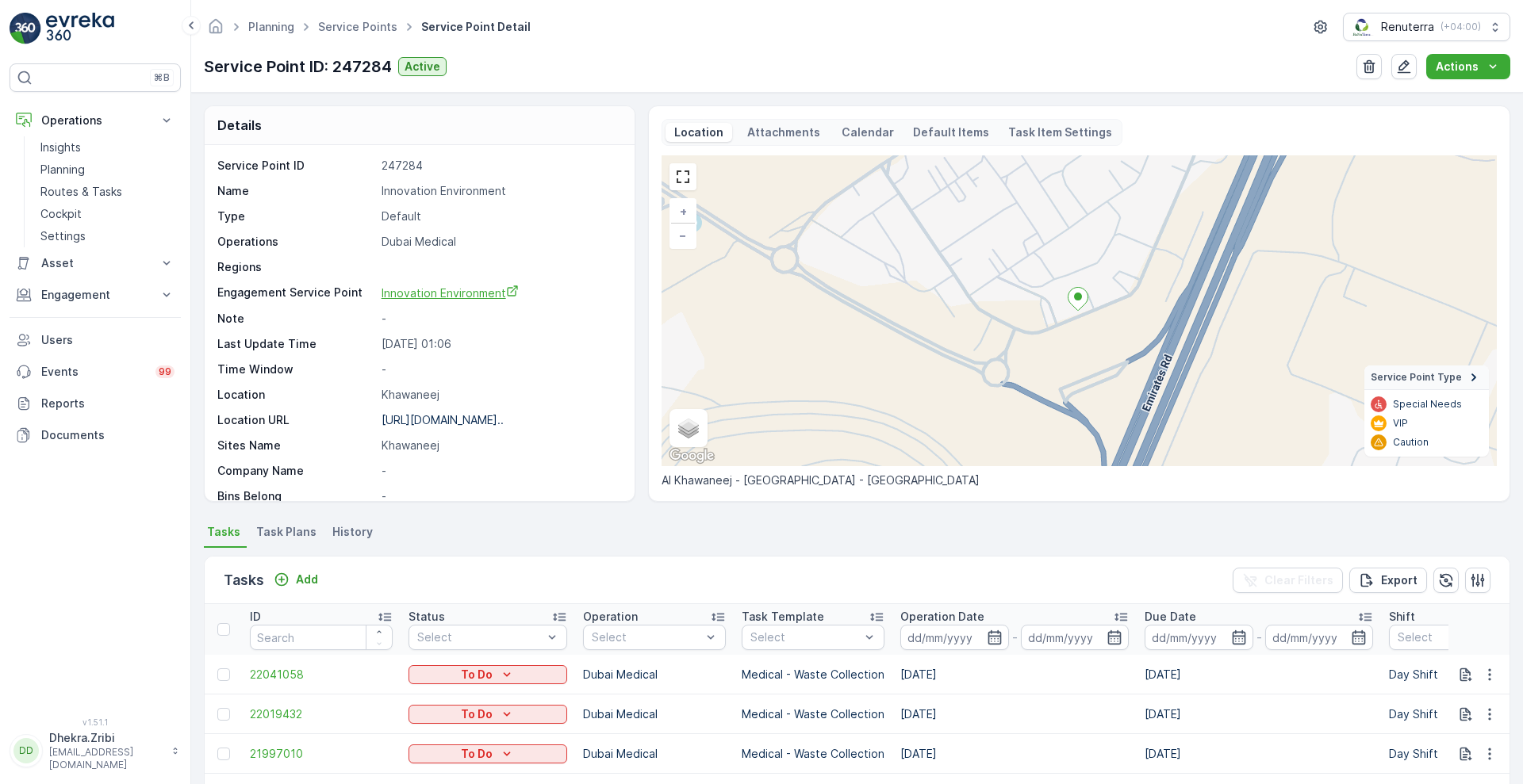
click at [456, 292] on span "Innovation Environment" at bounding box center [450, 293] width 137 height 14
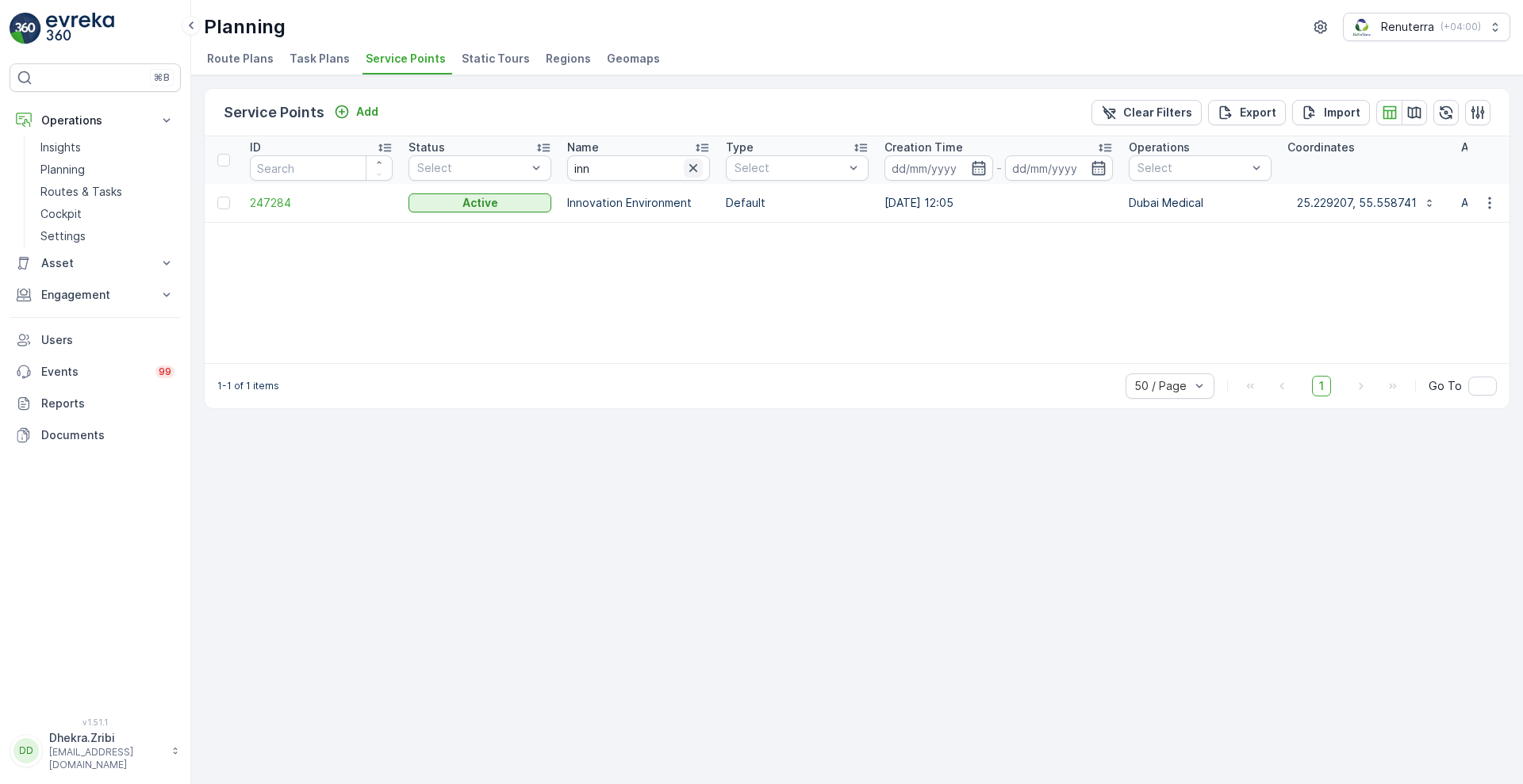
click at [695, 164] on icon "button" at bounding box center [693, 168] width 16 height 16
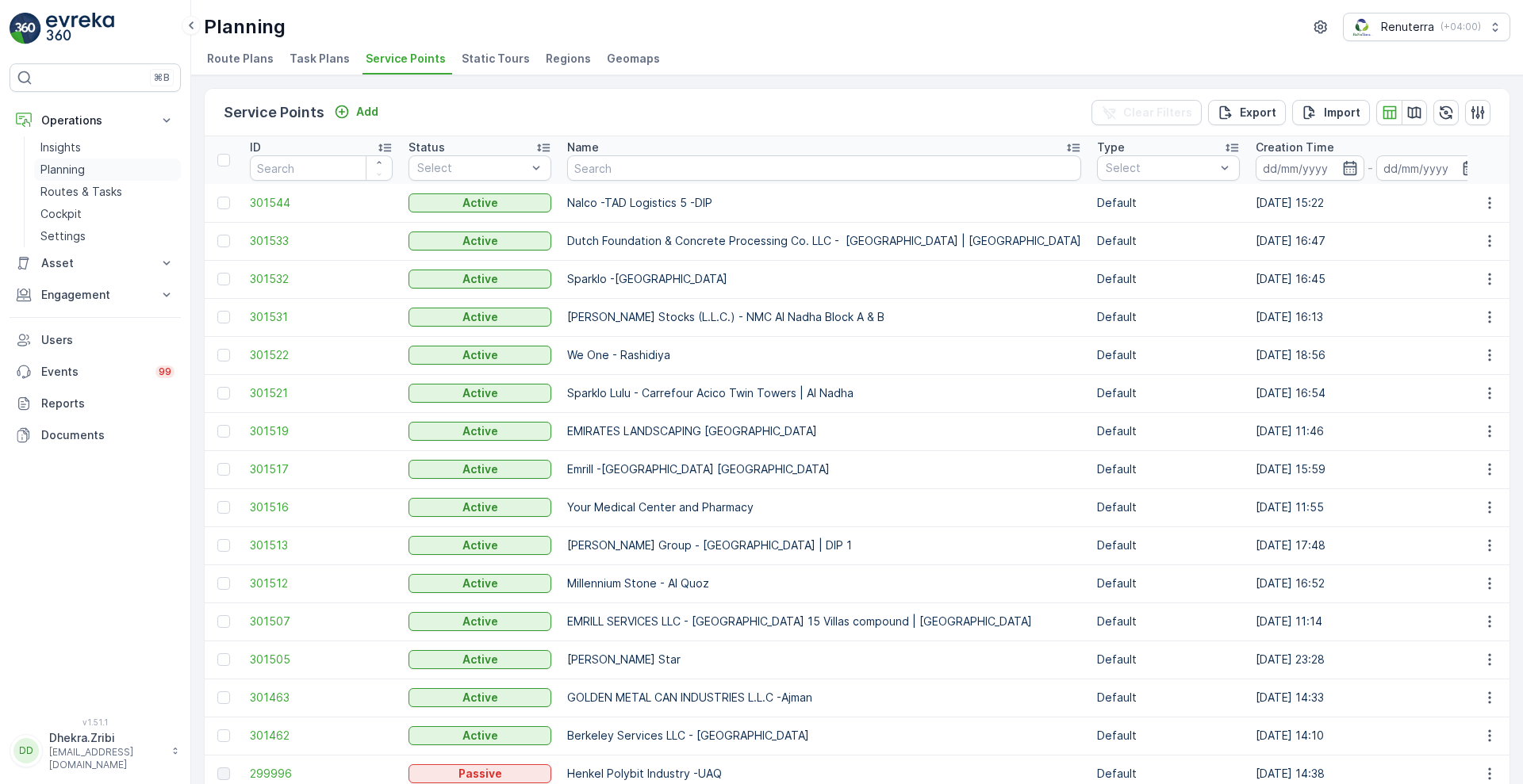
click at [64, 170] on p "Planning" at bounding box center [62, 170] width 44 height 16
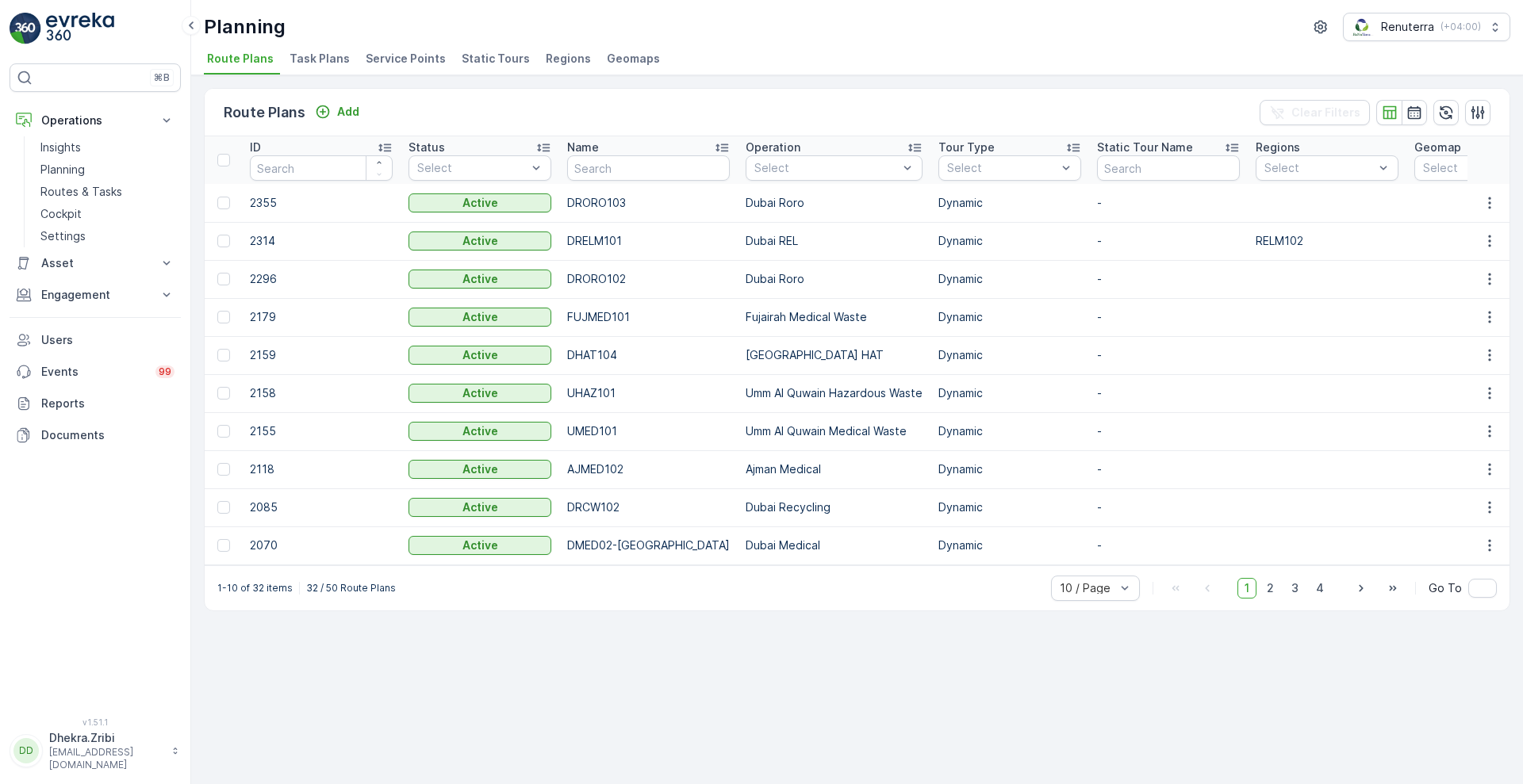
click at [407, 60] on span "Service Points" at bounding box center [406, 59] width 80 height 16
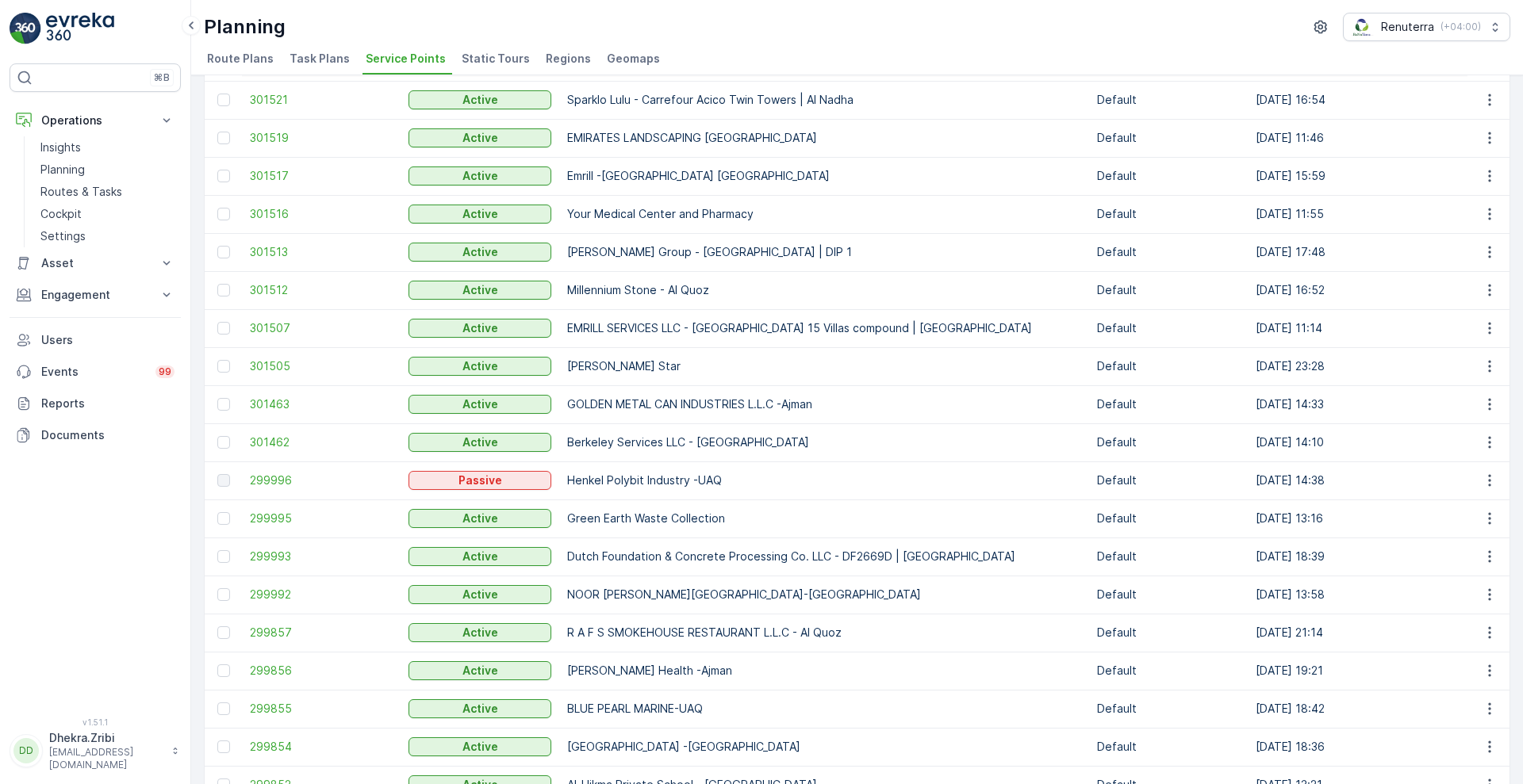
scroll to position [427, 0]
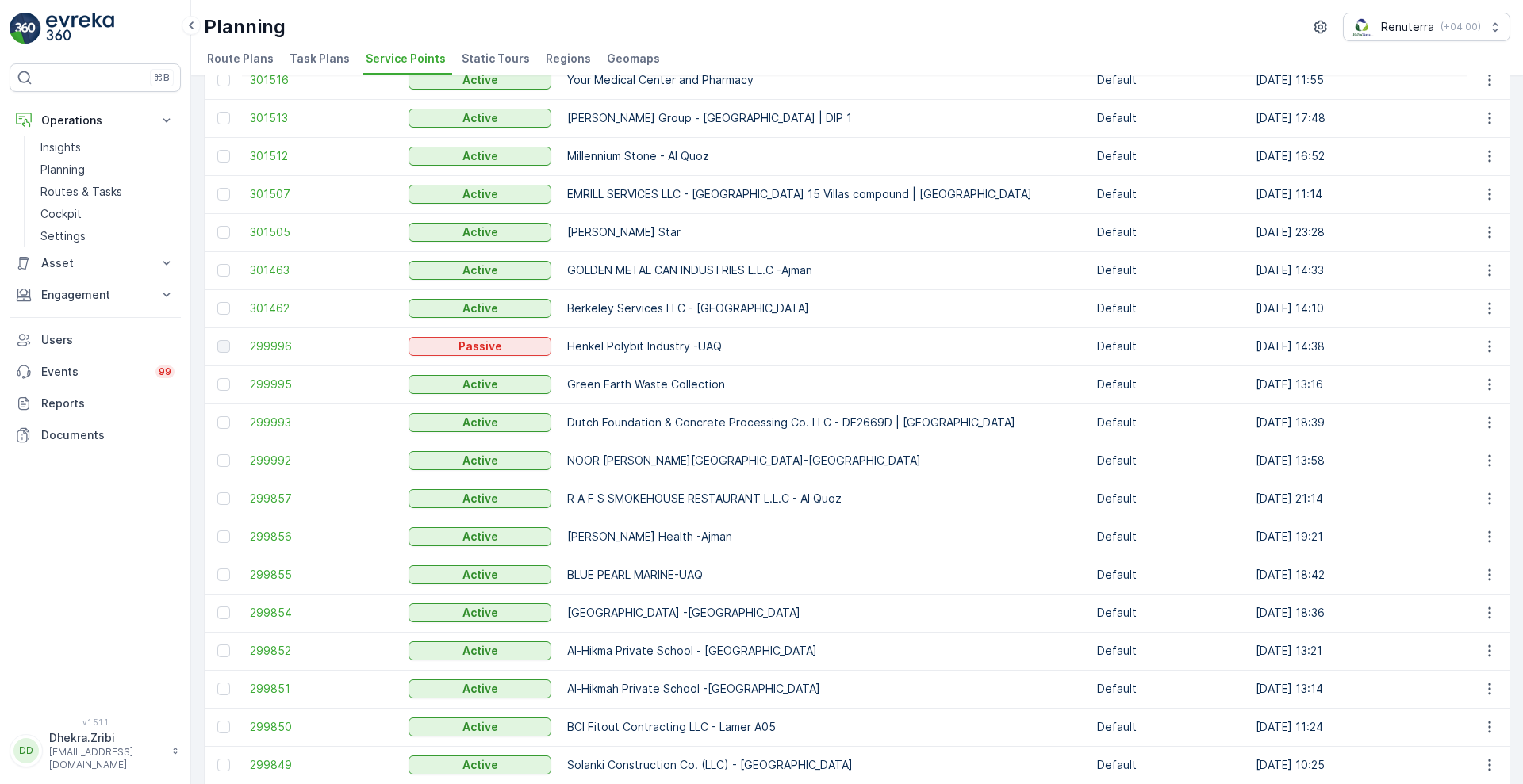
click at [606, 480] on td "R A F S SMOKEHOUSE RESTAURANT L.L.C - Al Quoz" at bounding box center [824, 498] width 530 height 38
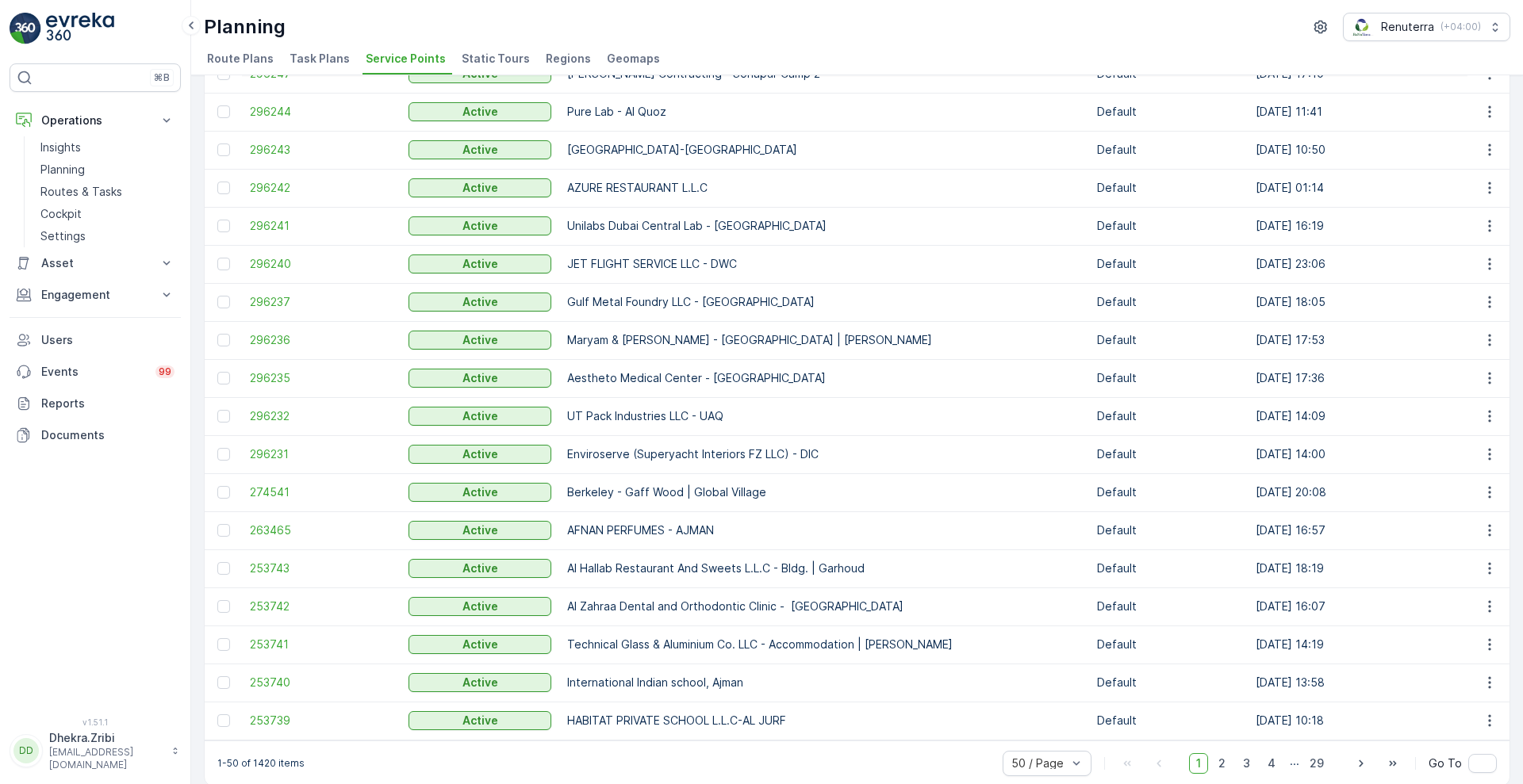
scroll to position [1347, 0]
click at [275, 672] on td "253740" at bounding box center [321, 683] width 159 height 38
click at [268, 689] on span "253740" at bounding box center [320, 683] width 142 height 16
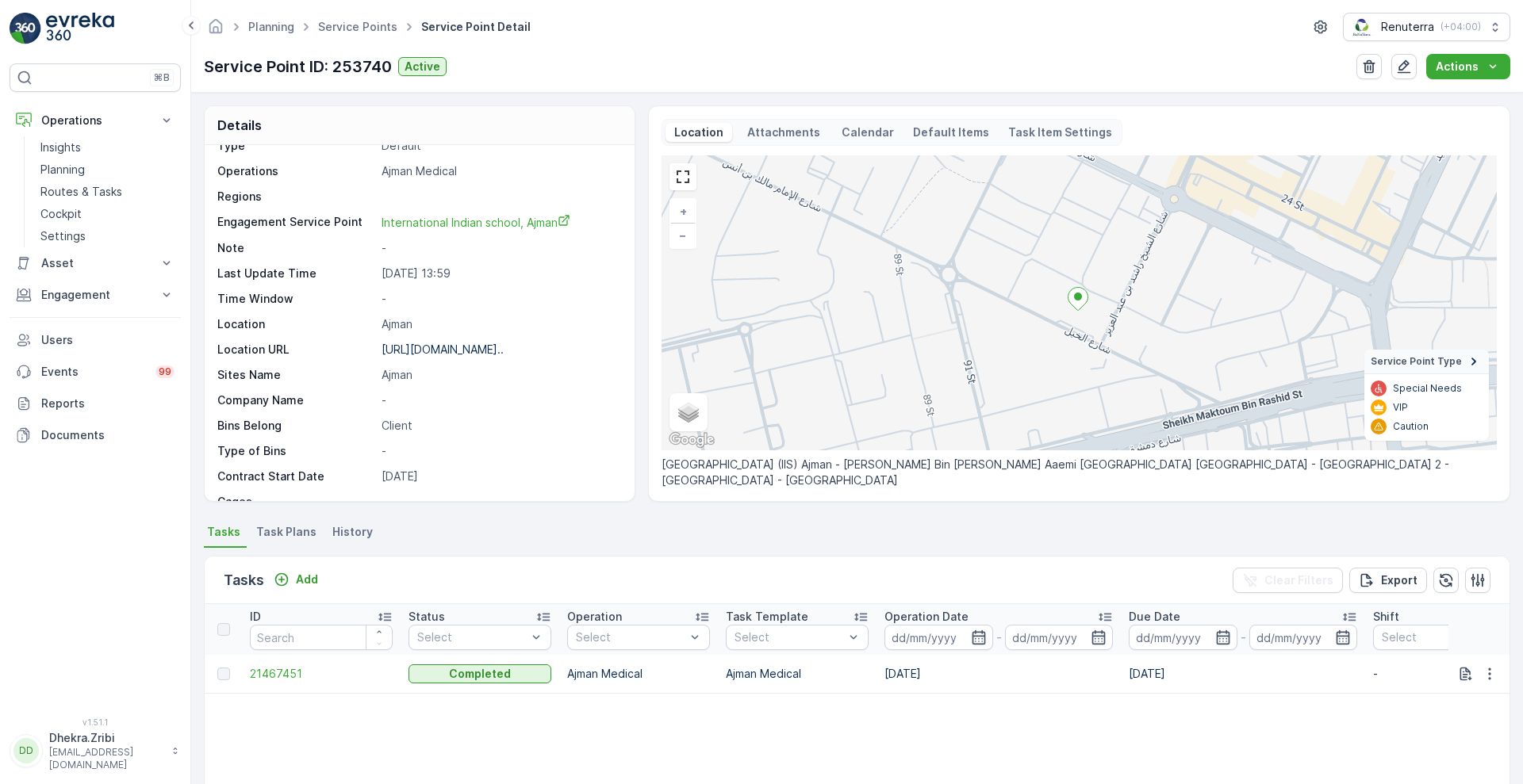
scroll to position [72, 0]
click at [89, 198] on p "Routes & Tasks" at bounding box center [80, 192] width 81 height 16
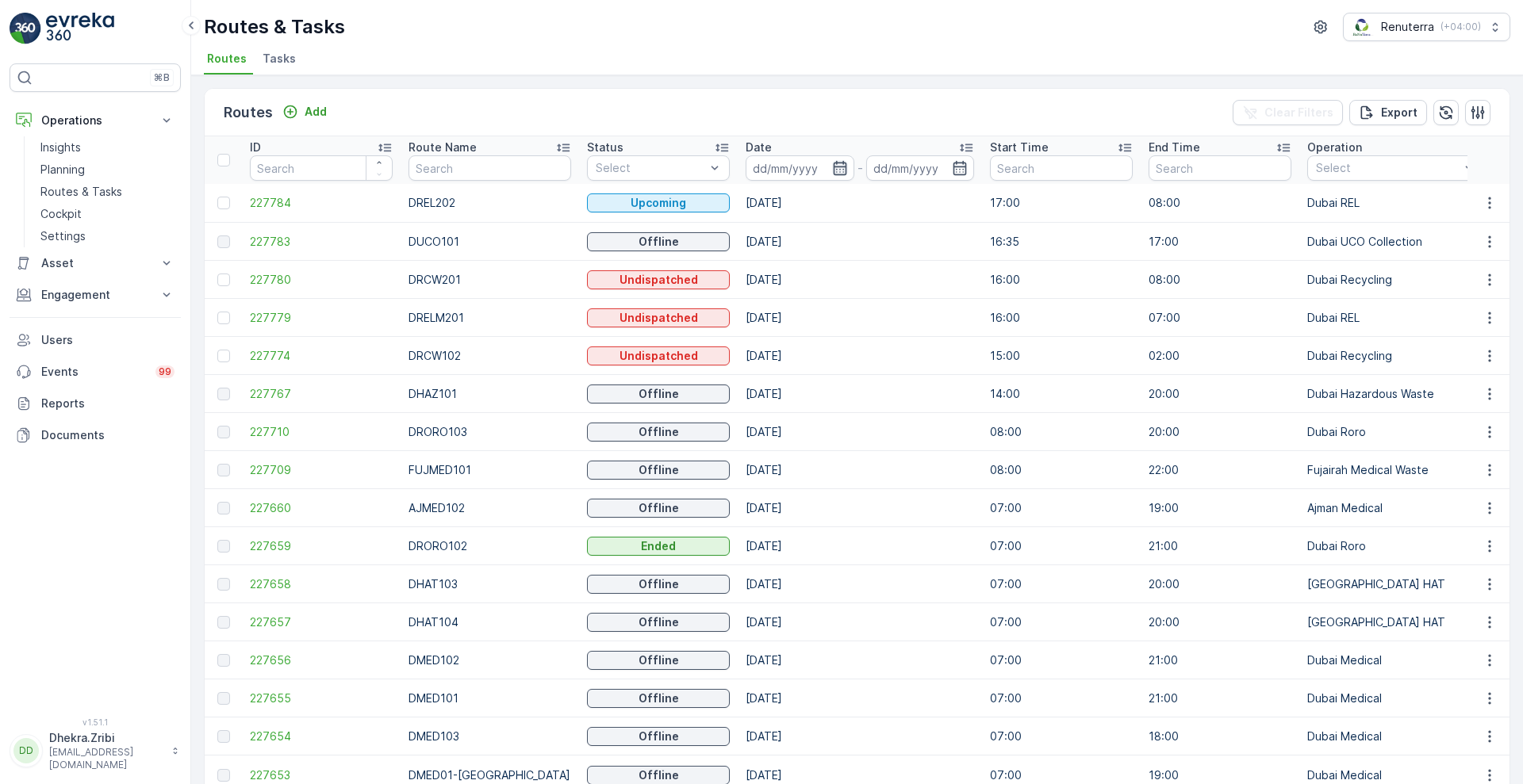
click at [833, 174] on icon "button" at bounding box center [840, 168] width 14 height 14
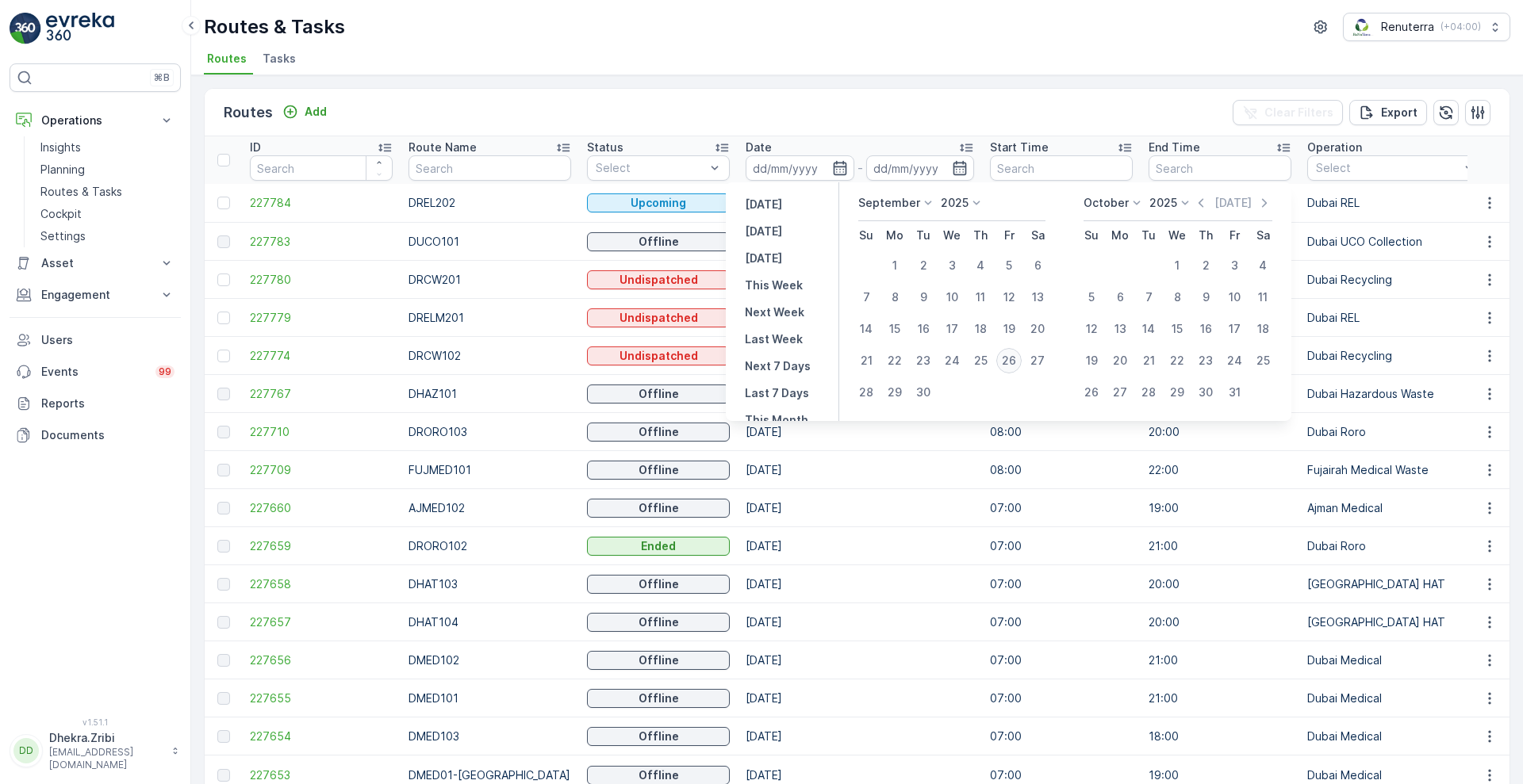
click at [1010, 365] on div "26" at bounding box center [1009, 361] width 26 height 26
type input "[DATE]"
click at [1010, 365] on div "26" at bounding box center [1009, 361] width 26 height 26
type input "[DATE]"
click at [1010, 365] on div "26" at bounding box center [1009, 361] width 26 height 26
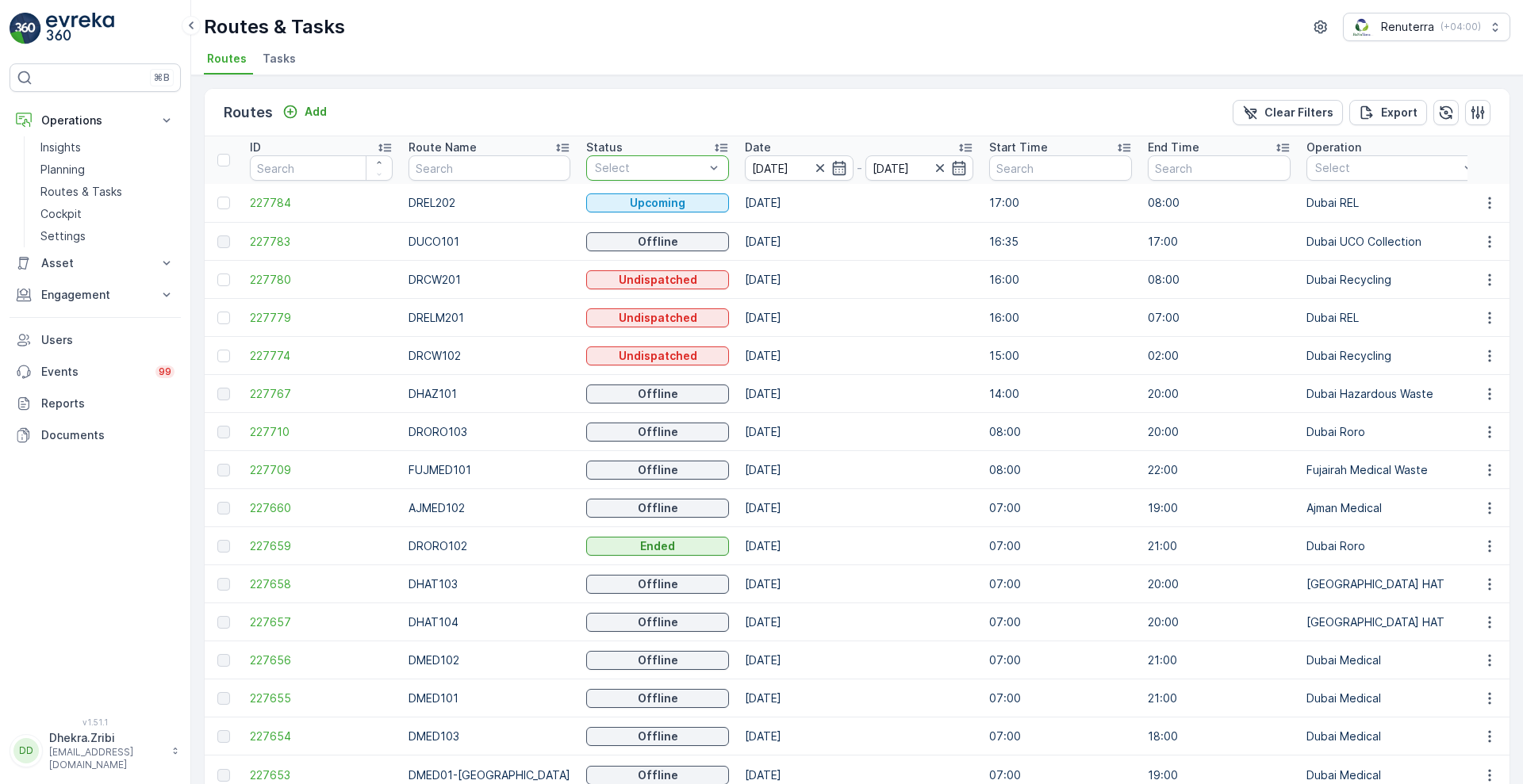
click at [645, 160] on p "Select" at bounding box center [650, 168] width 109 height 16
click at [497, 175] on input "text" at bounding box center [489, 168] width 162 height 26
type input "roro"
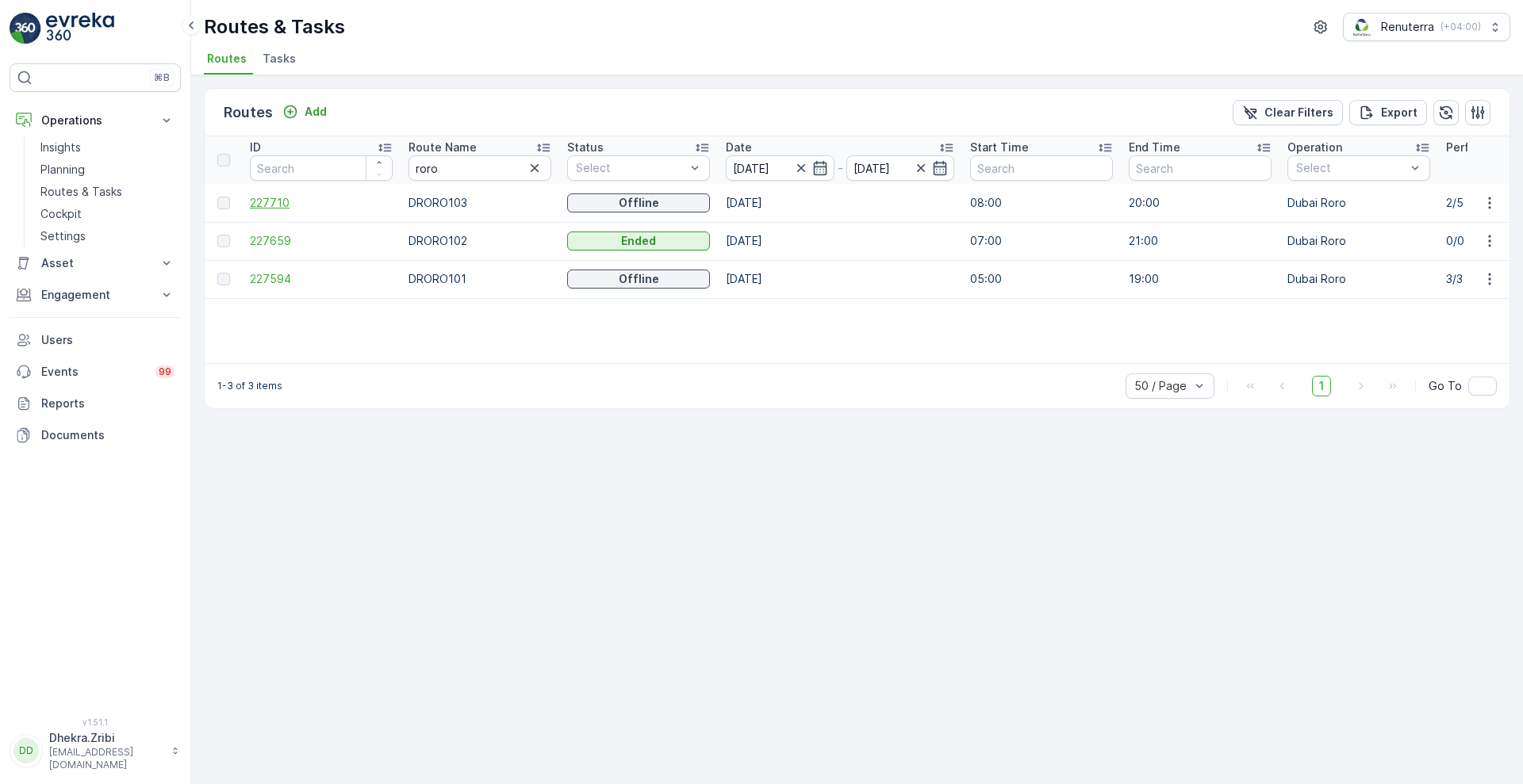
click at [265, 203] on span "227710" at bounding box center [320, 203] width 142 height 16
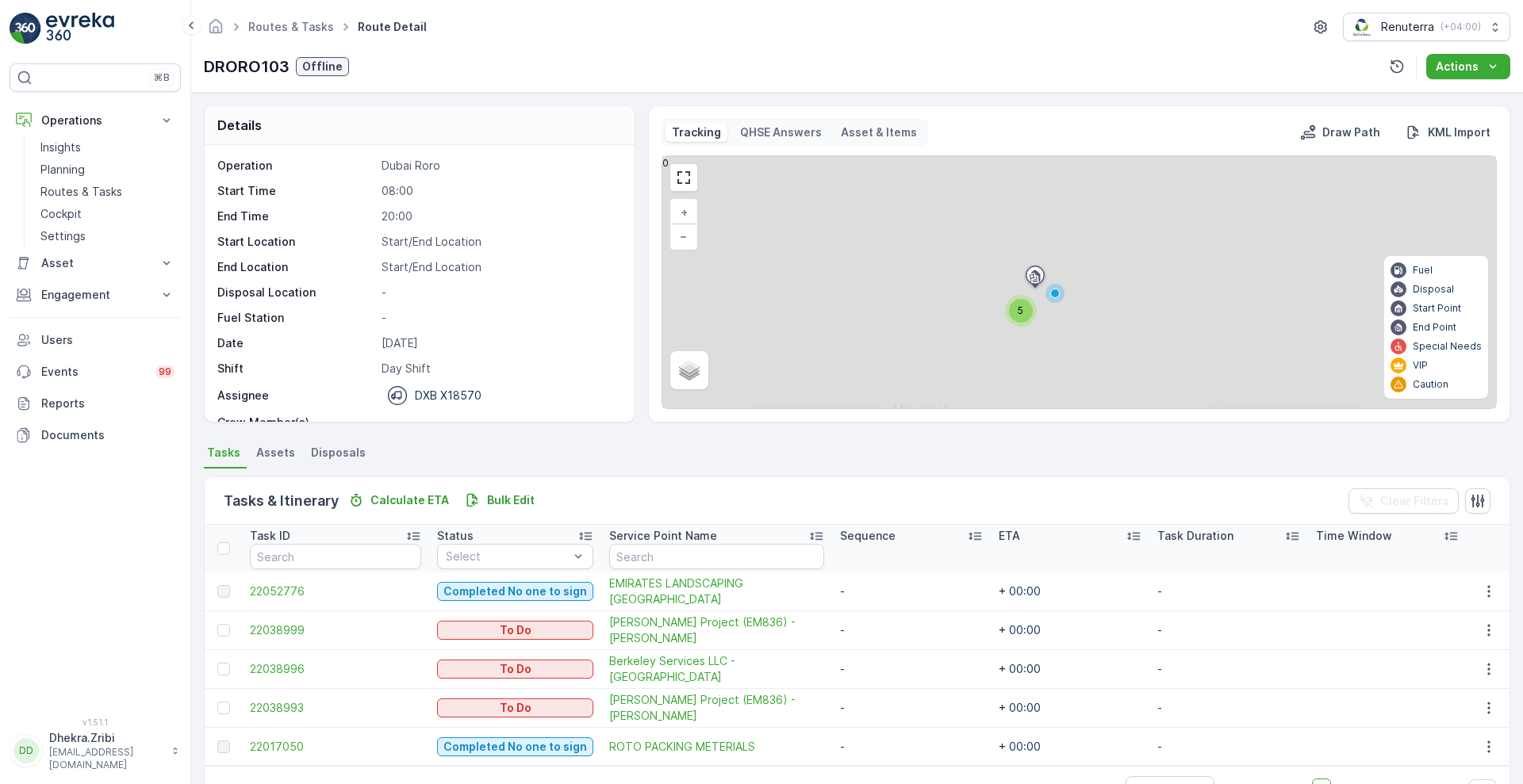
scroll to position [47, 0]
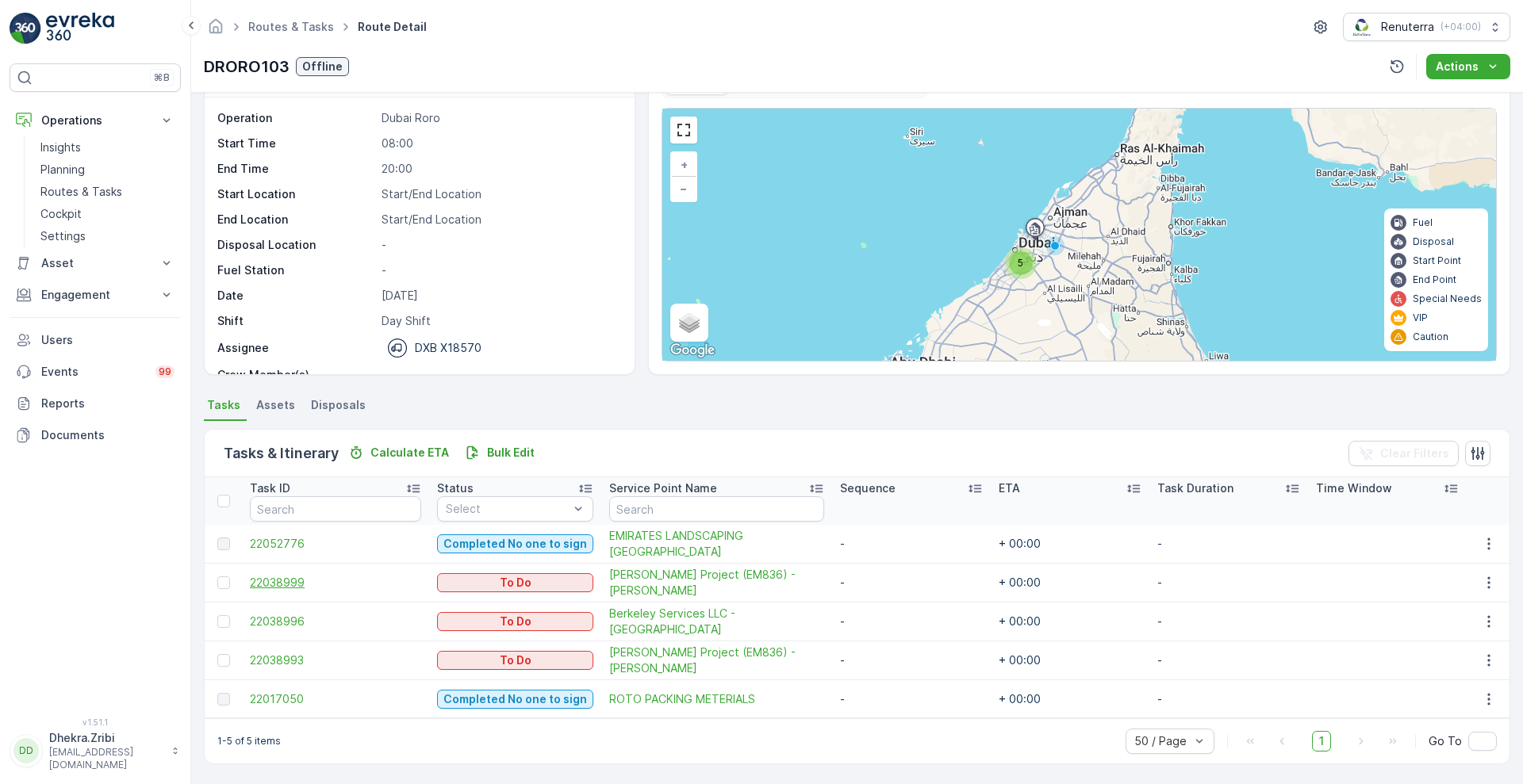
click at [304, 578] on span "22038999" at bounding box center [335, 583] width 171 height 16
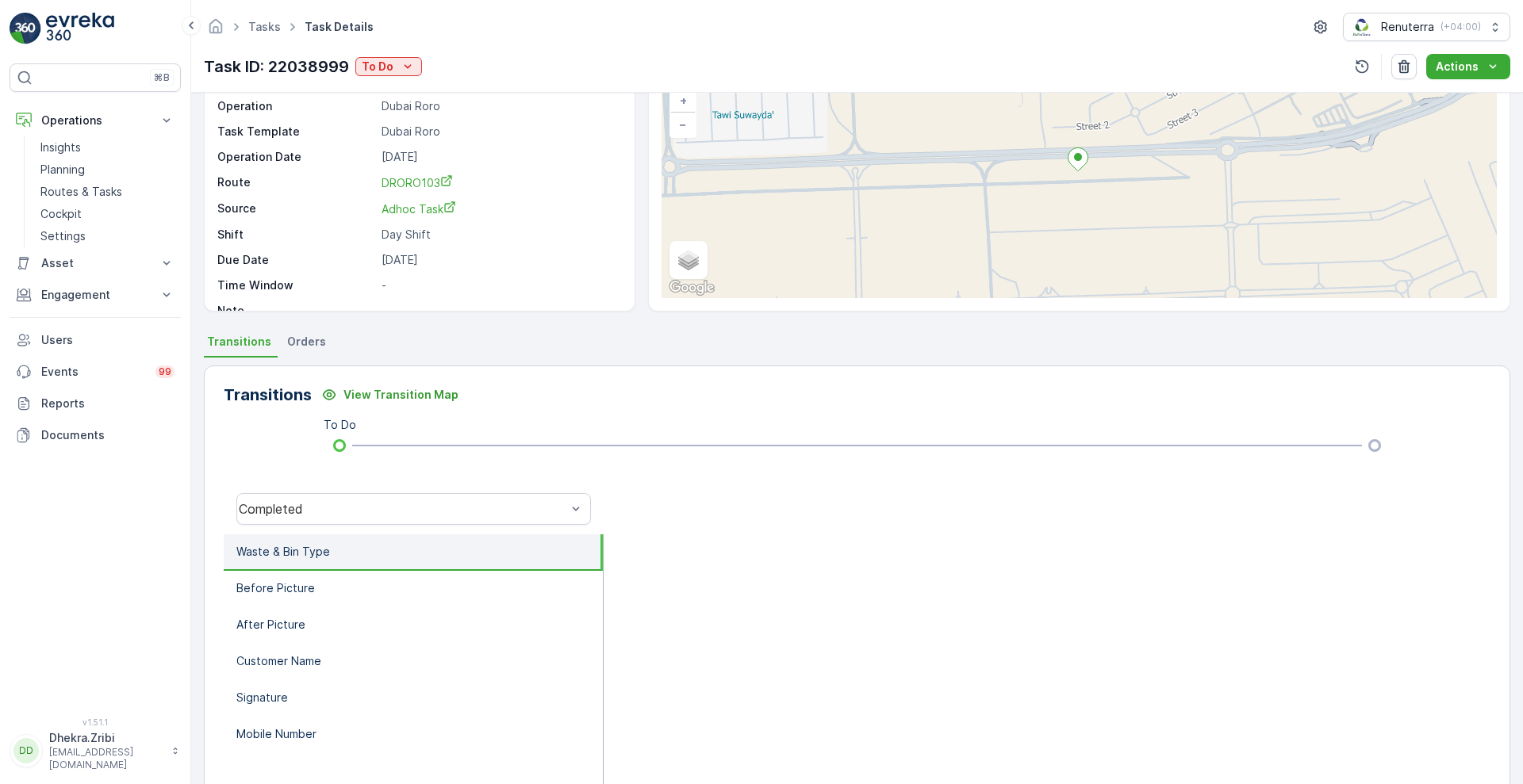
scroll to position [112, 0]
click at [295, 592] on p "Before Picture" at bounding box center [276, 588] width 79 height 16
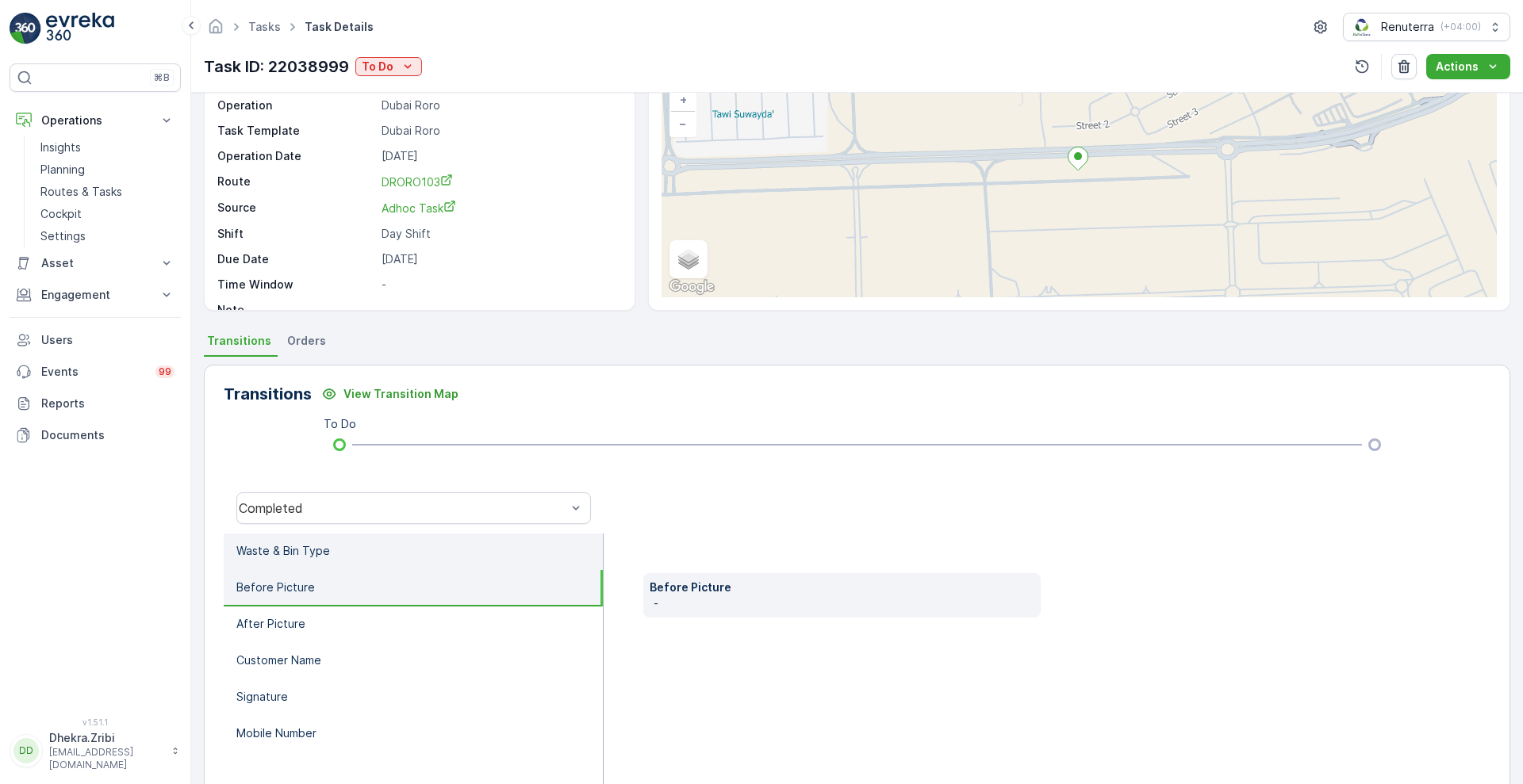
click at [311, 556] on p "Waste & Bin Type" at bounding box center [283, 551] width 93 height 16
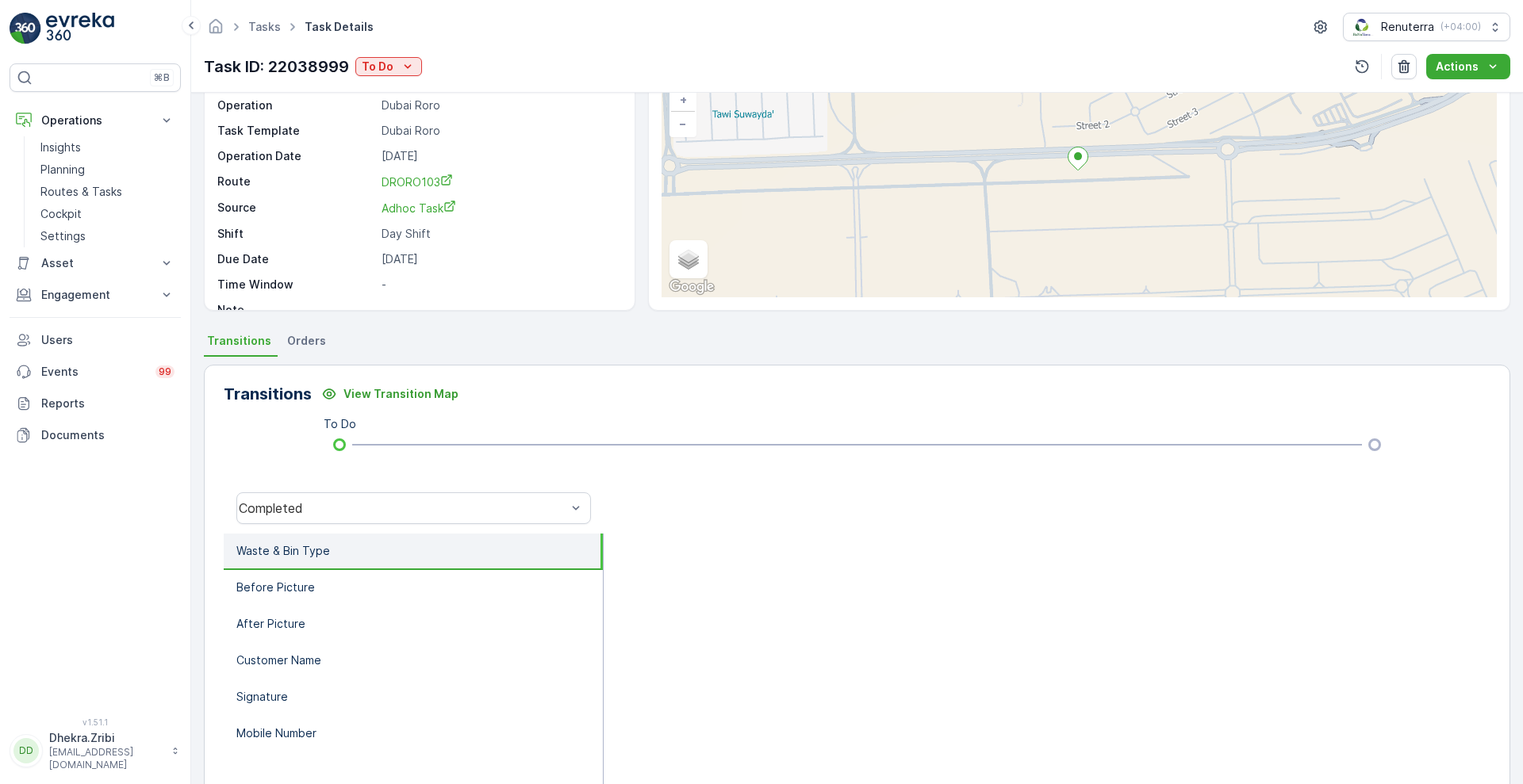
scroll to position [0, 0]
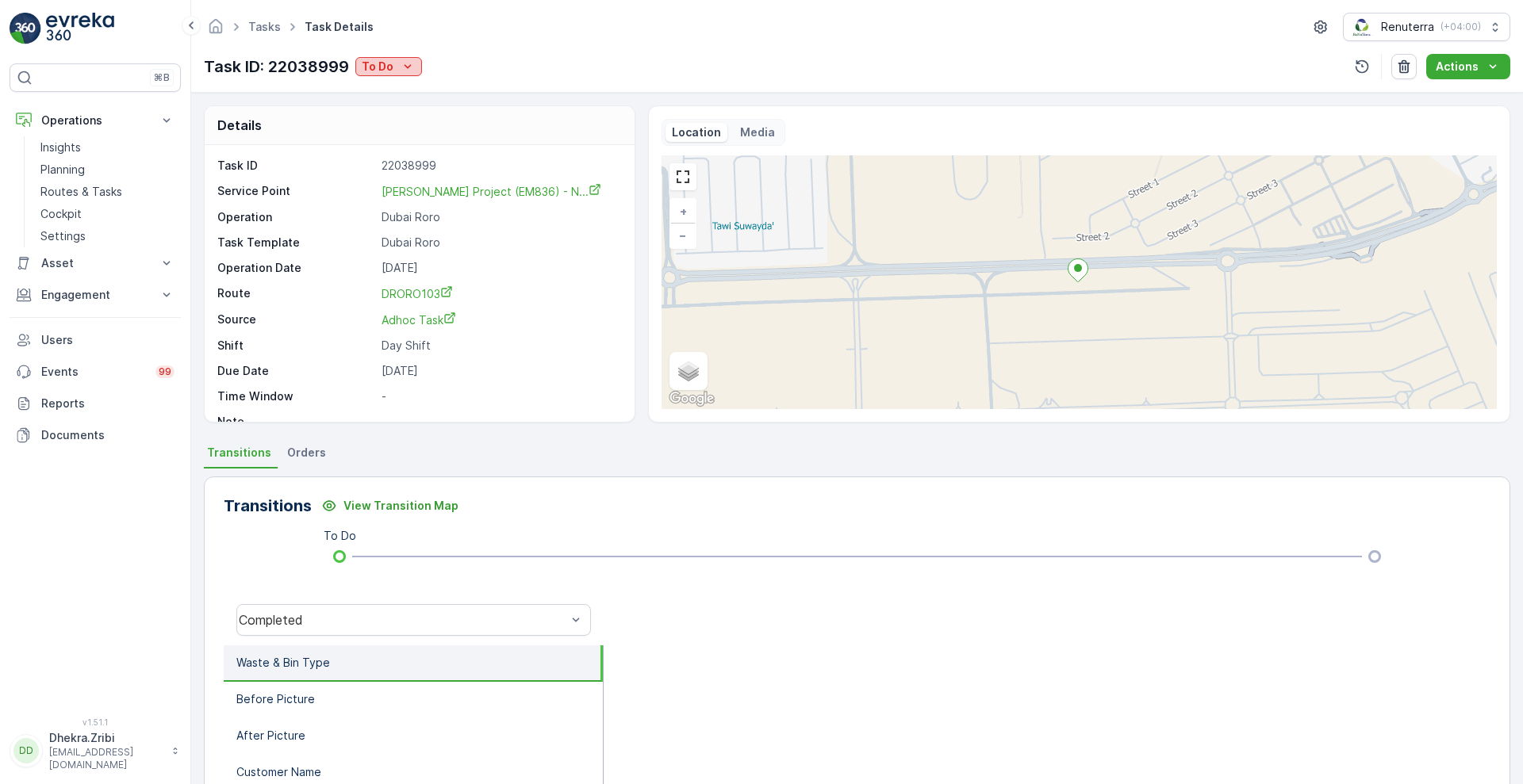
click at [391, 69] on p "To Do" at bounding box center [377, 67] width 31 height 16
click at [438, 136] on span "Completed No one to sign" at bounding box center [435, 135] width 141 height 16
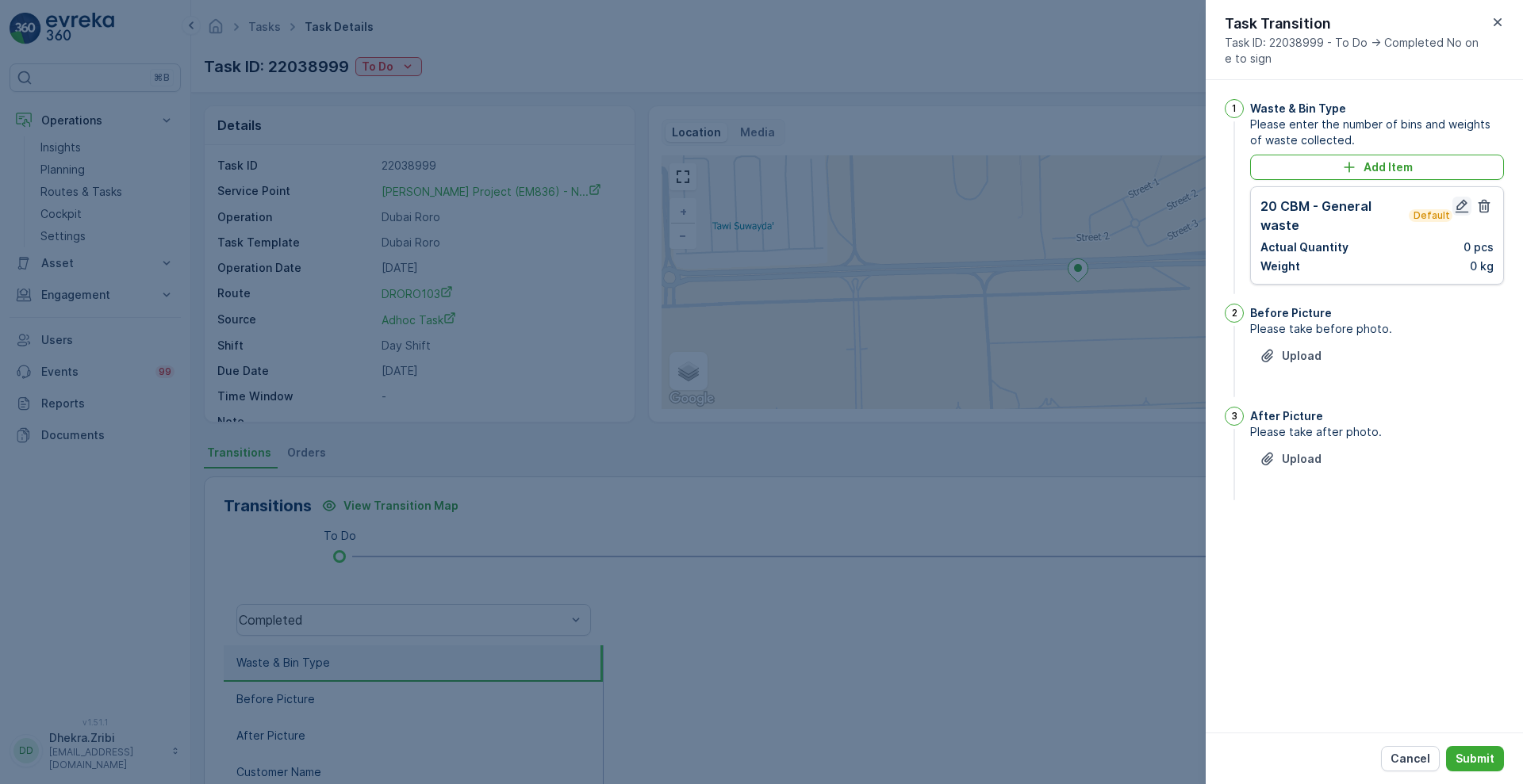
click at [1463, 204] on icon "button" at bounding box center [1462, 206] width 16 height 16
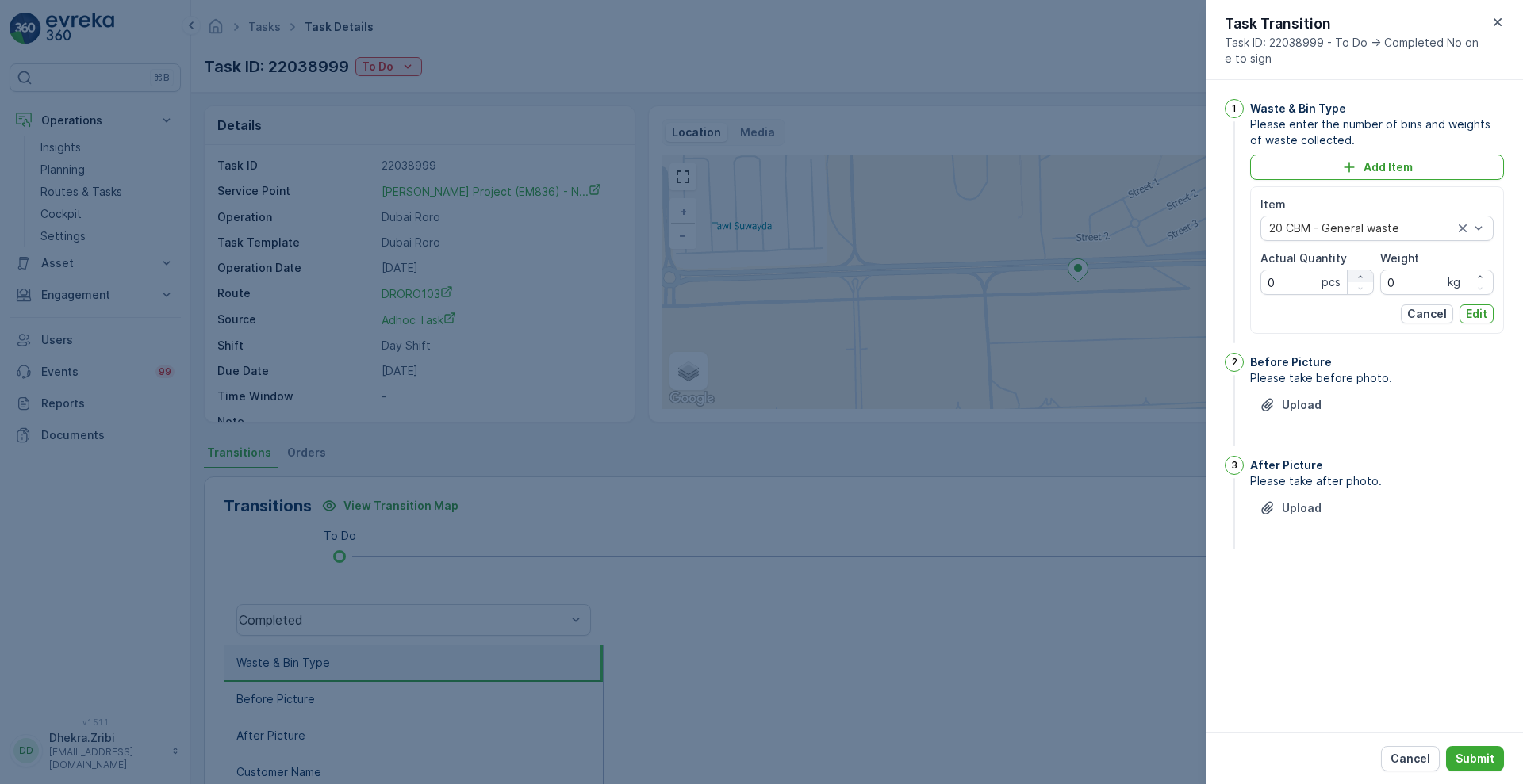
click at [1362, 276] on icon "button" at bounding box center [1360, 276] width 4 height 2
type Quantity "1"
click at [1405, 284] on input "0" at bounding box center [1436, 283] width 114 height 26
type input "0"
click at [1484, 307] on p "Edit" at bounding box center [1476, 314] width 22 height 16
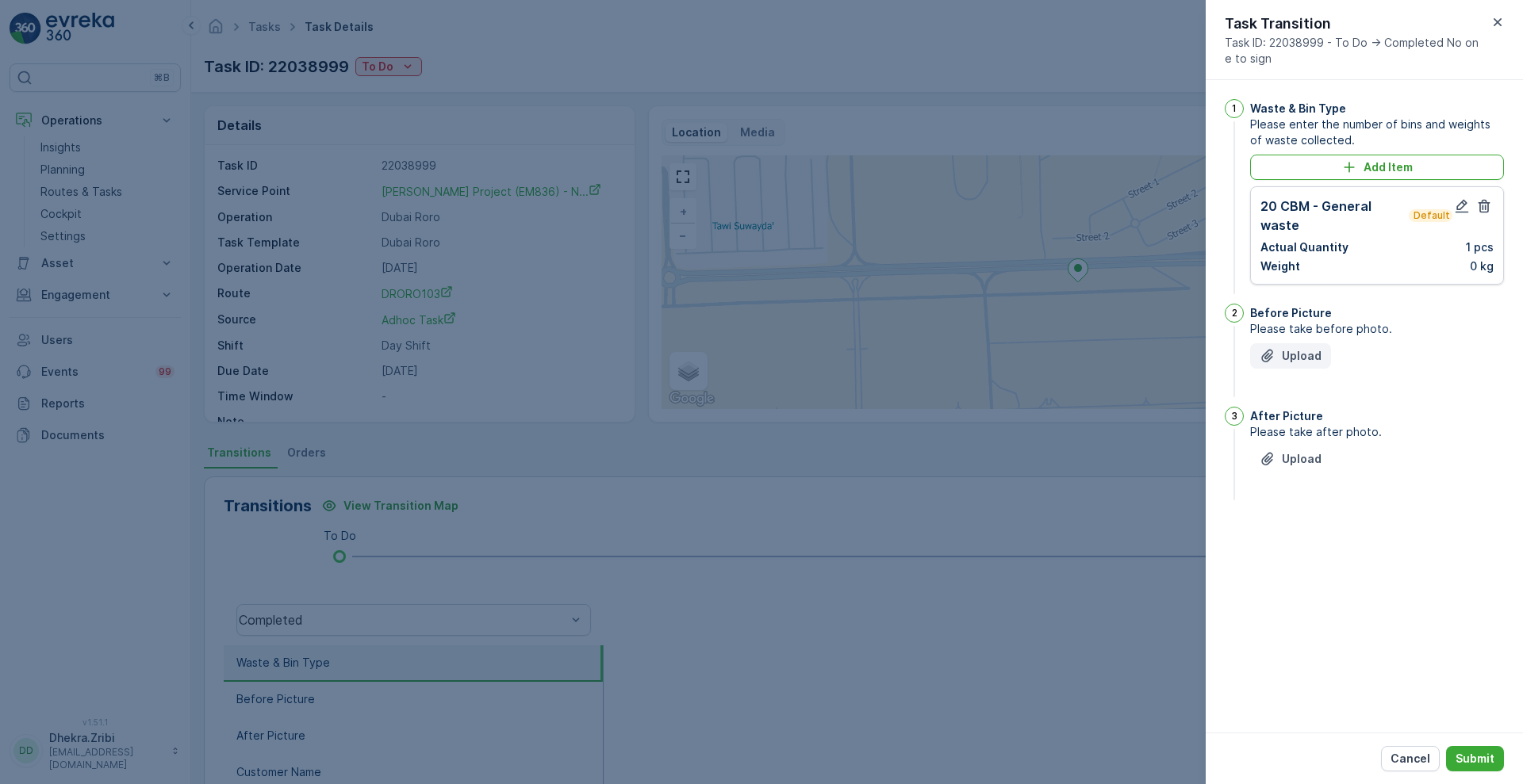
click at [1275, 359] on div "Upload" at bounding box center [1290, 357] width 62 height 16
click at [1288, 543] on p "Upload" at bounding box center [1301, 538] width 39 height 16
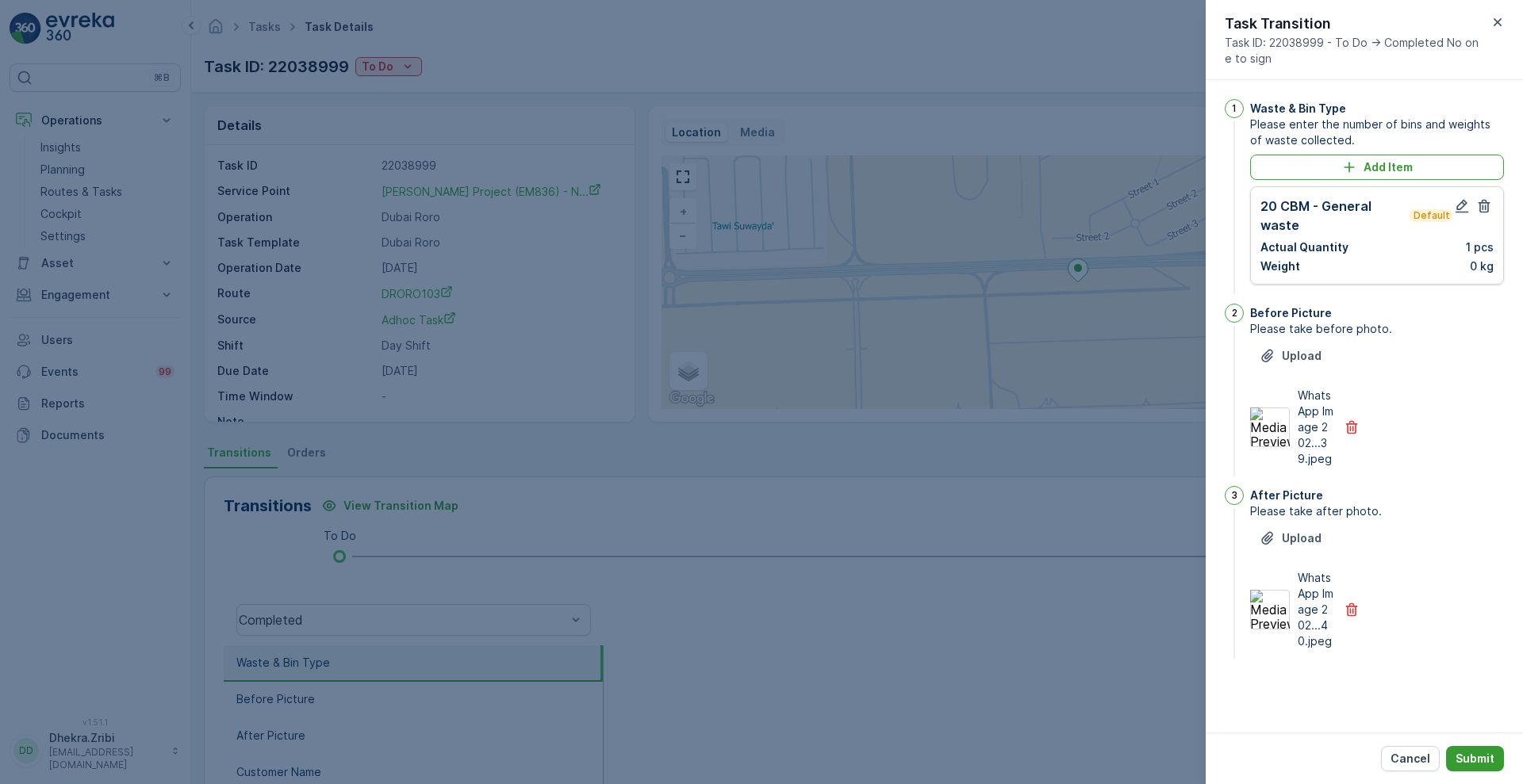
click at [1474, 757] on p "Submit" at bounding box center [1475, 759] width 39 height 16
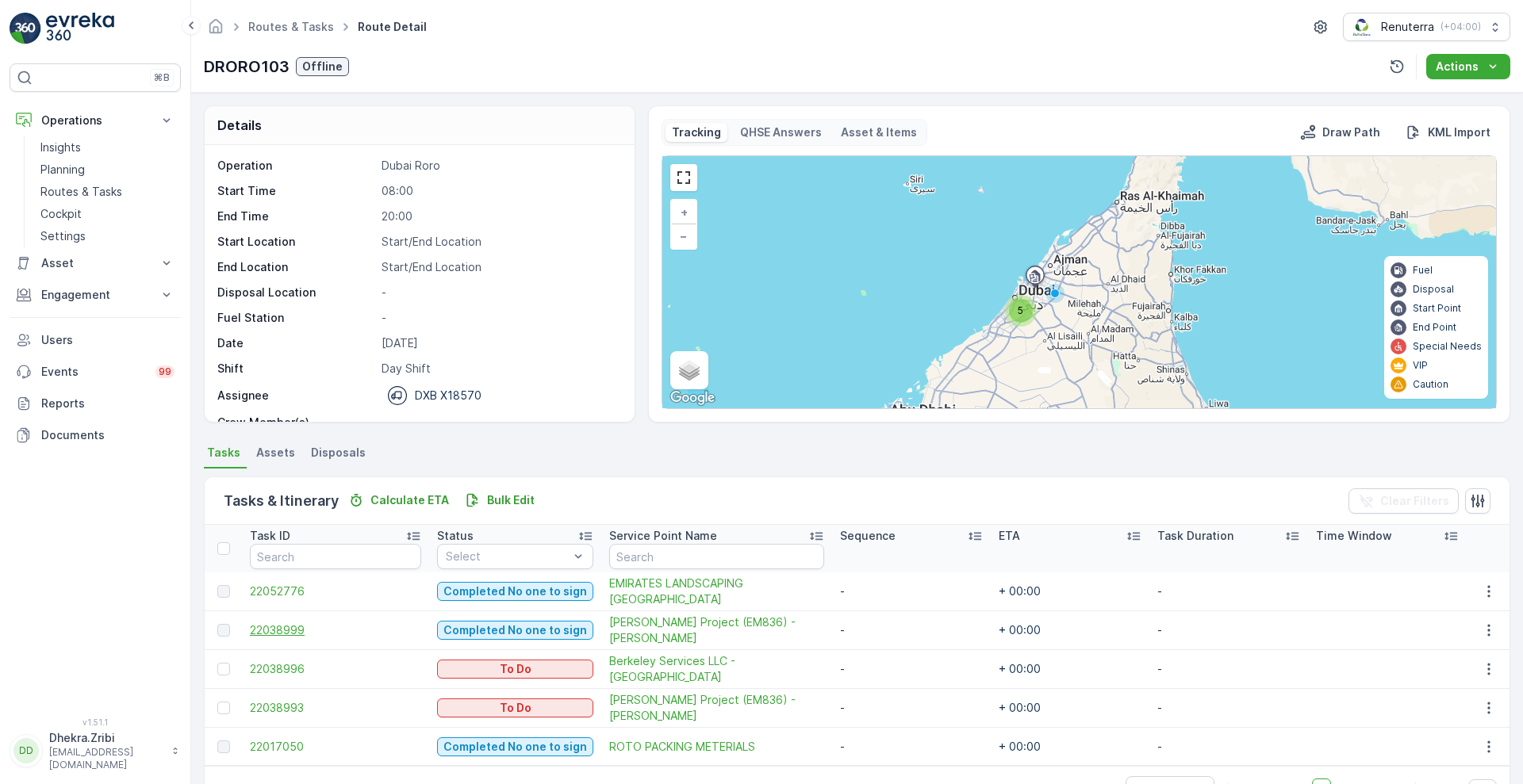
click at [270, 627] on span "22038999" at bounding box center [335, 630] width 171 height 16
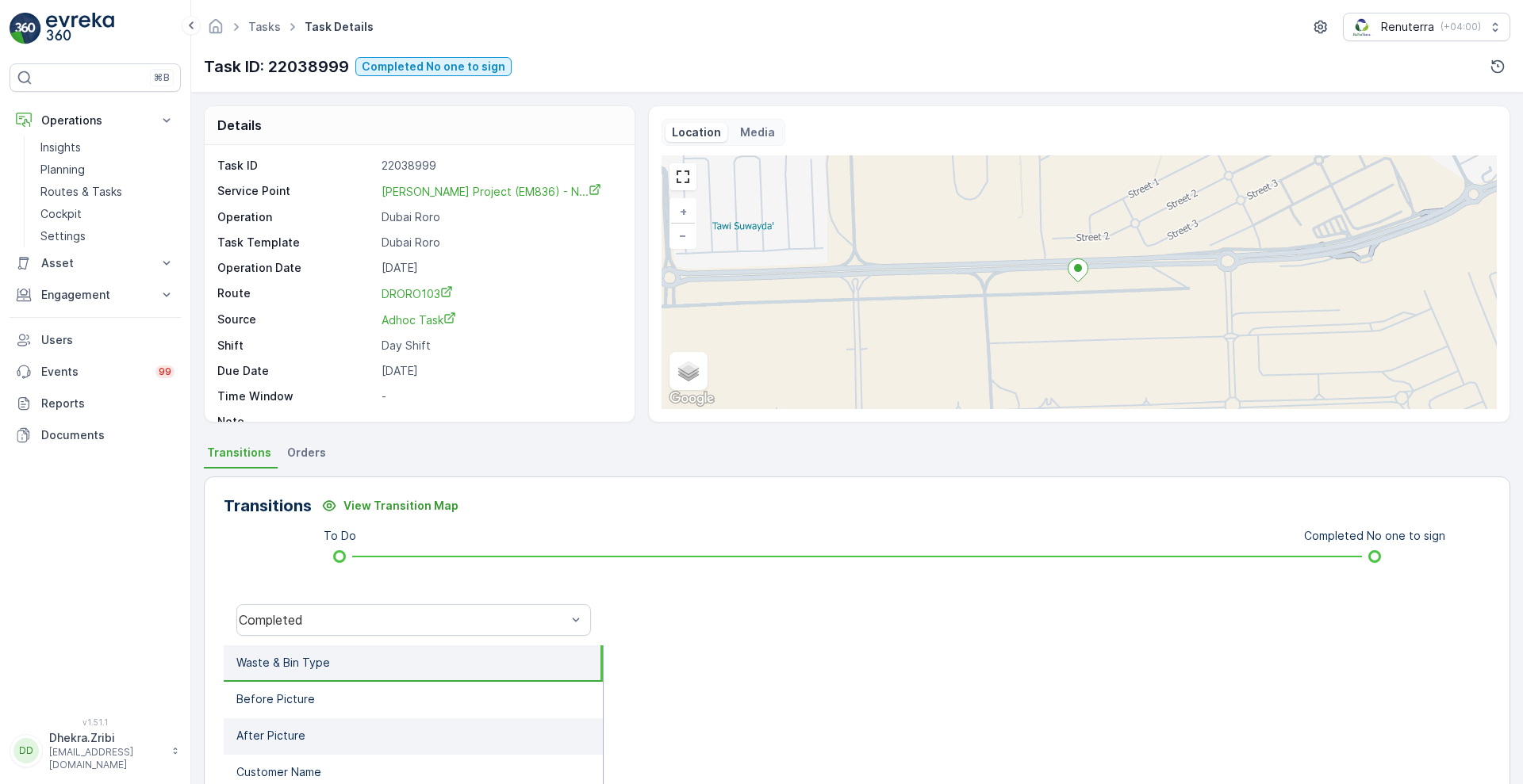
click at [322, 719] on li "After Picture" at bounding box center [413, 737] width 379 height 36
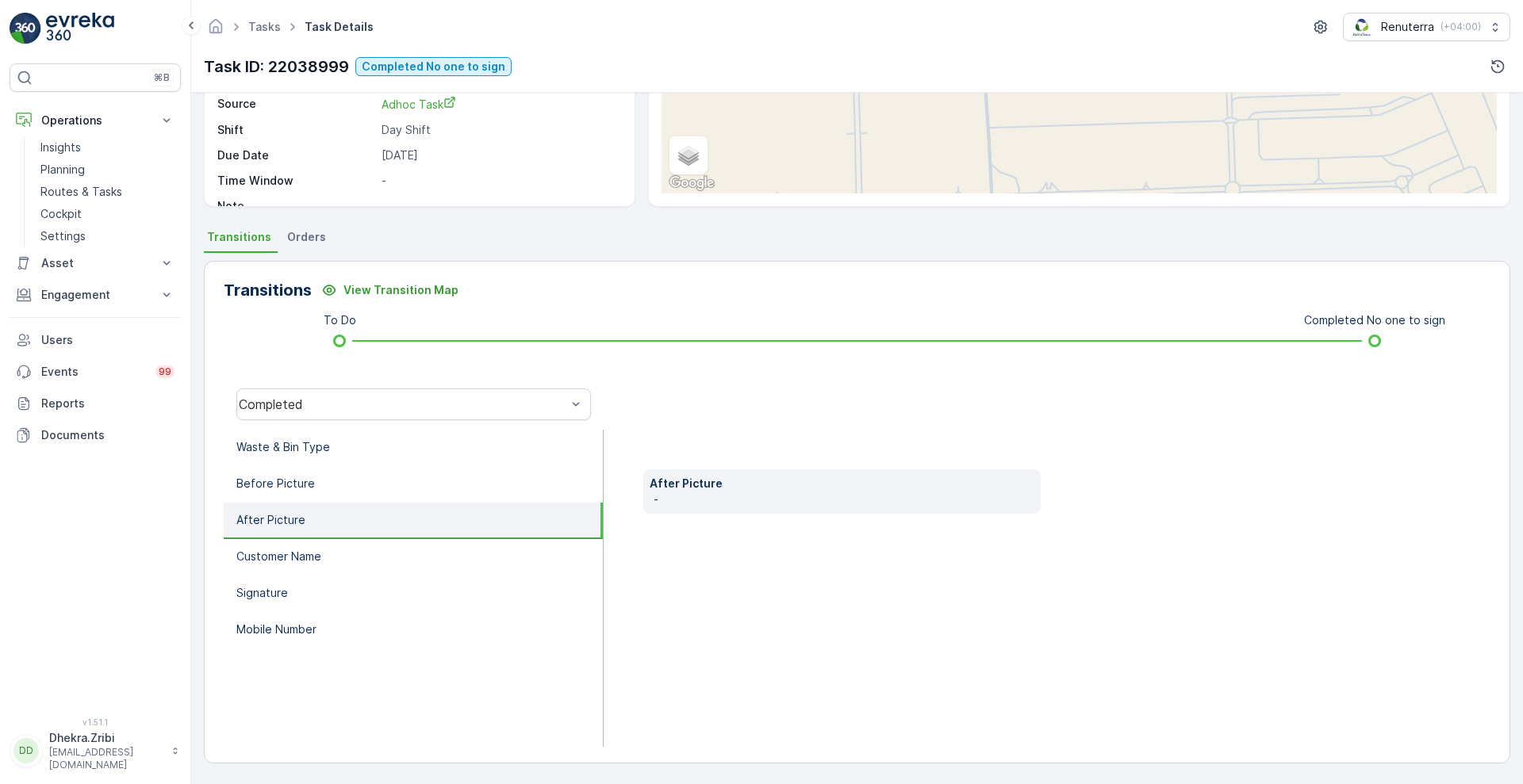
scroll to position [215, 0]
click at [419, 493] on li "Before Picture" at bounding box center [413, 485] width 379 height 36
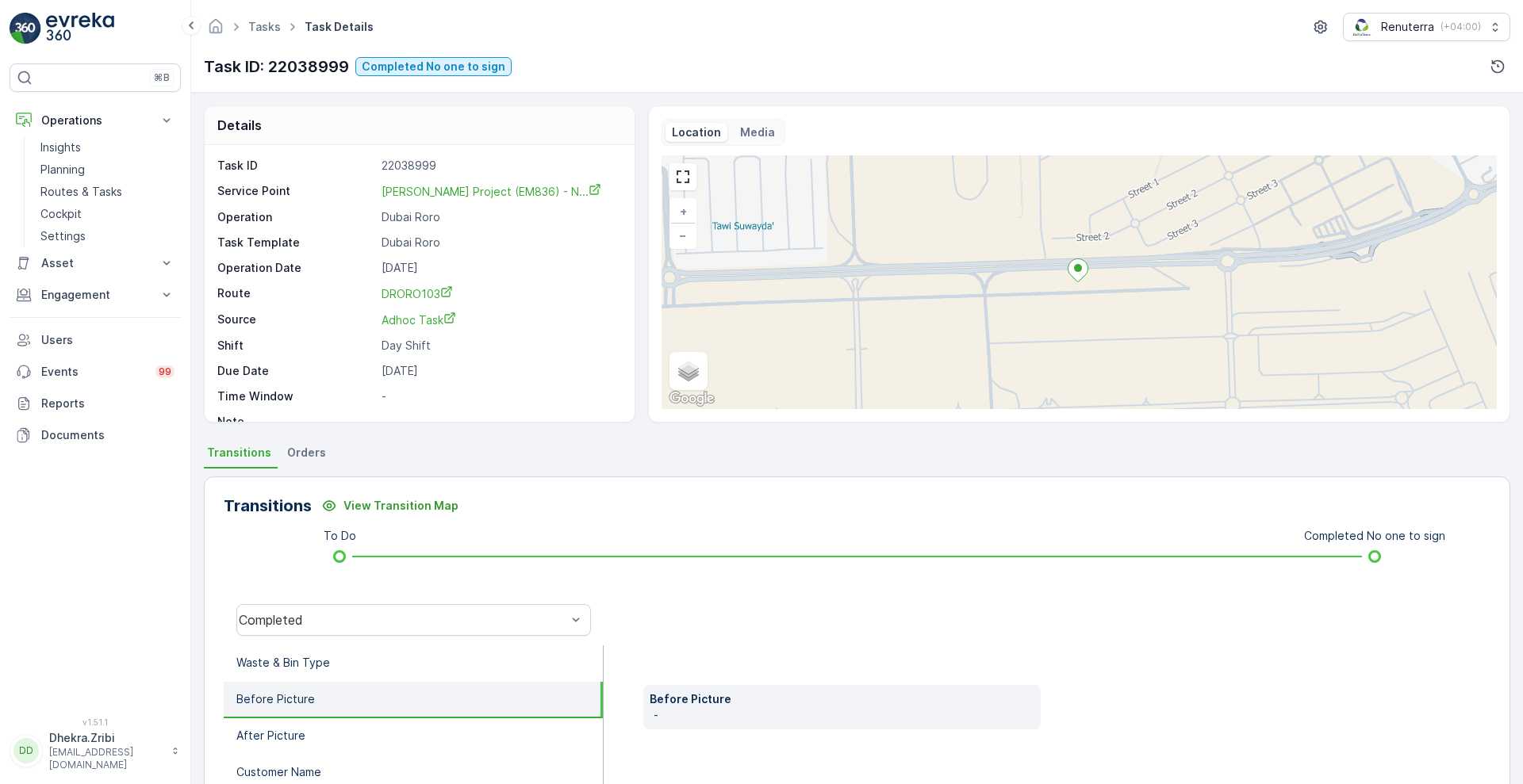
scroll to position [1, 0]
click at [291, 662] on p "Waste & Bin Type" at bounding box center [283, 662] width 93 height 16
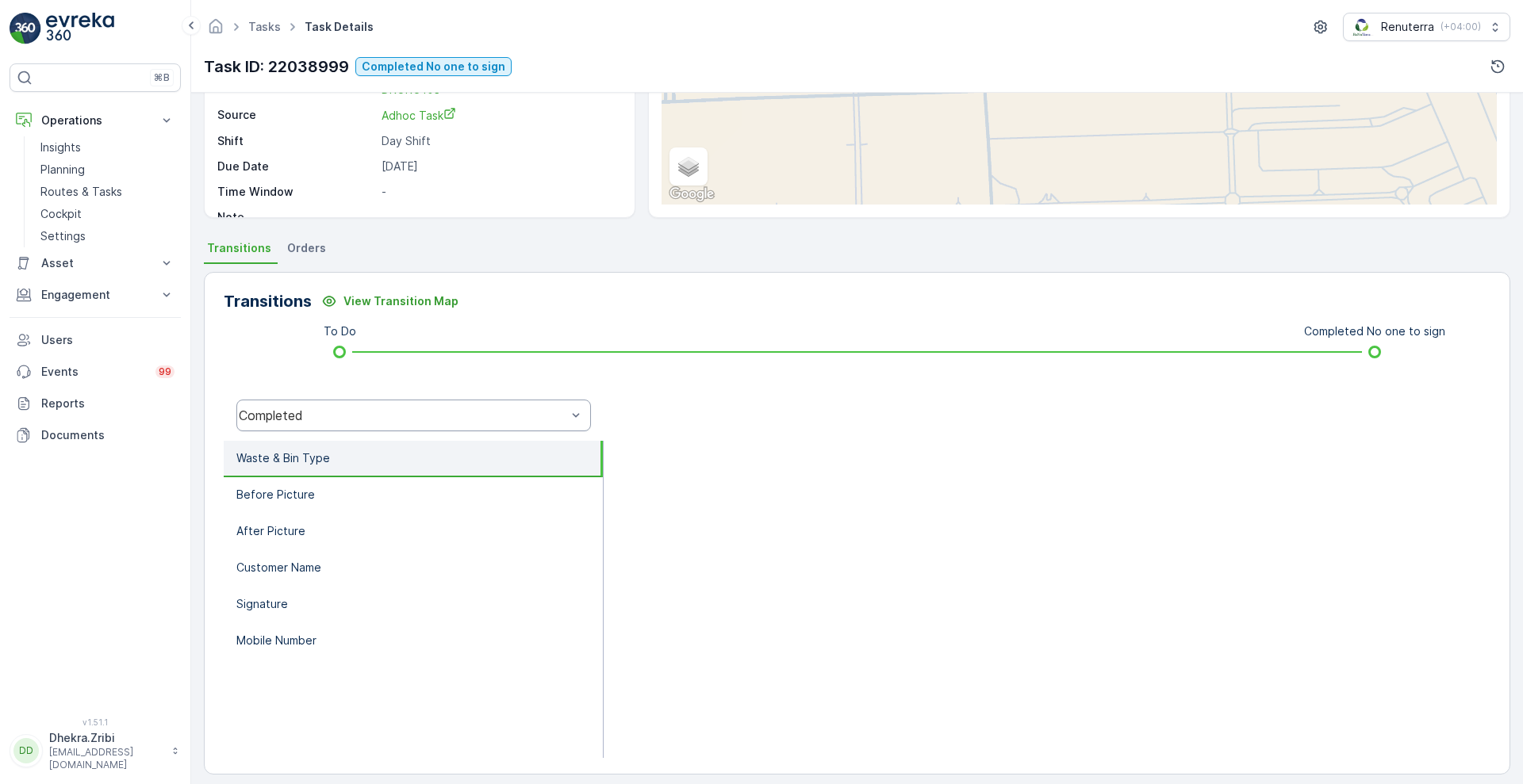
scroll to position [207, 0]
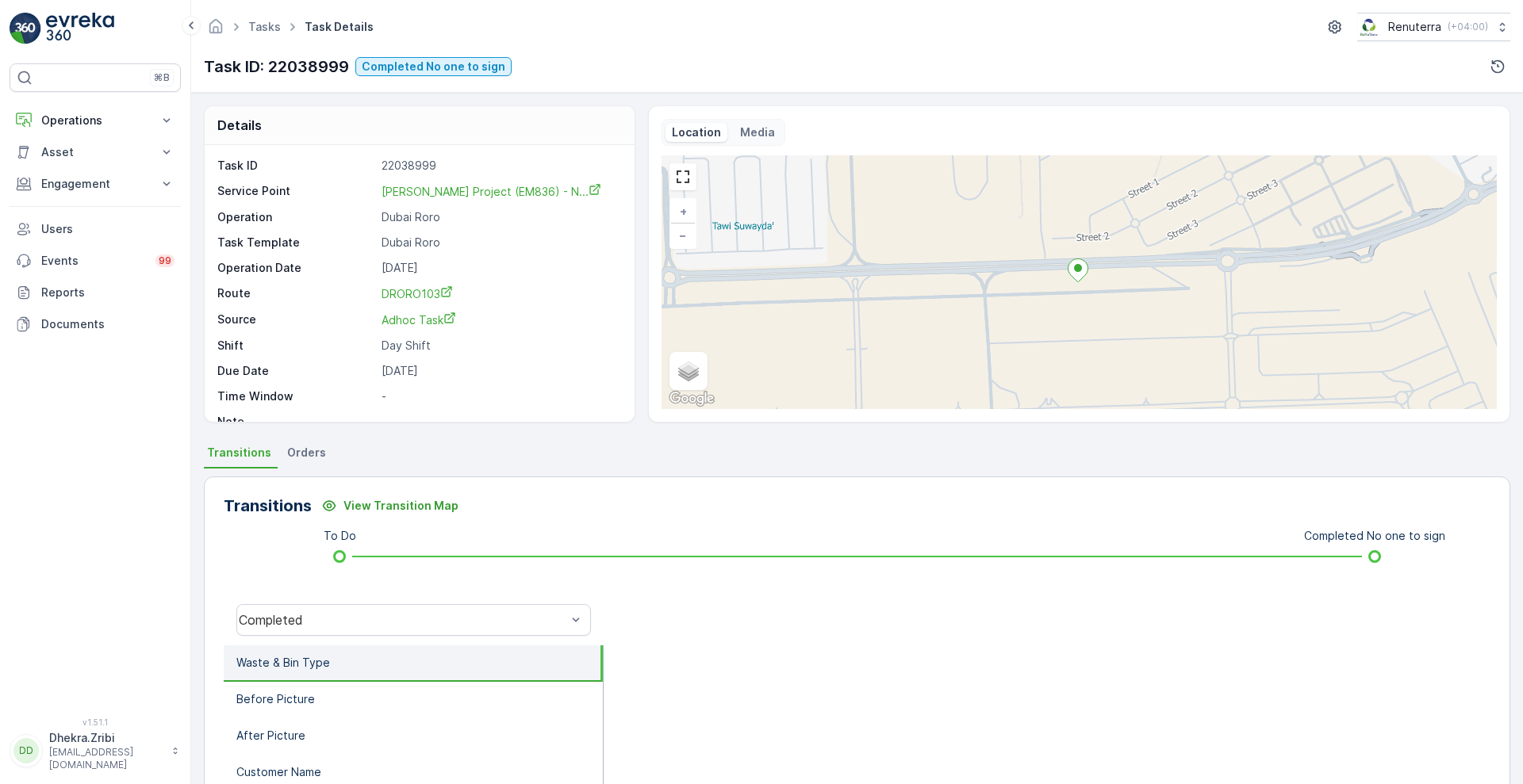
click at [432, 667] on li "Waste & Bin Type" at bounding box center [413, 663] width 379 height 36
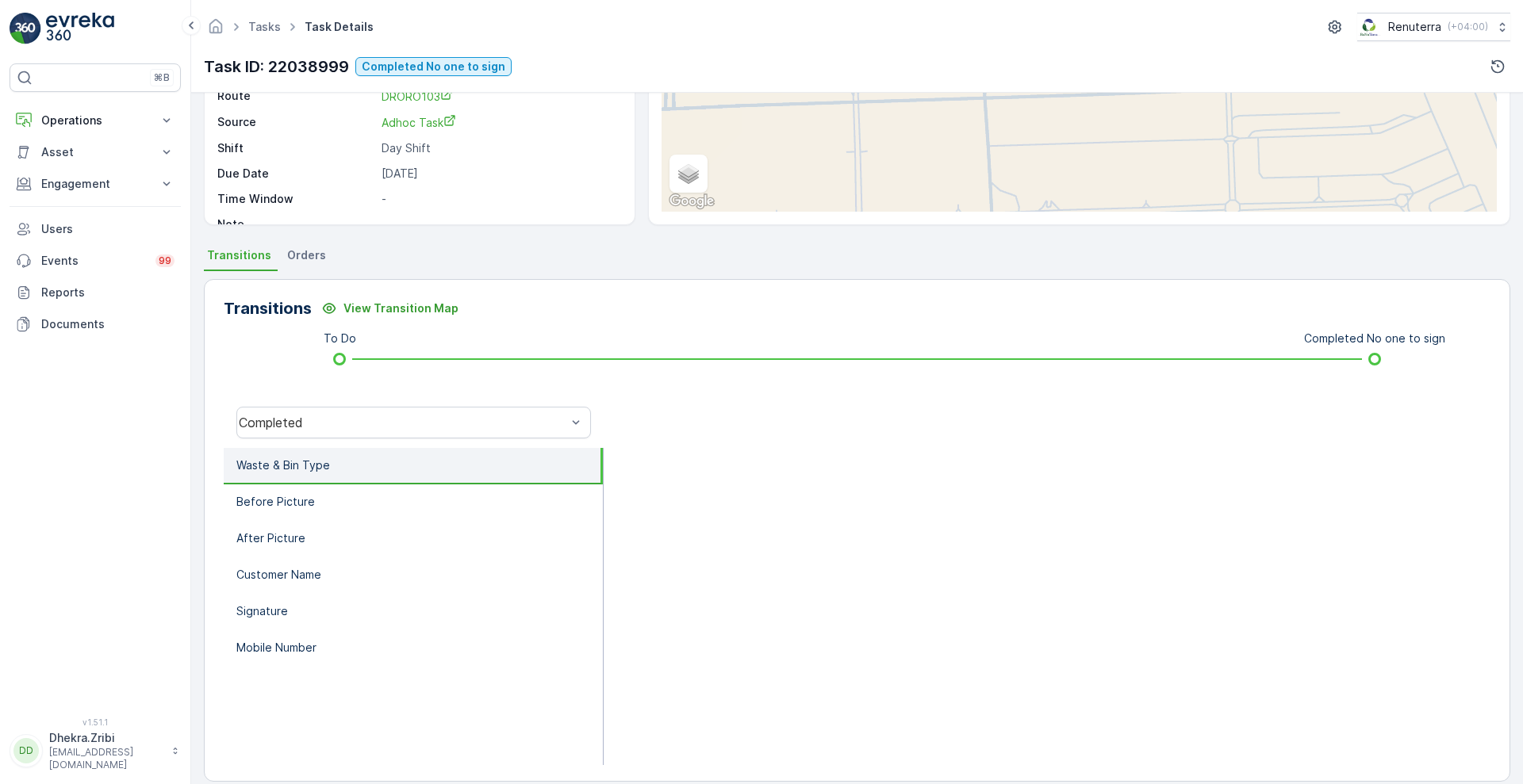
scroll to position [198, 0]
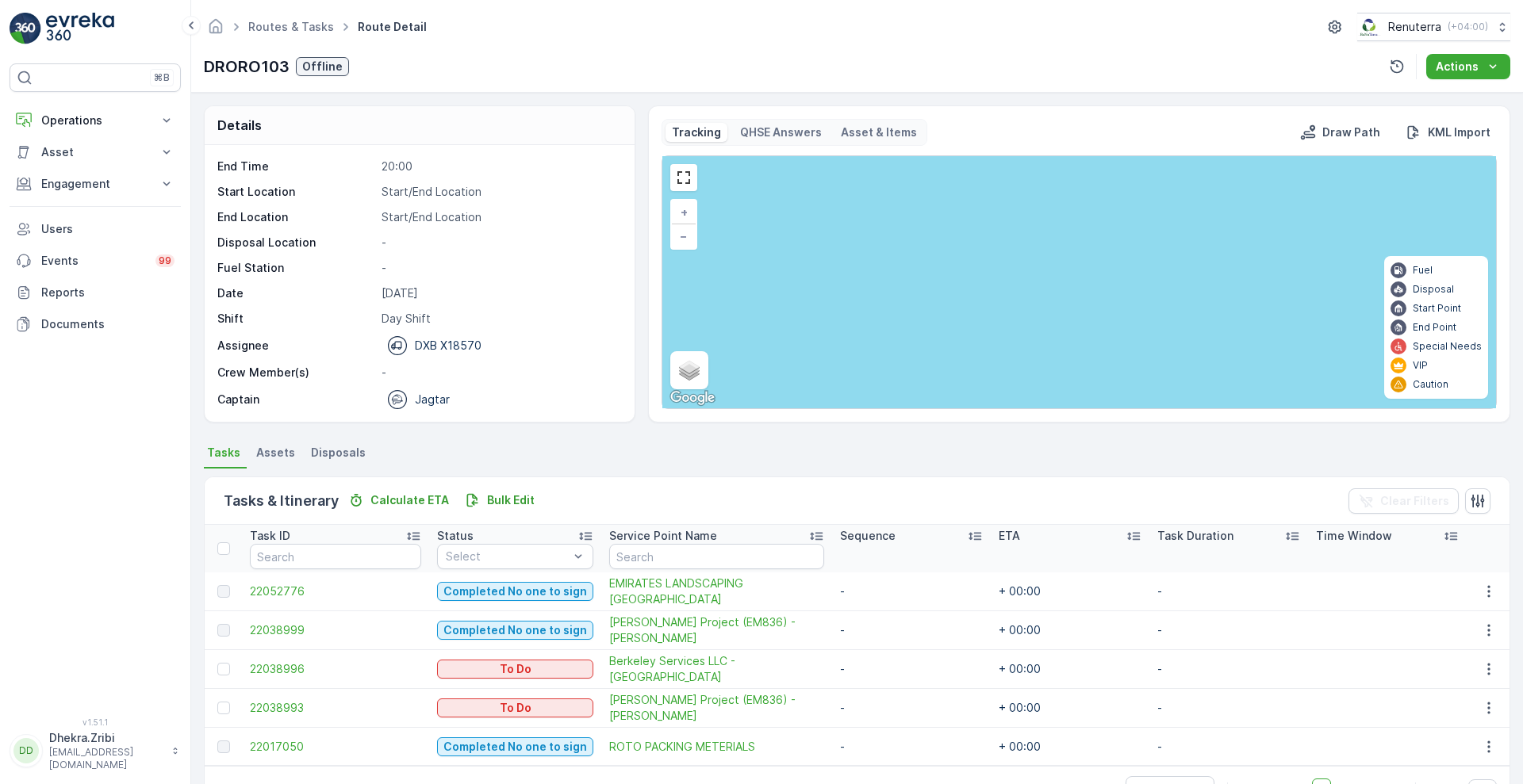
scroll to position [47, 0]
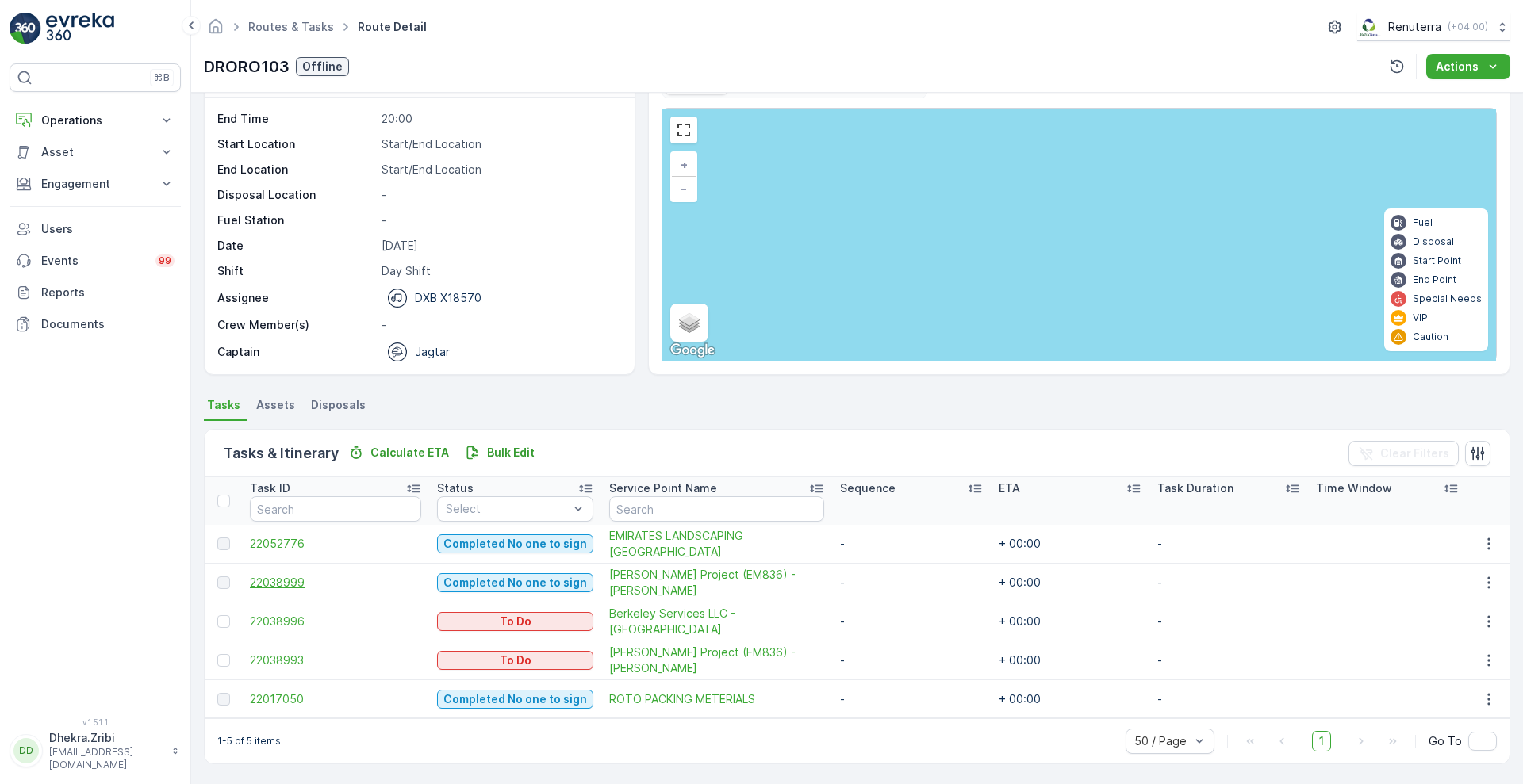
click at [273, 584] on span "22038999" at bounding box center [335, 583] width 171 height 16
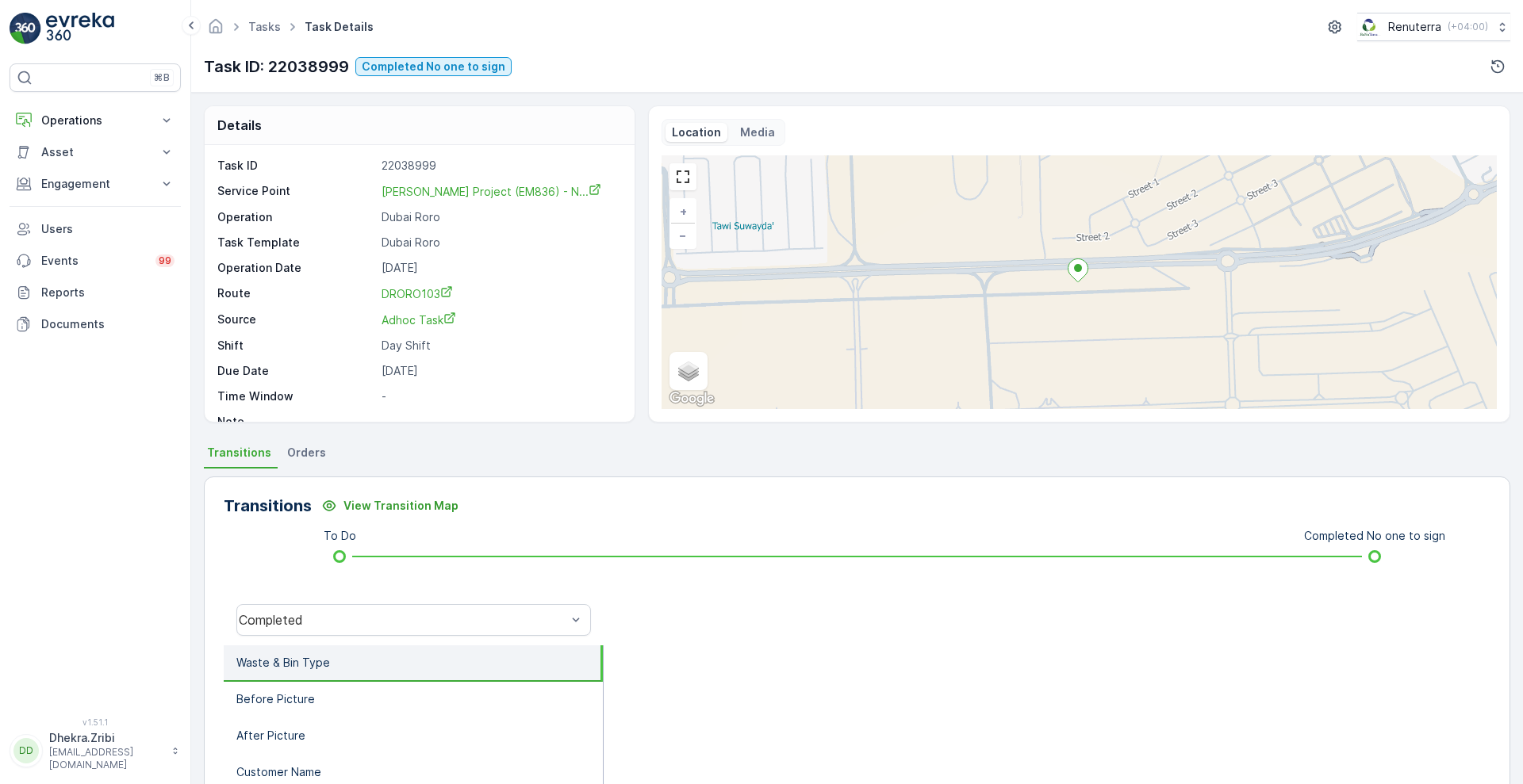
click at [356, 661] on li "Waste & Bin Type" at bounding box center [413, 663] width 379 height 36
click at [272, 668] on p "Waste & Bin Type" at bounding box center [283, 663] width 93 height 16
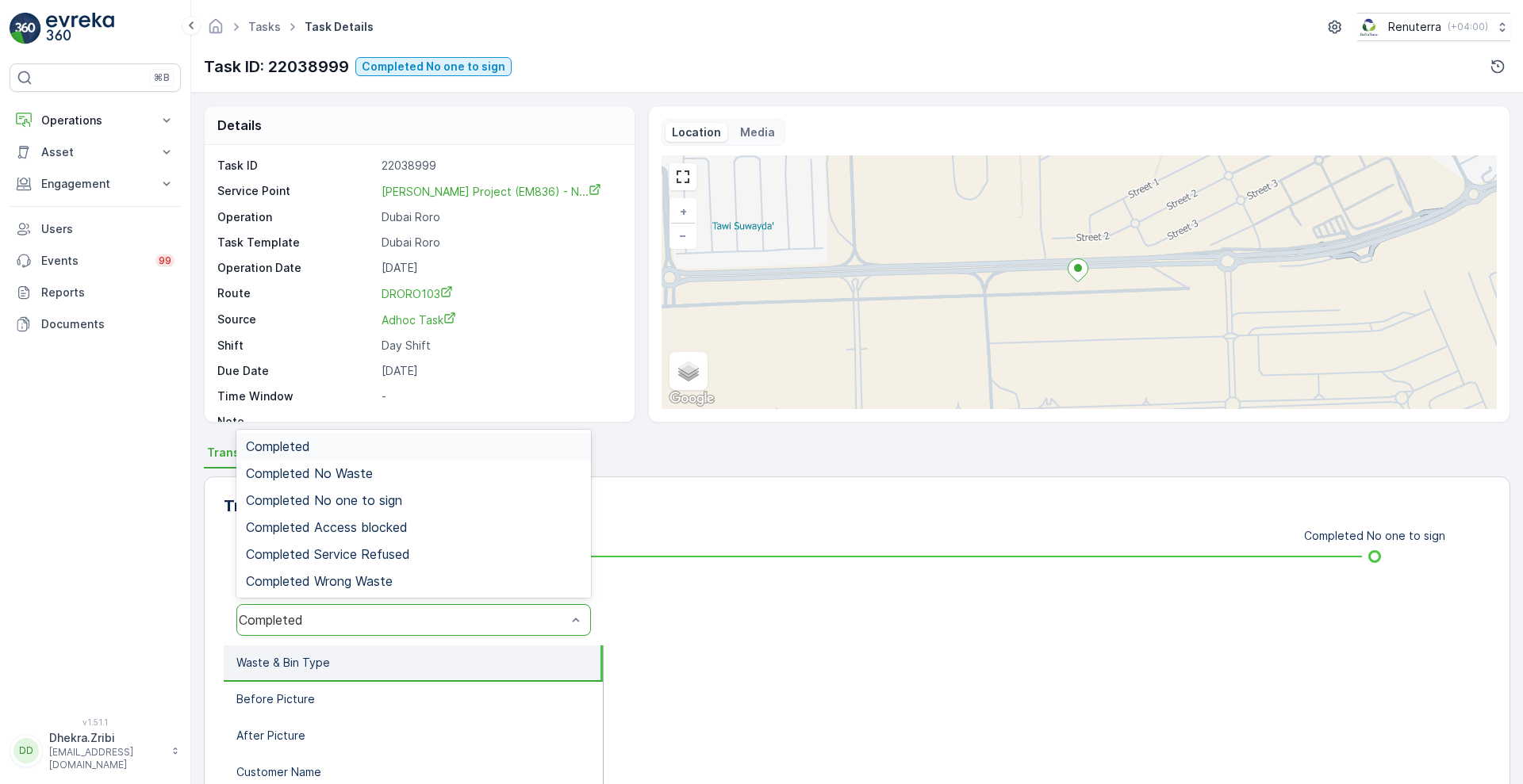
click at [339, 628] on div "Completed" at bounding box center [414, 620] width 354 height 31
click at [324, 511] on div "Completed No one to sign" at bounding box center [414, 500] width 354 height 27
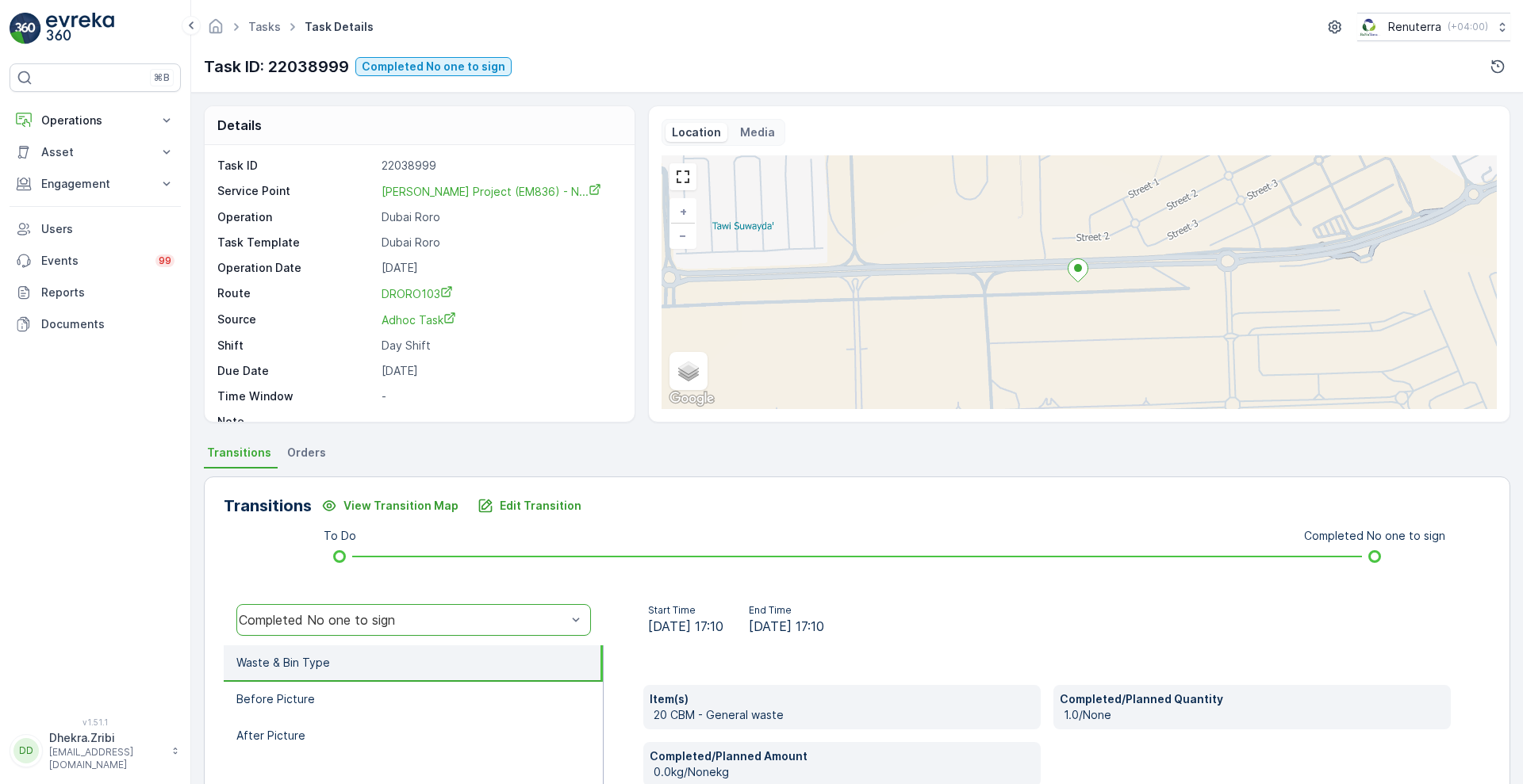
scroll to position [139, 0]
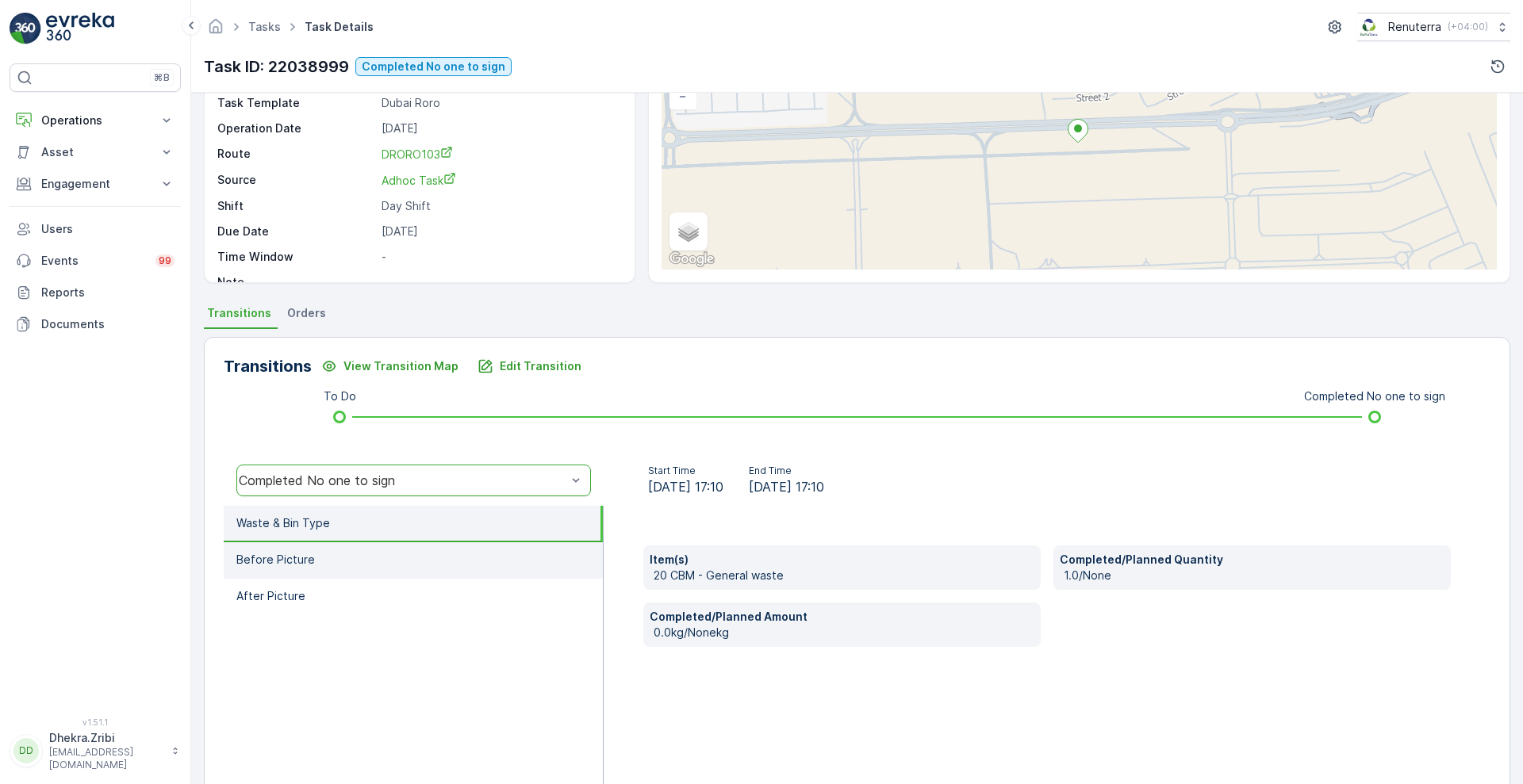
click at [294, 552] on p "Before Picture" at bounding box center [276, 560] width 79 height 16
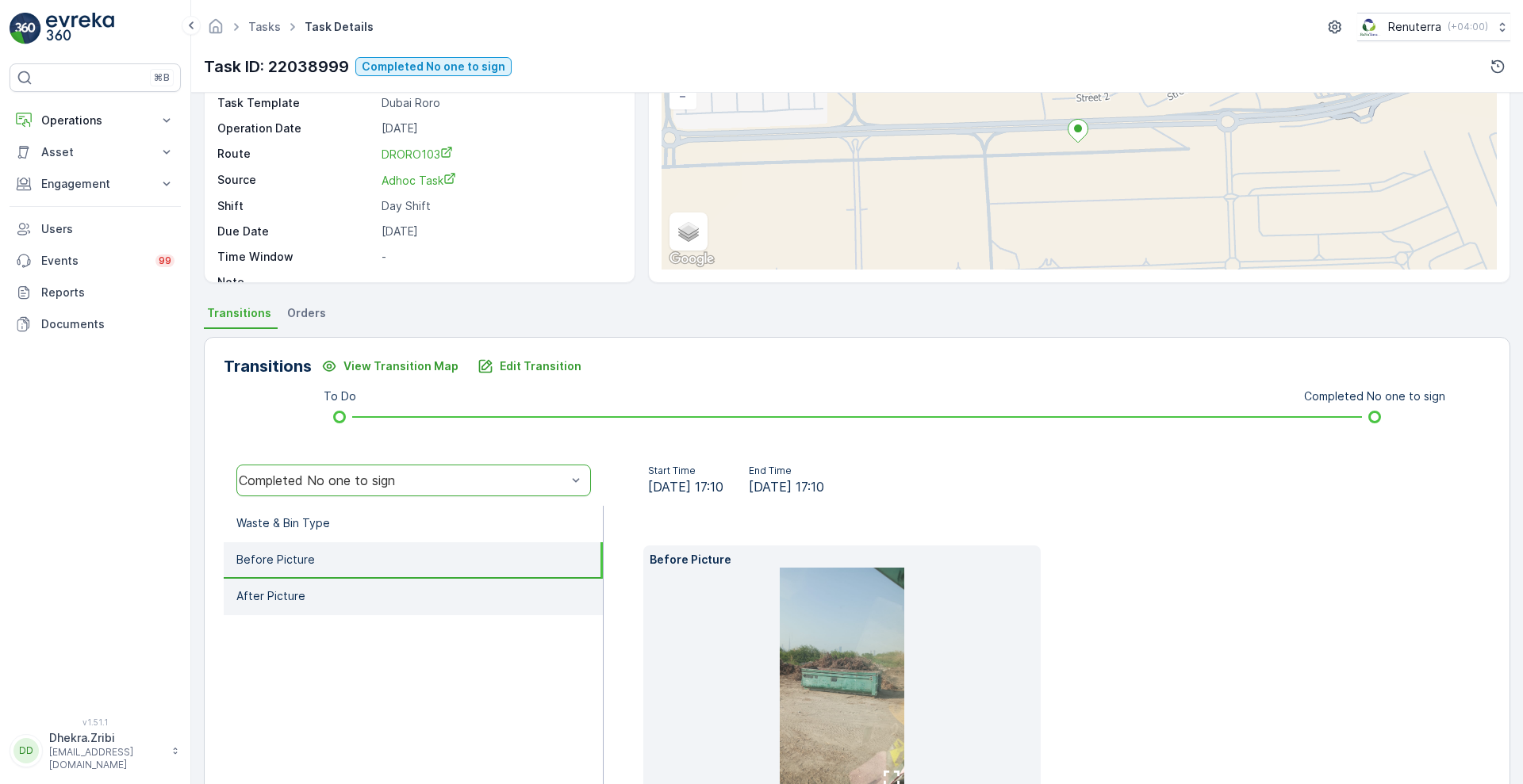
click at [324, 597] on li "After Picture" at bounding box center [413, 596] width 379 height 36
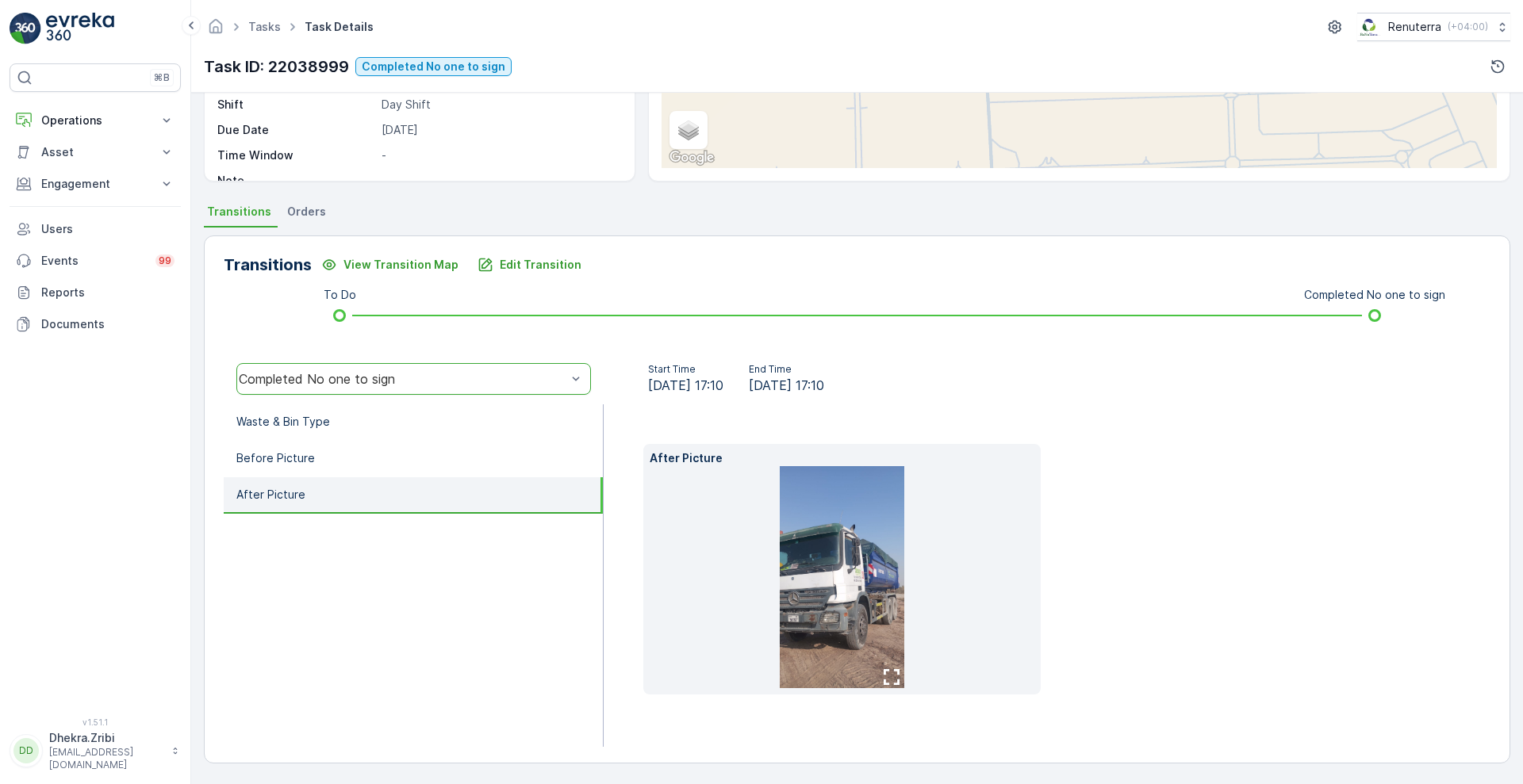
scroll to position [240, 0]
